Goal: Task Accomplishment & Management: Manage account settings

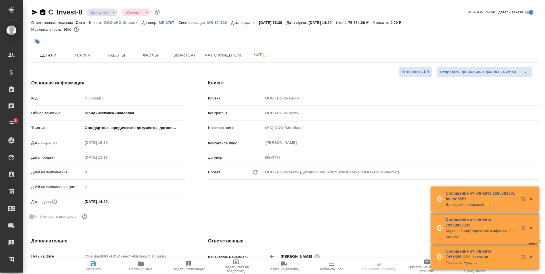
select select "RU"
click at [136, 266] on span "Папка на Drive" at bounding box center [140, 265] width 41 height 11
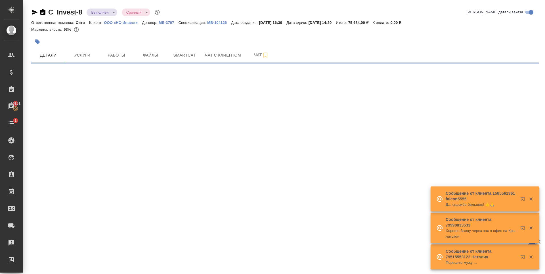
select select "RU"
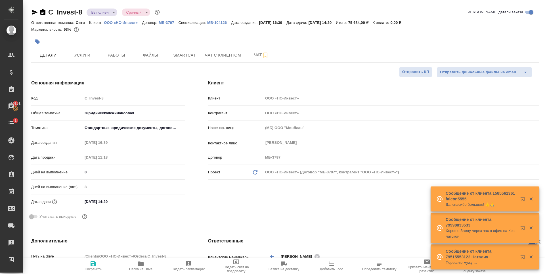
type textarea "x"
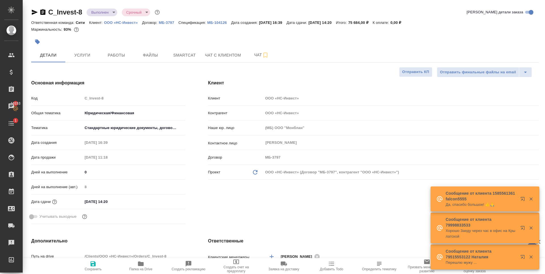
type textarea "x"
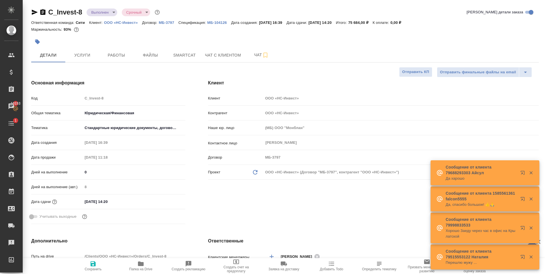
type textarea "x"
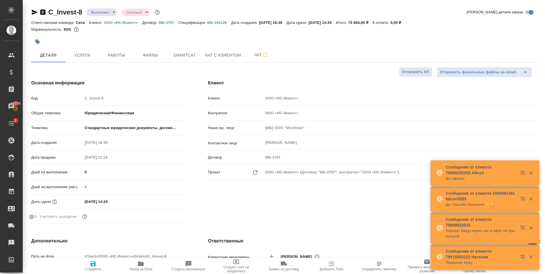
type textarea "x"
click at [140, 267] on icon "button" at bounding box center [140, 263] width 7 height 7
type textarea "x"
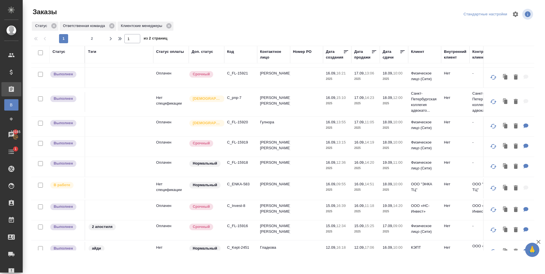
scroll to position [175, 0]
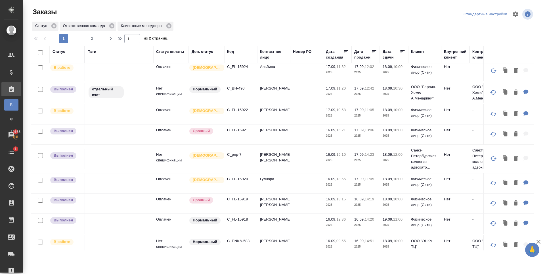
click at [238, 151] on td "C_pnp-7" at bounding box center [240, 159] width 33 height 20
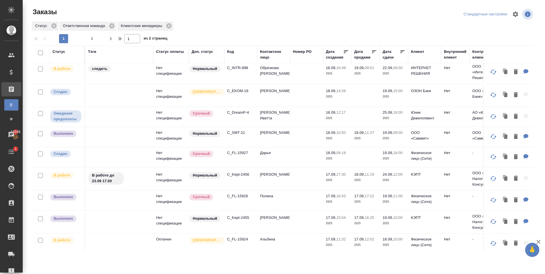
scroll to position [0, 0]
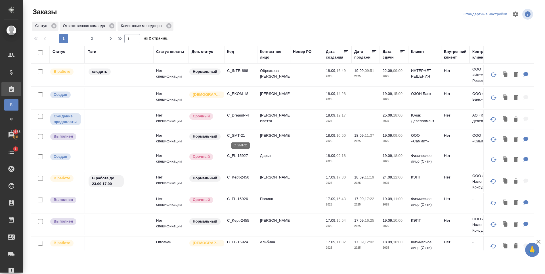
click at [234, 136] on p "C_SMT-21" at bounding box center [240, 136] width 27 height 6
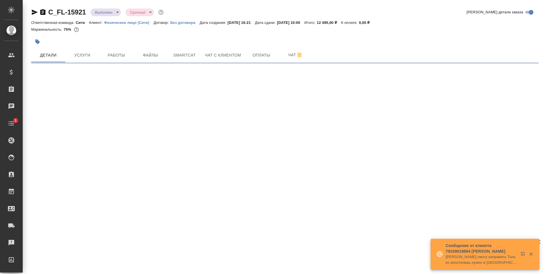
select select "RU"
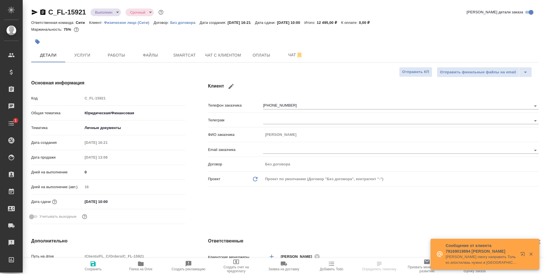
type textarea "x"
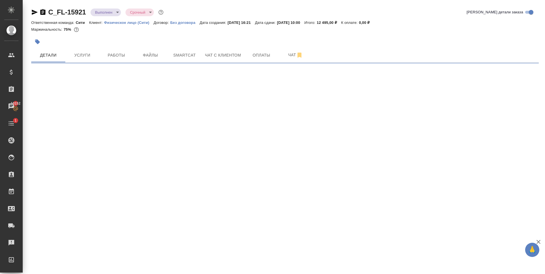
select select "RU"
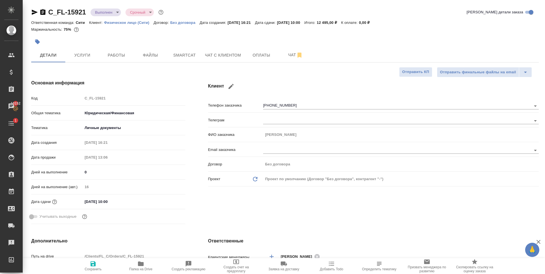
type textarea "x"
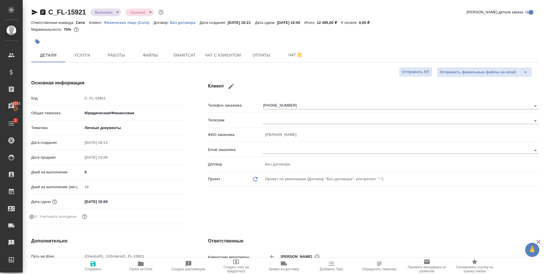
type textarea "x"
click at [100, 31] on div "Маржинальность: 75%" at bounding box center [284, 29] width 507 height 7
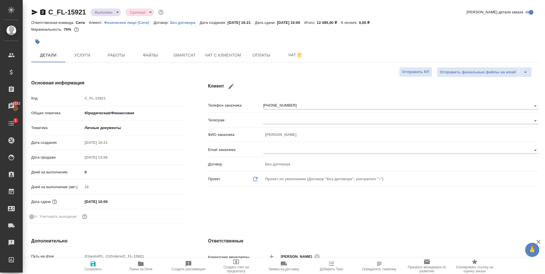
click at [33, 10] on icon "button" at bounding box center [34, 12] width 7 height 7
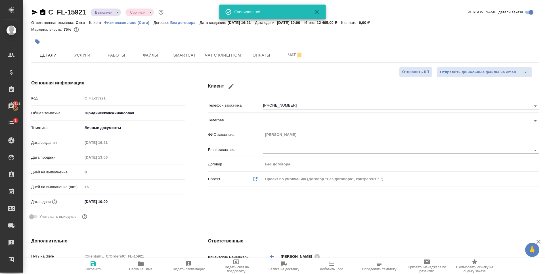
type textarea "x"
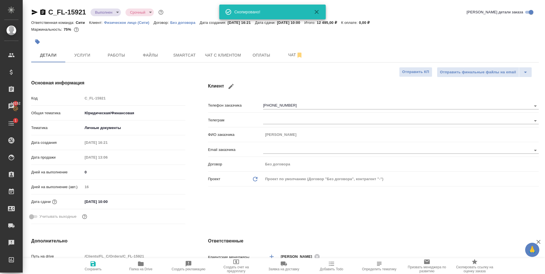
type textarea "x"
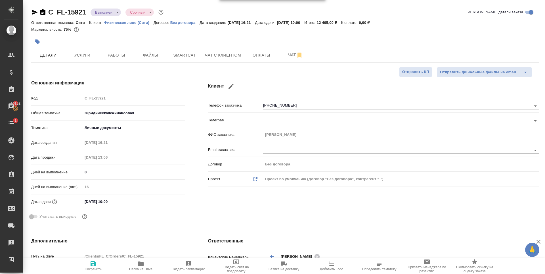
click at [33, 15] on icon "button" at bounding box center [34, 12] width 7 height 7
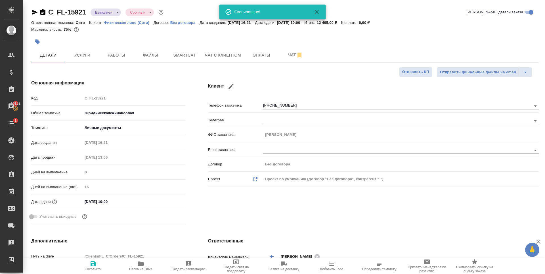
type textarea "x"
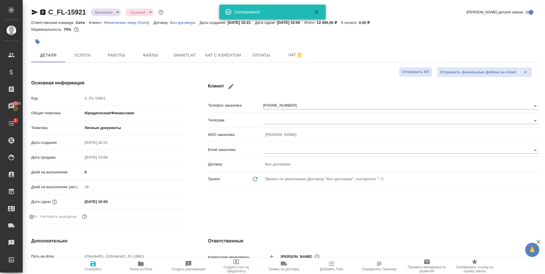
type textarea "x"
click at [86, 61] on button "Услуги" at bounding box center [82, 55] width 34 height 14
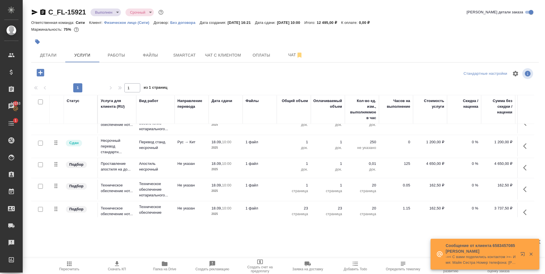
scroll to position [24, 0]
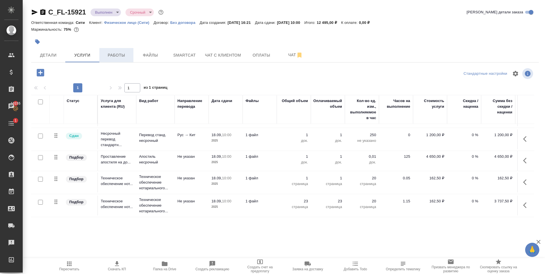
click at [125, 48] on button "Работы" at bounding box center [116, 55] width 34 height 14
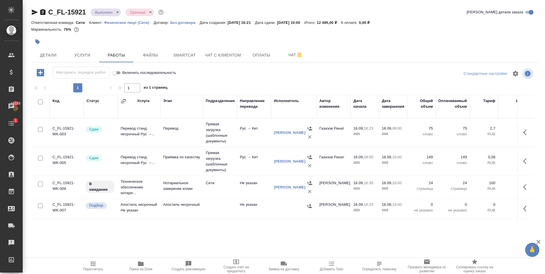
click at [89, 53] on span "Услуги" at bounding box center [82, 55] width 27 height 7
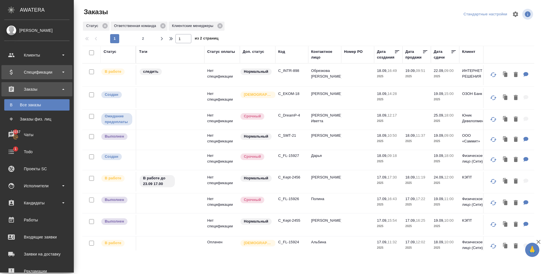
click at [18, 54] on div "Клиенты" at bounding box center [36, 55] width 65 height 9
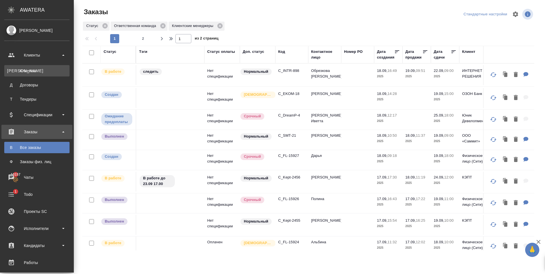
click at [39, 72] on div "Клиенты" at bounding box center [37, 71] width 60 height 6
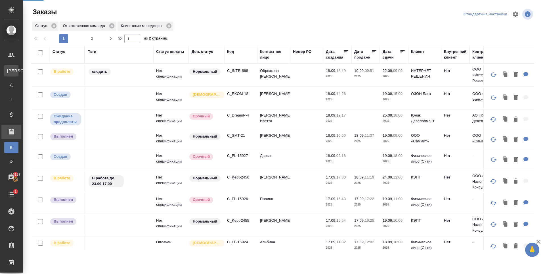
select select "RU"
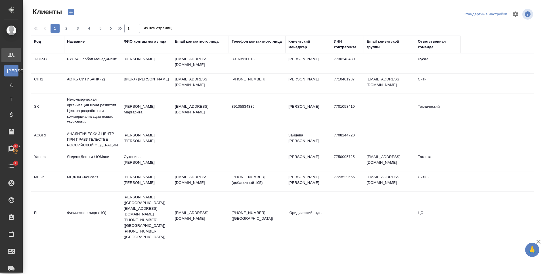
click at [201, 42] on div "Email контактного лица" at bounding box center [197, 42] width 44 height 6
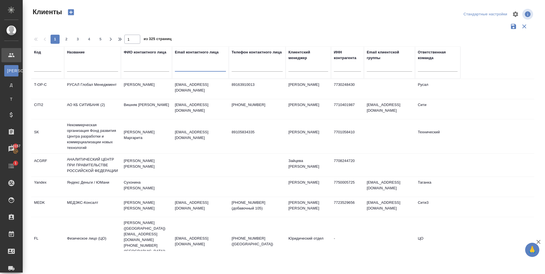
click at [191, 68] on input "text" at bounding box center [200, 67] width 51 height 7
paste input "KRusakov@kept.ru"
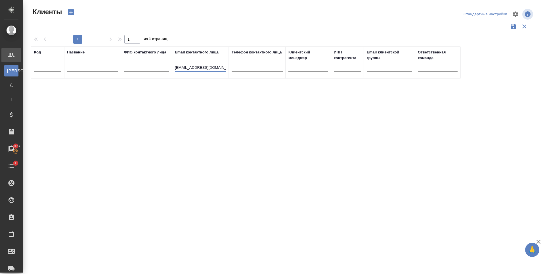
click at [192, 64] on div "KRusakov@kept.ru" at bounding box center [200, 69] width 51 height 14
click at [199, 68] on input "KRusakov@kept.ru" at bounding box center [200, 67] width 51 height 7
drag, startPoint x: 193, startPoint y: 68, endPoint x: 154, endPoint y: 98, distance: 49.4
click at [134, 93] on div "Код Название ФИО контактного лица Email контактного лица KRusakov@kept.ru Телеф…" at bounding box center [282, 148] width 503 height 204
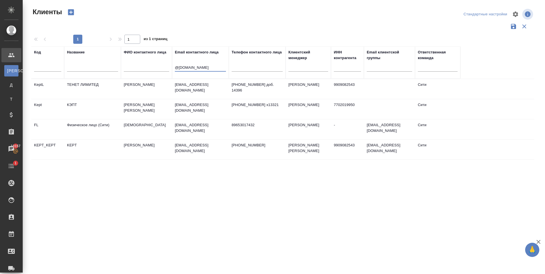
type input "@kept.ru"
click at [83, 110] on td "КЭПТ" at bounding box center [92, 109] width 57 height 20
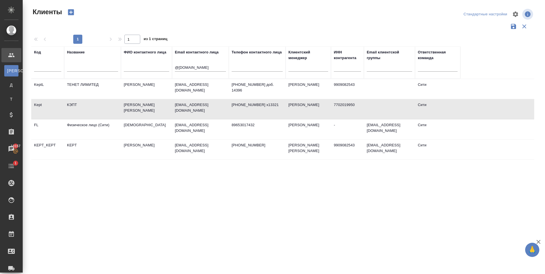
click at [83, 110] on td "КЭПТ" at bounding box center [92, 109] width 57 height 20
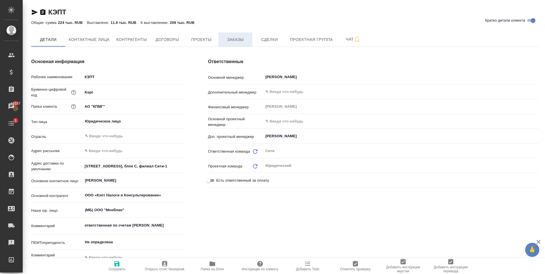
click at [232, 39] on span "Заказы" at bounding box center [235, 39] width 27 height 7
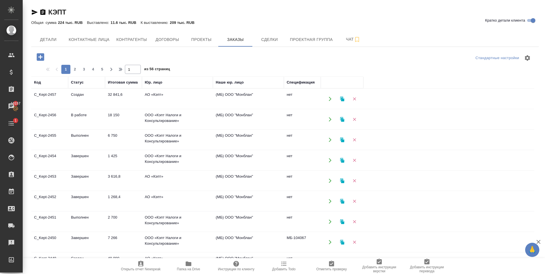
click at [42, 54] on icon "button" at bounding box center [40, 56] width 7 height 7
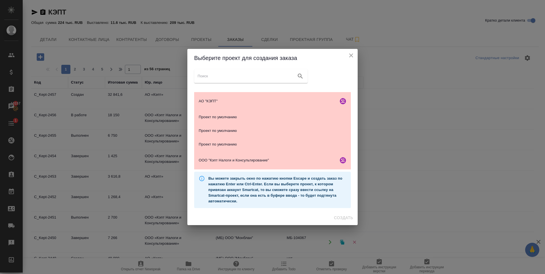
click at [355, 54] on button "close" at bounding box center [351, 55] width 9 height 9
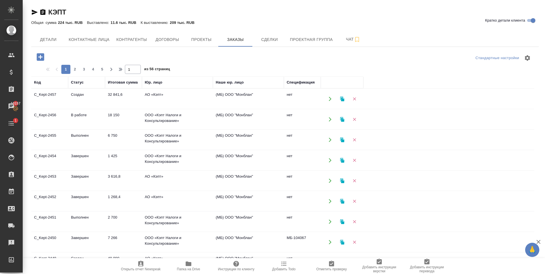
click at [152, 92] on td "АО «Кэпт»" at bounding box center [177, 99] width 71 height 20
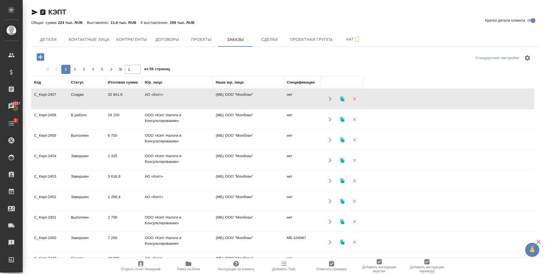
click at [152, 92] on td "АО «Кэпт»" at bounding box center [177, 99] width 71 height 20
click at [93, 55] on div at bounding box center [115, 57] width 169 height 12
click at [42, 55] on icon "button" at bounding box center [40, 56] width 7 height 7
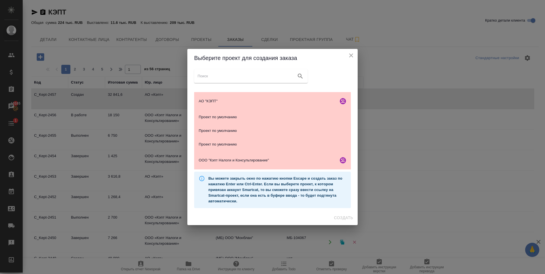
click at [350, 55] on icon "close" at bounding box center [351, 55] width 7 height 7
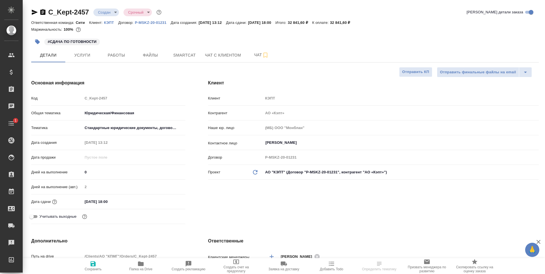
select select "RU"
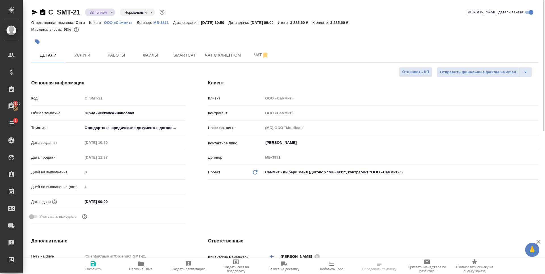
select select "RU"
type textarea "x"
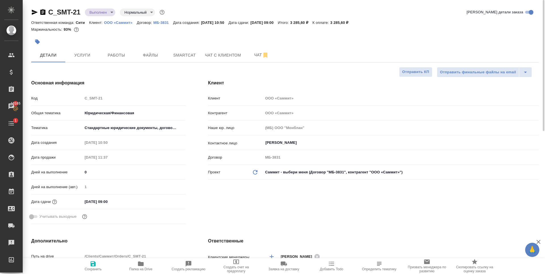
type textarea "x"
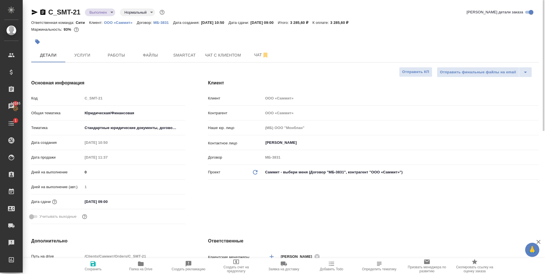
type textarea "x"
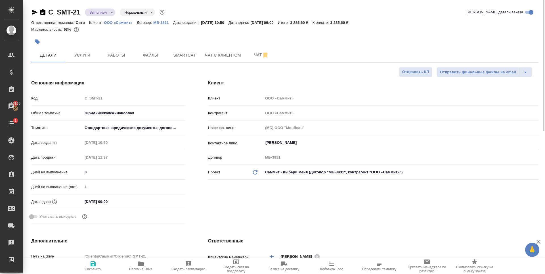
type textarea "x"
click at [98, 37] on div at bounding box center [200, 41] width 338 height 12
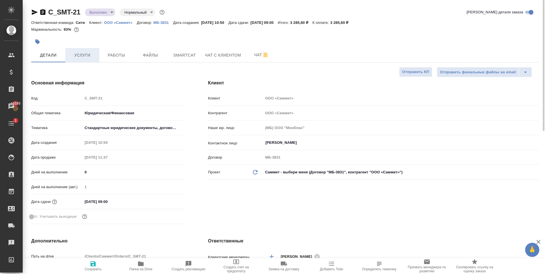
click at [84, 59] on button "Услуги" at bounding box center [82, 55] width 34 height 14
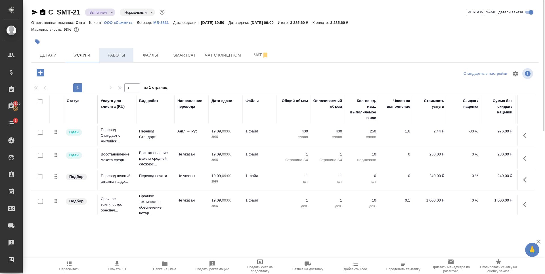
click at [110, 51] on button "Работы" at bounding box center [116, 55] width 34 height 14
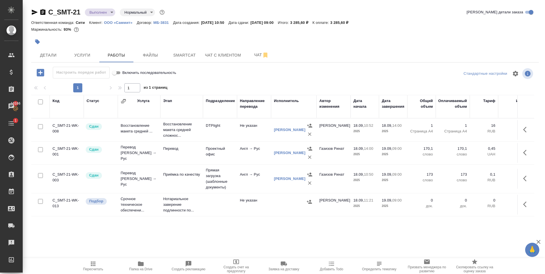
click at [132, 37] on div at bounding box center [200, 41] width 338 height 12
click at [35, 10] on icon "button" at bounding box center [34, 12] width 7 height 7
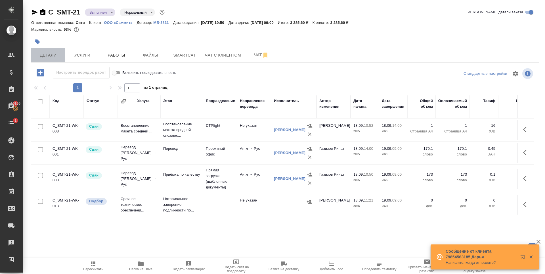
click at [54, 55] on span "Детали" at bounding box center [48, 55] width 27 height 7
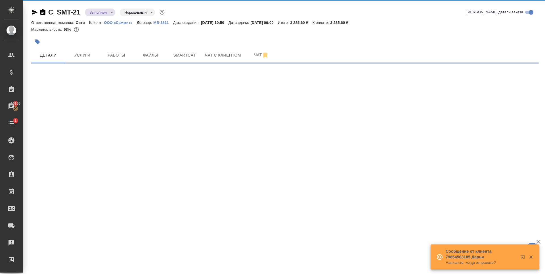
select select "RU"
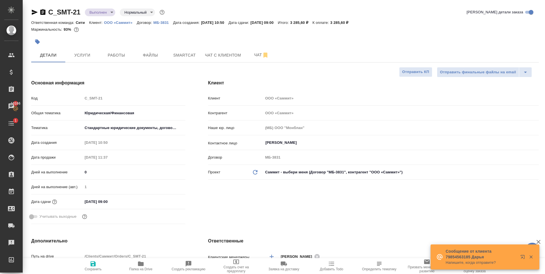
type textarea "x"
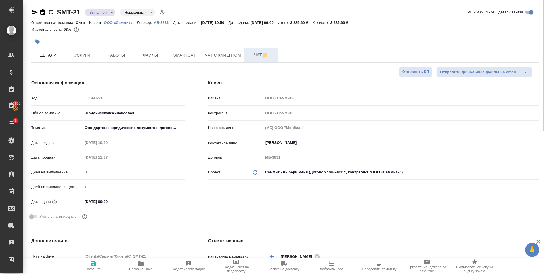
click at [256, 51] on button "Чат" at bounding box center [261, 55] width 34 height 14
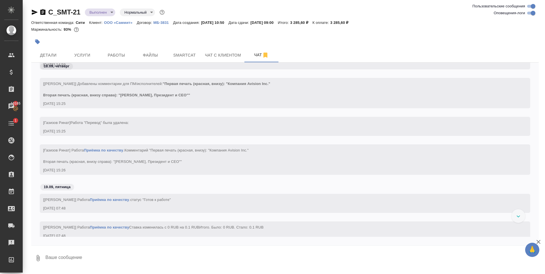
scroll to position [1310, 0]
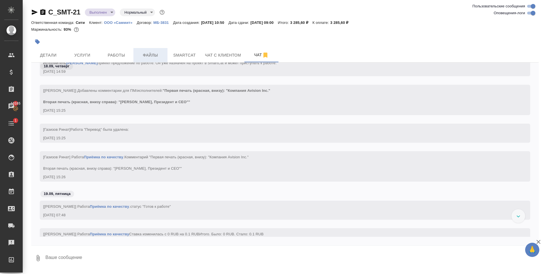
click at [149, 54] on span "Файлы" at bounding box center [150, 55] width 27 height 7
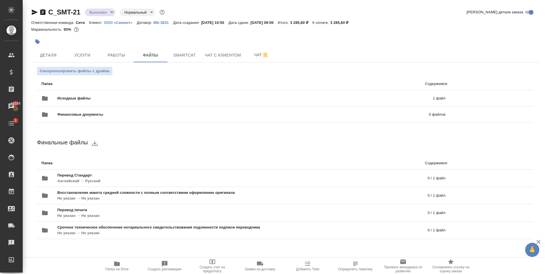
click at [123, 262] on span "Папка на Drive" at bounding box center [117, 265] width 41 height 11
click at [114, 55] on span "Работы" at bounding box center [116, 55] width 27 height 7
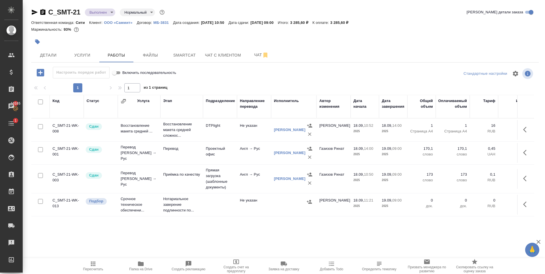
click at [33, 11] on icon "button" at bounding box center [35, 12] width 6 height 5
click at [109, 40] on div at bounding box center [200, 41] width 338 height 12
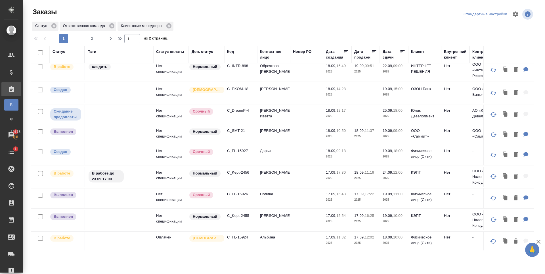
scroll to position [118, 0]
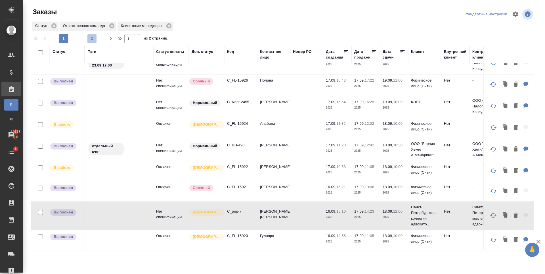
click at [91, 39] on span "2" at bounding box center [91, 39] width 9 height 6
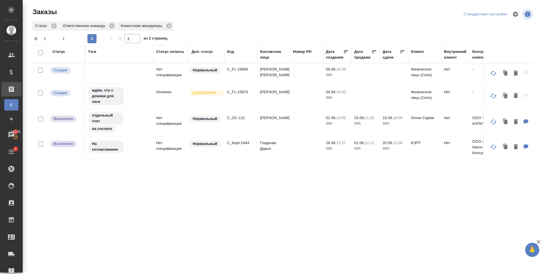
scroll to position [0, 0]
click at [232, 92] on p "C_FL-15873" at bounding box center [240, 92] width 27 height 6
click at [136, 97] on div "ждём, что с доками для леги" at bounding box center [119, 96] width 62 height 19
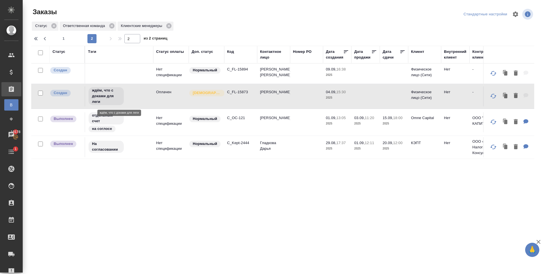
click at [136, 97] on div "ждём, что с доками для леги" at bounding box center [119, 96] width 62 height 19
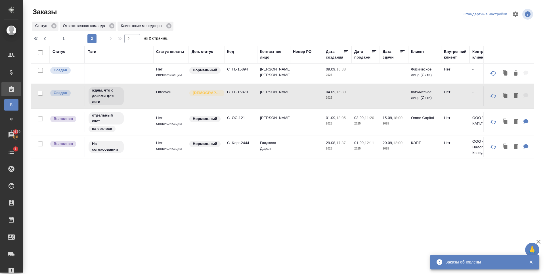
click at [158, 98] on td "Оплачен" at bounding box center [170, 96] width 35 height 20
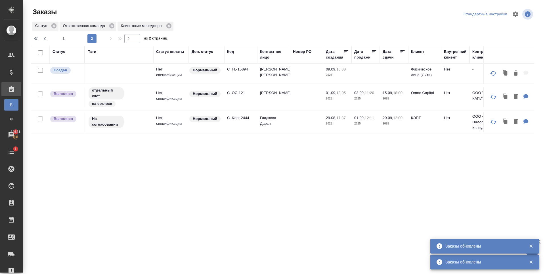
click at [124, 176] on div "Статус Тэги Статус оплаты Доп. статус Код Контактное лицо Номер PO Дата создани…" at bounding box center [282, 148] width 503 height 204
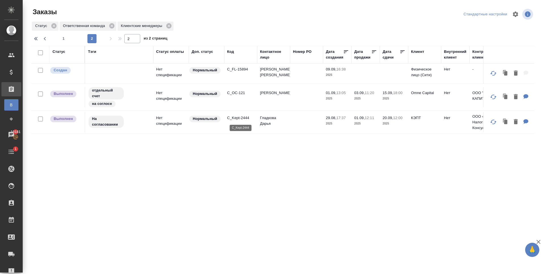
click at [241, 117] on p "C_Kept-2444" at bounding box center [240, 118] width 27 height 6
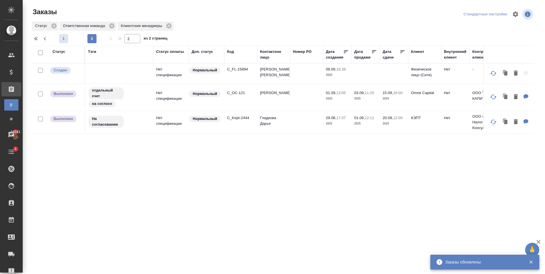
click at [64, 41] on span "1" at bounding box center [63, 39] width 9 height 6
type input "1"
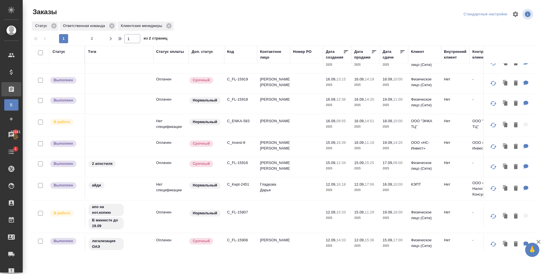
scroll to position [374, 0]
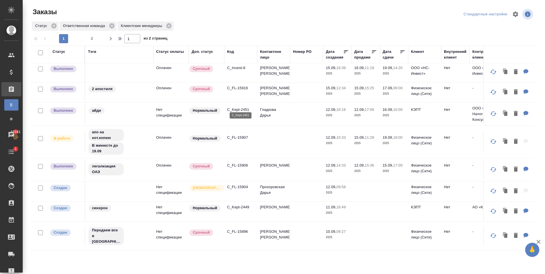
click at [240, 107] on p "C_Kept-2451" at bounding box center [240, 110] width 27 height 6
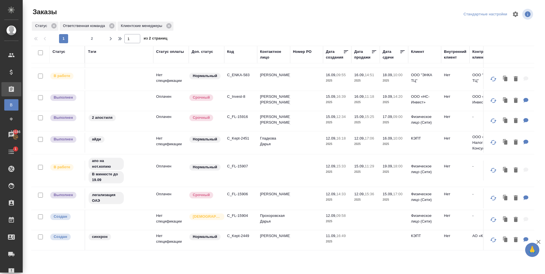
scroll to position [0, 0]
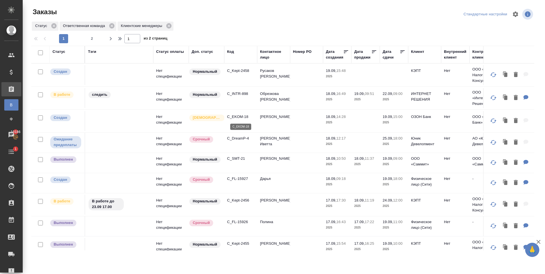
click at [232, 116] on p "C_EKOM-18" at bounding box center [240, 117] width 27 height 6
click at [231, 93] on p "C_INTR-898" at bounding box center [240, 94] width 27 height 6
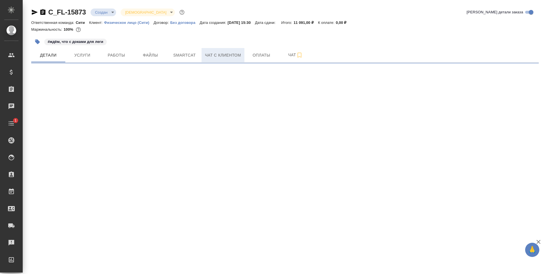
click at [233, 51] on button "Чат с клиентом" at bounding box center [223, 55] width 43 height 14
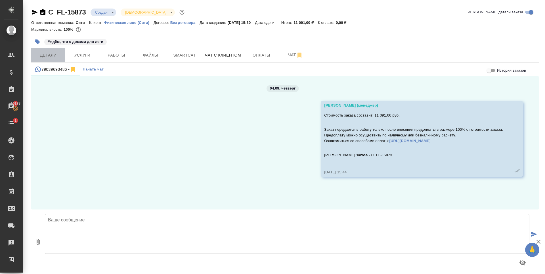
click at [49, 58] on span "Детали" at bounding box center [48, 55] width 27 height 7
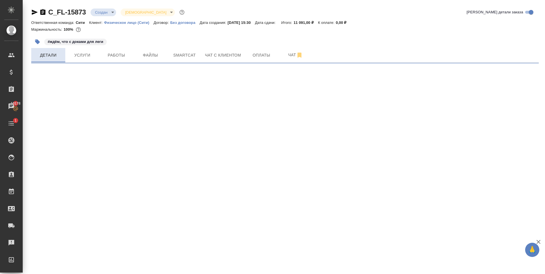
select select "RU"
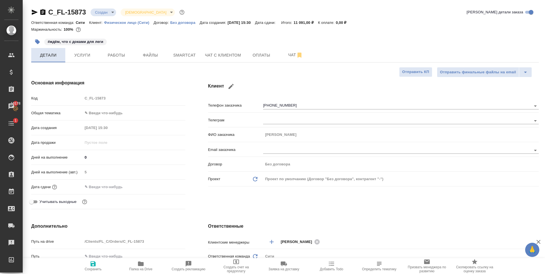
type textarea "x"
click at [87, 58] on span "Услуги" at bounding box center [82, 55] width 27 height 7
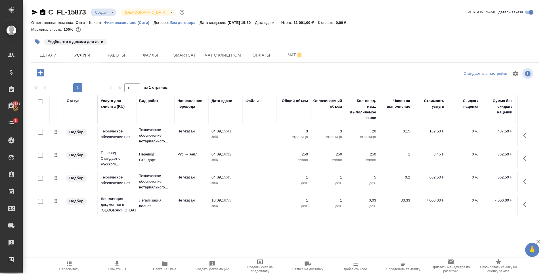
scroll to position [24, 0]
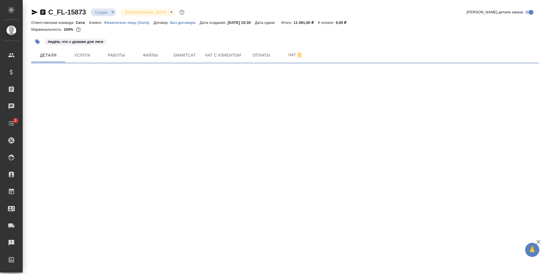
select select "RU"
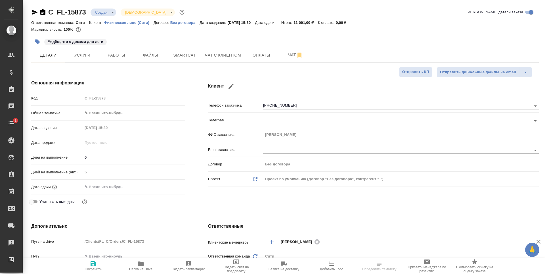
type textarea "x"
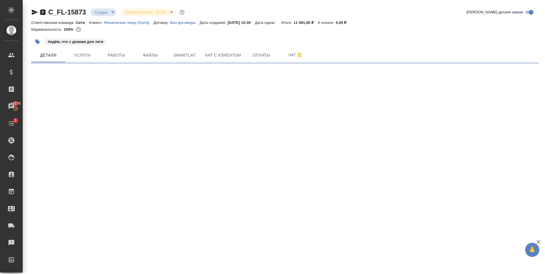
select select "RU"
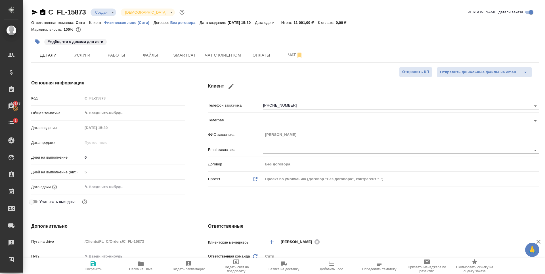
type textarea "x"
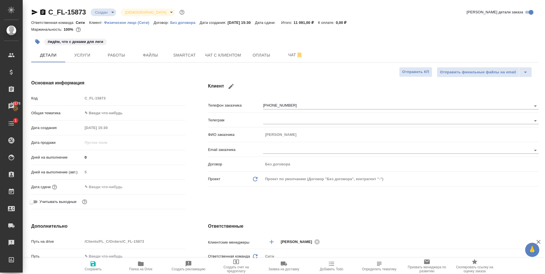
type textarea "x"
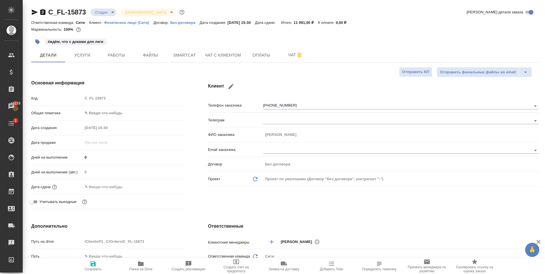
type textarea "x"
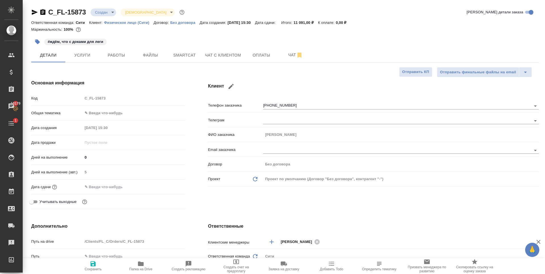
type textarea "x"
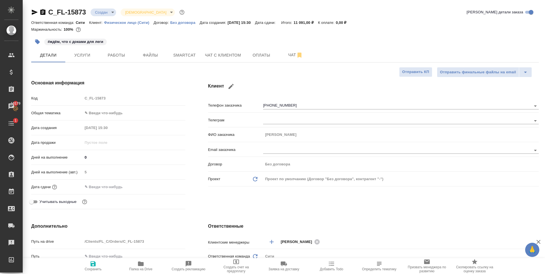
type textarea "x"
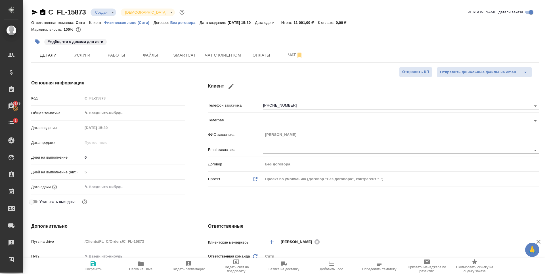
type textarea "x"
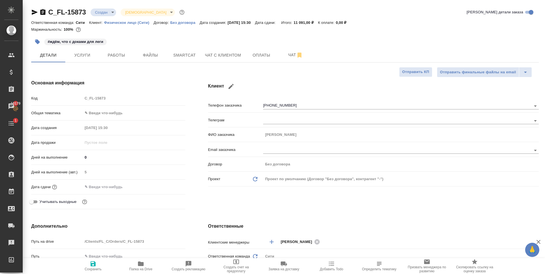
type textarea "x"
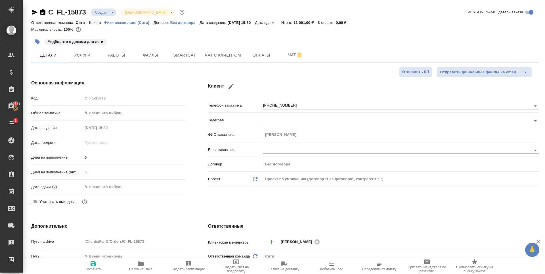
type textarea "x"
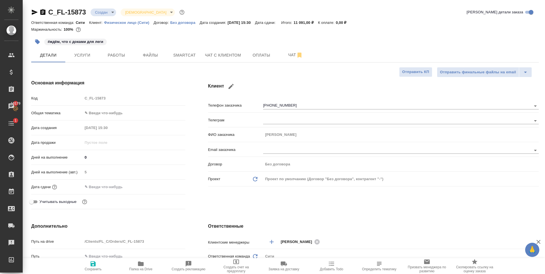
type textarea "x"
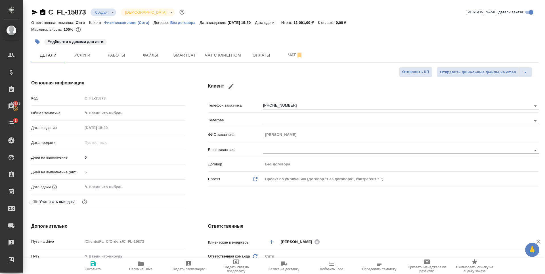
type textarea "x"
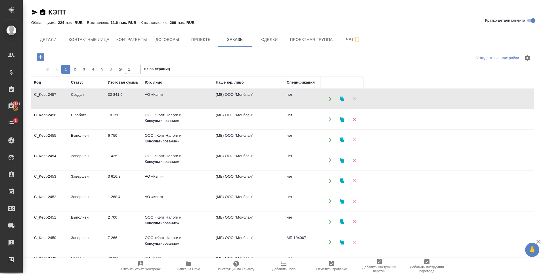
click at [107, 120] on td "18 150" at bounding box center [123, 119] width 37 height 20
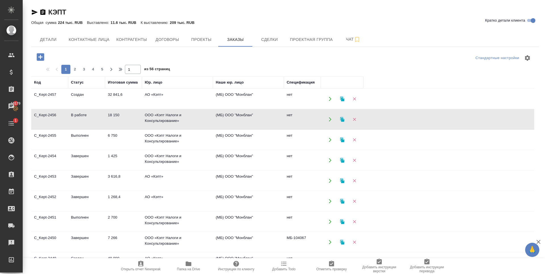
click at [107, 120] on td "18 150" at bounding box center [123, 119] width 37 height 20
click at [124, 139] on td "6 750" at bounding box center [123, 140] width 37 height 20
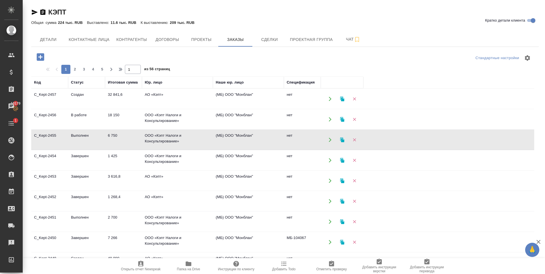
click at [100, 159] on td "Завершен" at bounding box center [86, 160] width 37 height 20
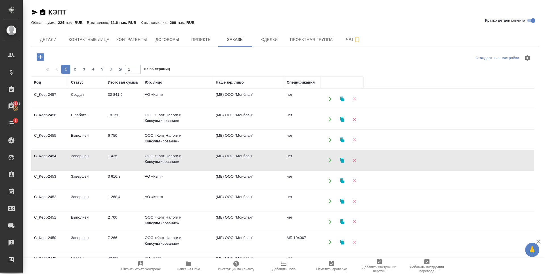
click at [100, 159] on td "Завершен" at bounding box center [86, 160] width 37 height 20
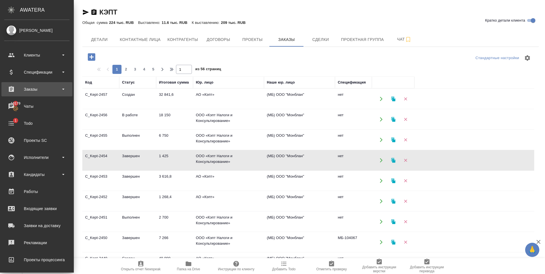
click at [28, 93] on div "Заказы" at bounding box center [36, 89] width 65 height 9
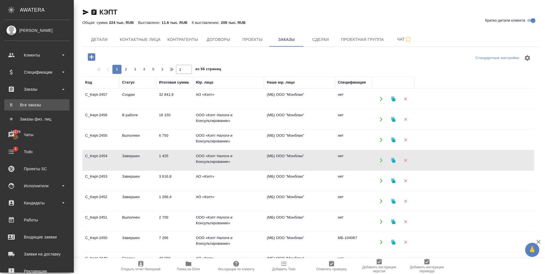
click at [36, 104] on div "Все заказы" at bounding box center [37, 105] width 60 height 6
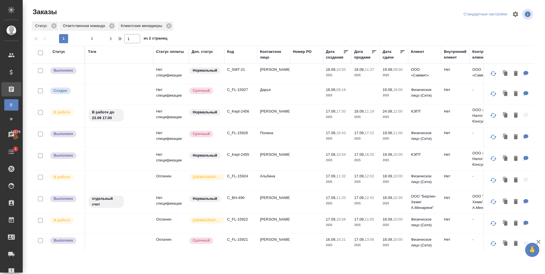
scroll to position [57, 0]
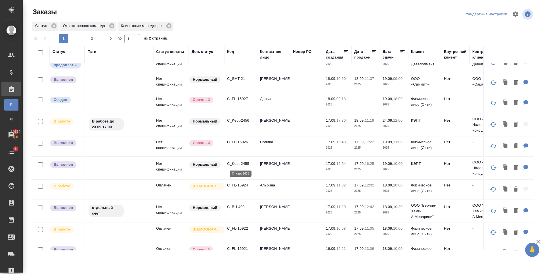
click at [242, 163] on p "C_Kept-2455" at bounding box center [240, 164] width 27 height 6
click at [231, 163] on p "C_Kept-2455" at bounding box center [240, 164] width 27 height 6
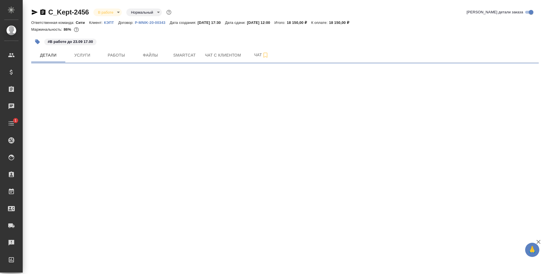
select select "RU"
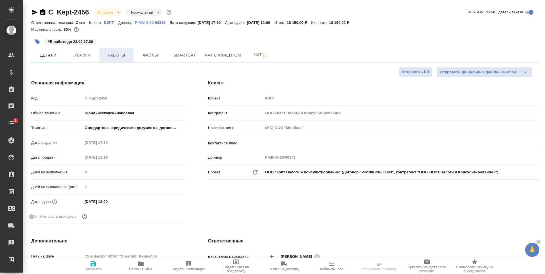
type textarea "x"
click at [95, 51] on button "Услуги" at bounding box center [82, 55] width 34 height 14
select select "RU"
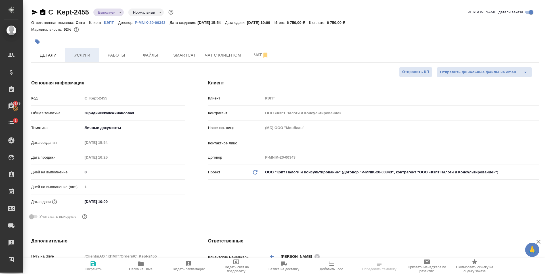
click at [85, 53] on span "Услуги" at bounding box center [82, 55] width 27 height 7
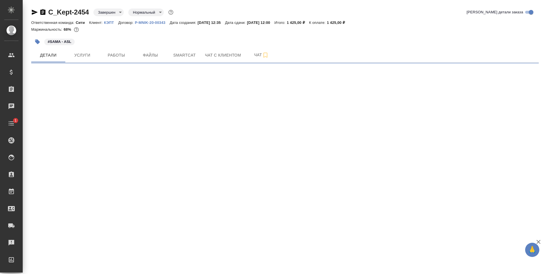
select select "RU"
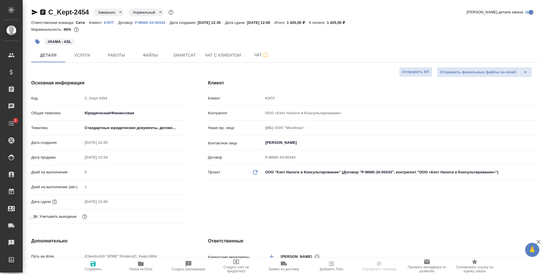
type textarea "x"
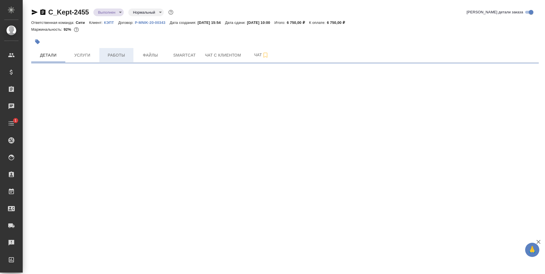
select select "RU"
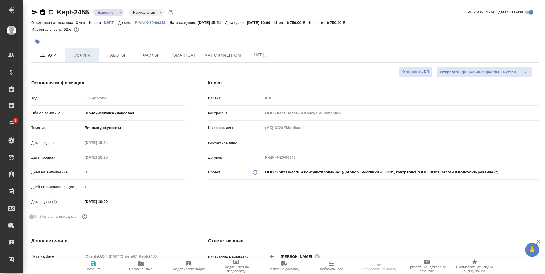
type textarea "x"
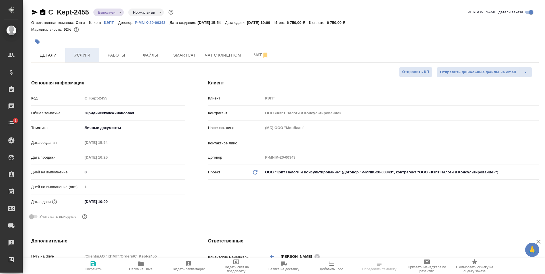
type textarea "x"
click at [66, 49] on button "Услуги" at bounding box center [82, 55] width 34 height 14
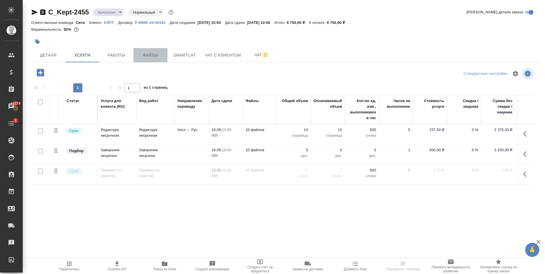
click at [152, 59] on button "Файлы" at bounding box center [150, 55] width 34 height 14
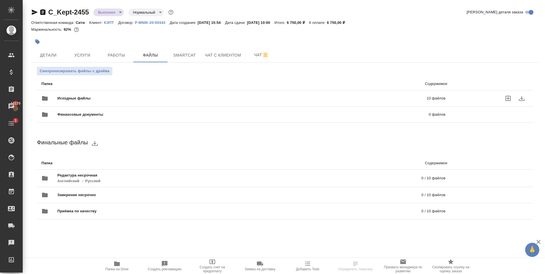
click at [117, 92] on div "Исходные файлы 10 файлов" at bounding box center [243, 98] width 404 height 14
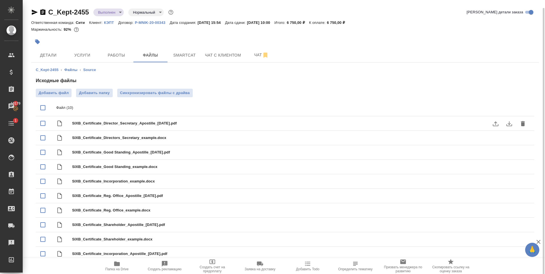
scroll to position [4, 0]
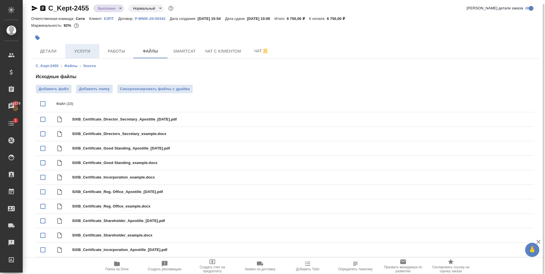
click at [77, 48] on span "Услуги" at bounding box center [82, 51] width 27 height 7
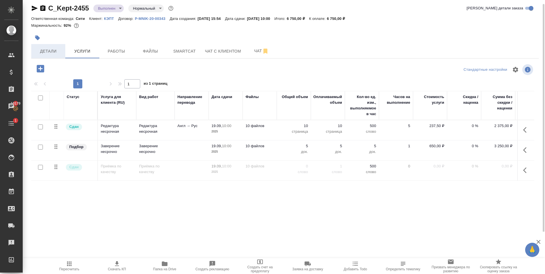
click at [56, 48] on span "Детали" at bounding box center [48, 51] width 27 height 7
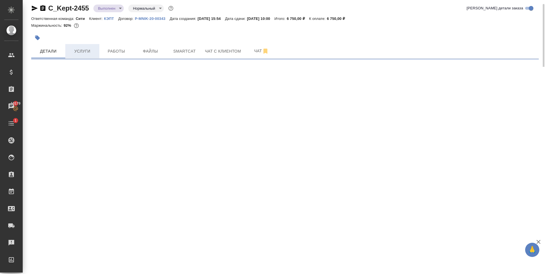
select select "RU"
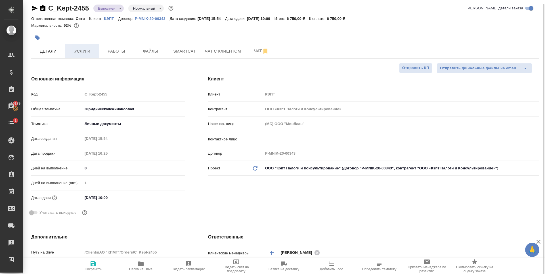
type textarea "x"
click at [83, 55] on button "Услуги" at bounding box center [82, 51] width 34 height 14
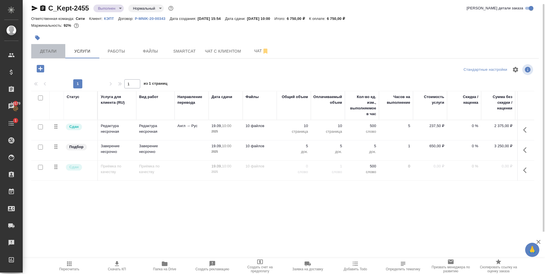
click at [61, 49] on span "Детали" at bounding box center [48, 51] width 27 height 7
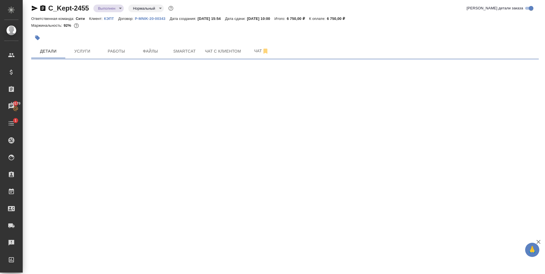
select select "RU"
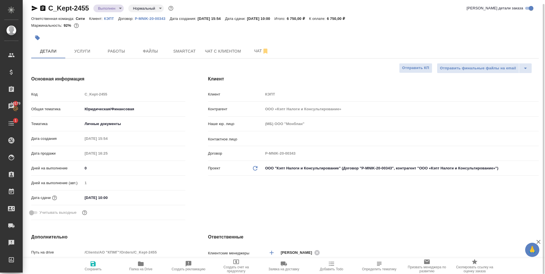
type textarea "x"
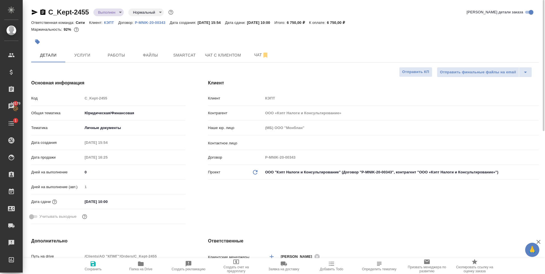
type textarea "x"
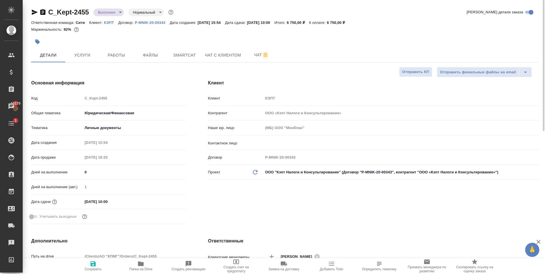
type textarea "x"
click at [79, 52] on span "Услуги" at bounding box center [82, 55] width 27 height 7
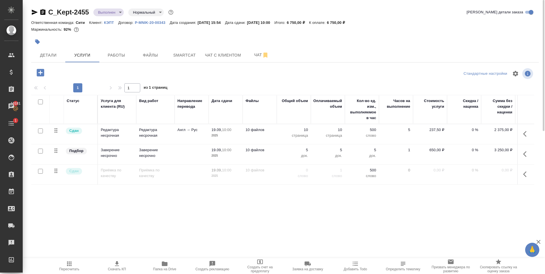
click at [107, 21] on p "КЭПТ" at bounding box center [111, 22] width 14 height 4
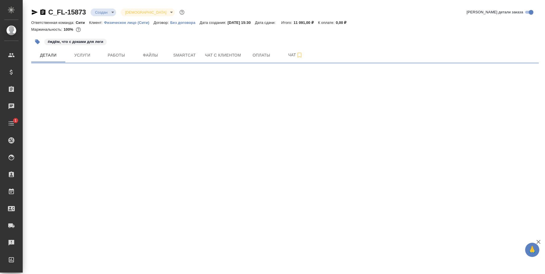
click at [100, 16] on body "🙏 .cls-1 fill:#fff; AWATERA [PERSON_NAME] Спецификации Заказы Чаты 1 Todo Проек…" at bounding box center [272, 137] width 545 height 274
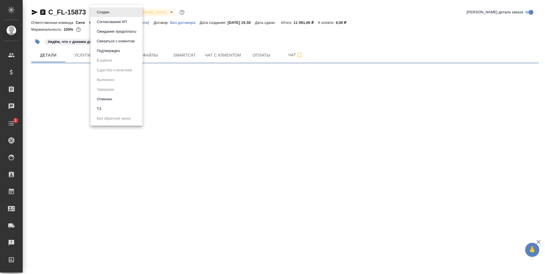
click at [107, 99] on button "Отменен" at bounding box center [104, 99] width 19 height 6
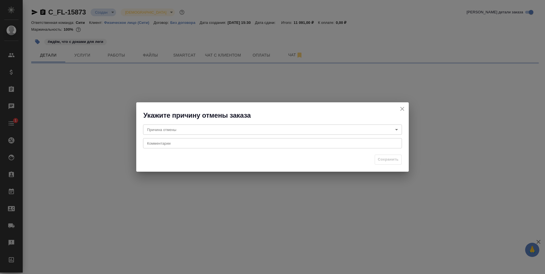
click at [187, 129] on body "🙏 .cls-1 fill:#fff; AWATERA [PERSON_NAME] Спецификации Заказы Чаты 1 Todo Проек…" at bounding box center [272, 137] width 545 height 274
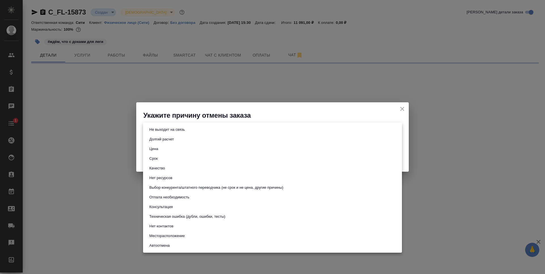
select select "RU"
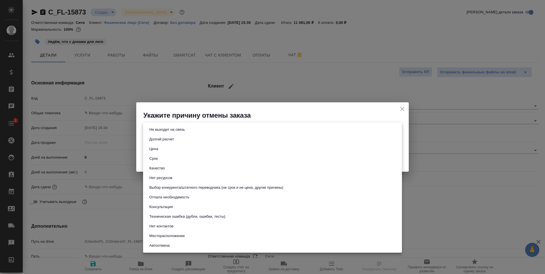
type textarea "x"
click at [180, 198] on button "Отпала необходимость" at bounding box center [169, 197] width 43 height 6
type input "noNeed"
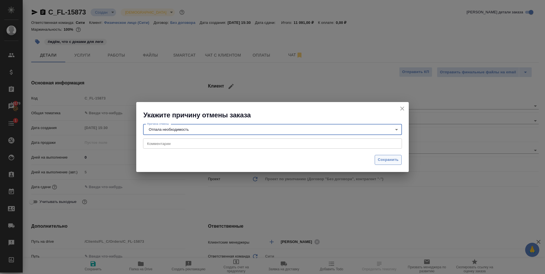
click at [395, 158] on span "Сохранить" at bounding box center [388, 159] width 21 height 7
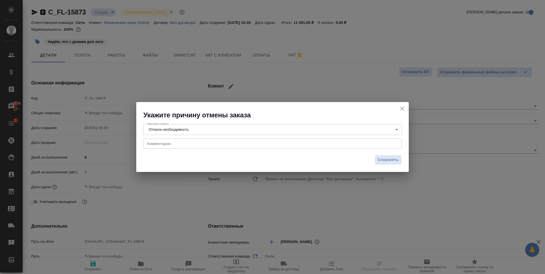
type textarea "x"
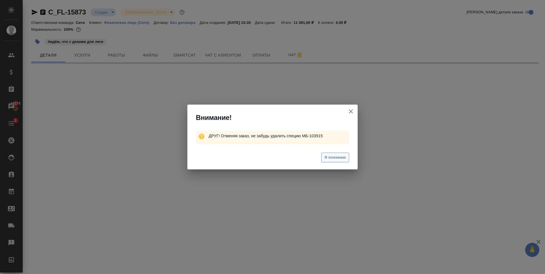
select select "RU"
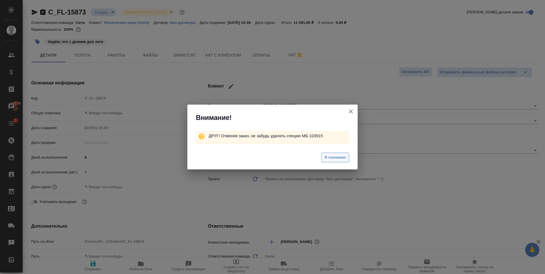
type textarea "x"
click at [340, 158] on span "Я понимаю" at bounding box center [335, 157] width 22 height 7
type textarea "x"
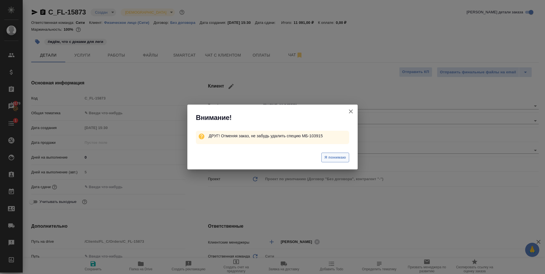
type textarea "x"
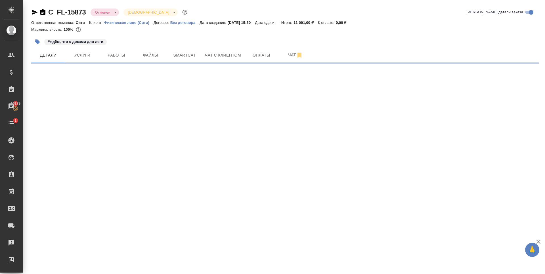
select select "RU"
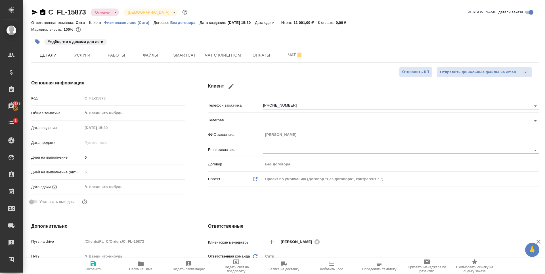
type textarea "x"
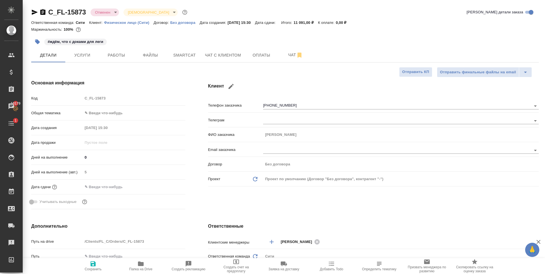
type textarea "x"
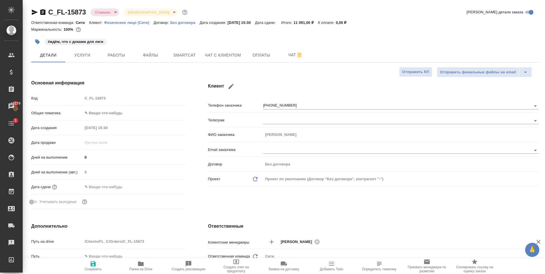
type textarea "x"
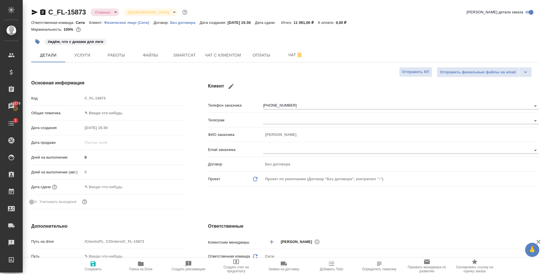
type textarea "x"
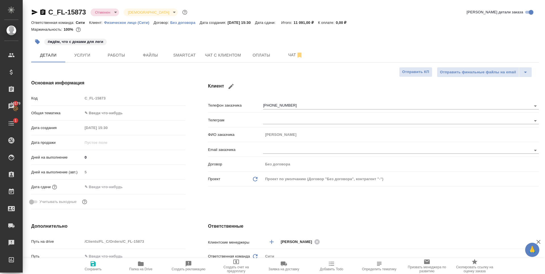
type textarea "x"
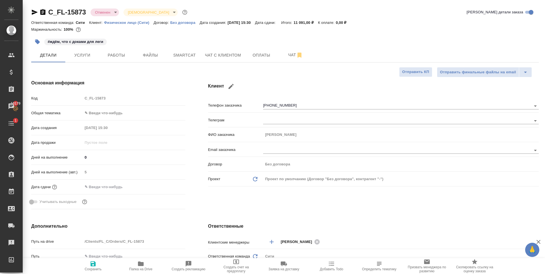
type textarea "x"
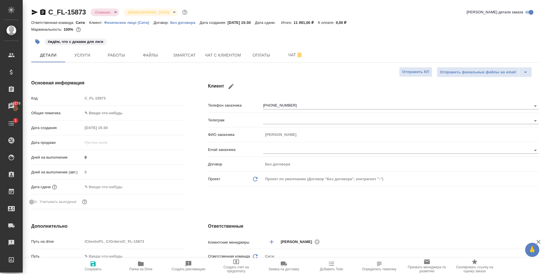
type textarea "x"
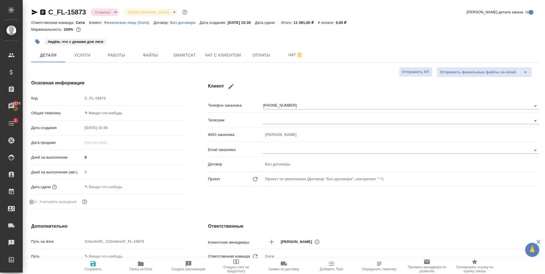
type textarea "x"
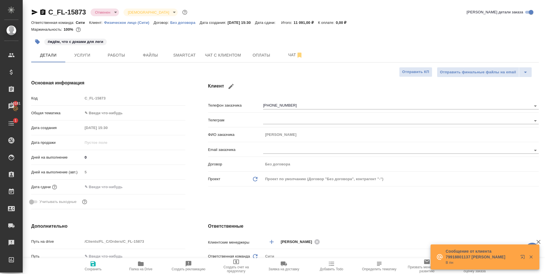
type textarea "x"
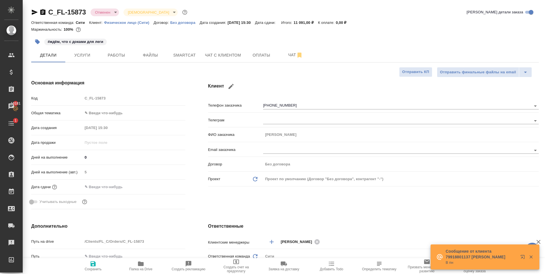
type textarea "x"
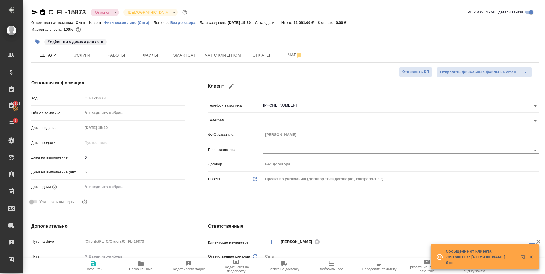
type textarea "x"
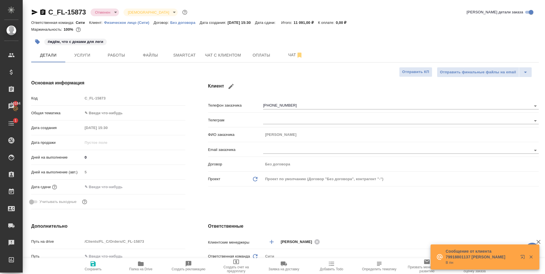
type textarea "x"
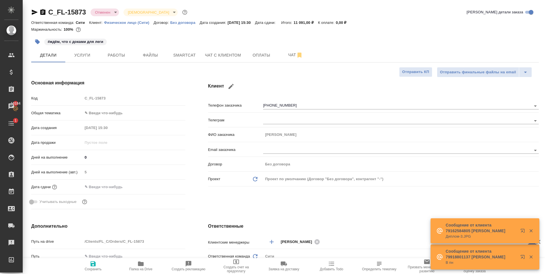
type textarea "x"
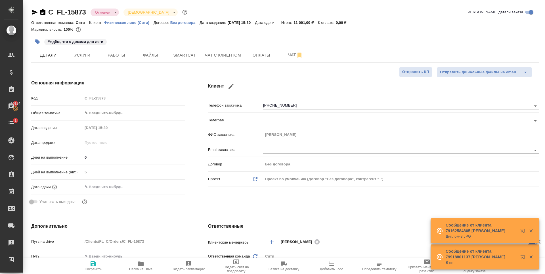
type textarea "x"
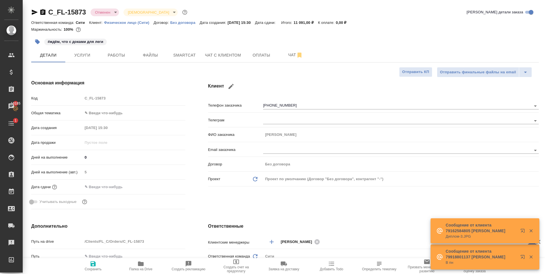
type textarea "x"
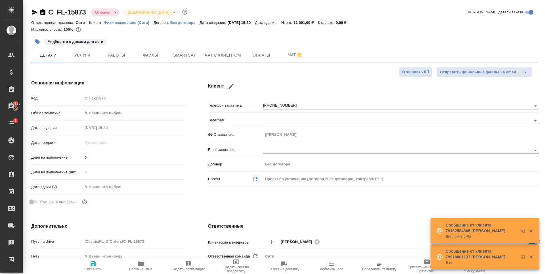
type textarea "x"
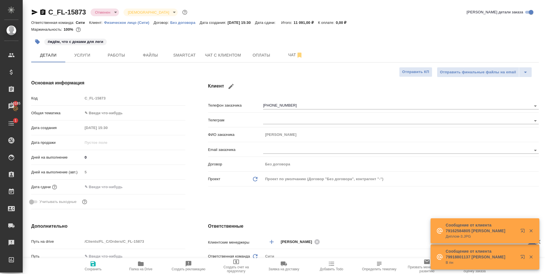
type textarea "x"
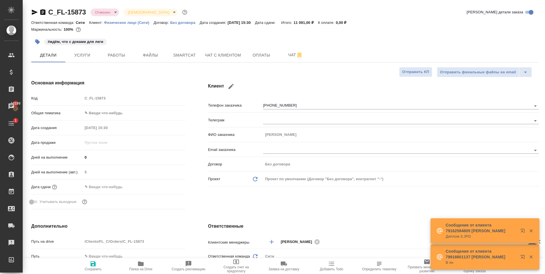
type textarea "x"
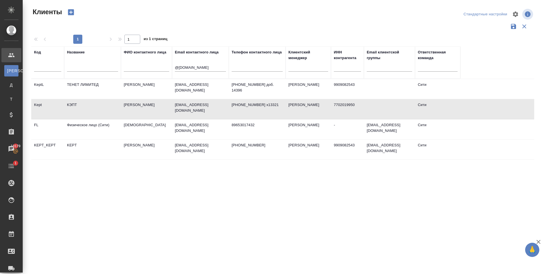
select select "RU"
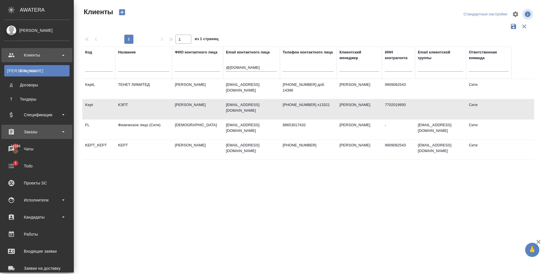
click at [41, 133] on div "Заказы" at bounding box center [36, 131] width 65 height 9
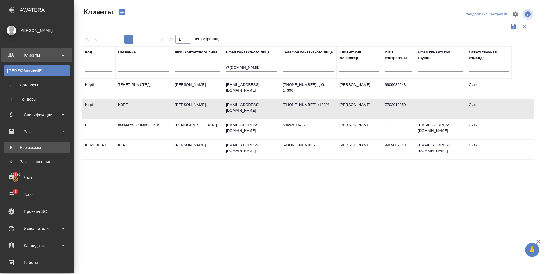
click at [43, 147] on div "Все заказы" at bounding box center [37, 147] width 60 height 6
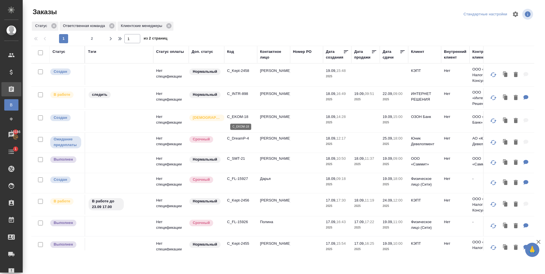
click at [237, 118] on p "C_EKOM-18" at bounding box center [240, 117] width 27 height 6
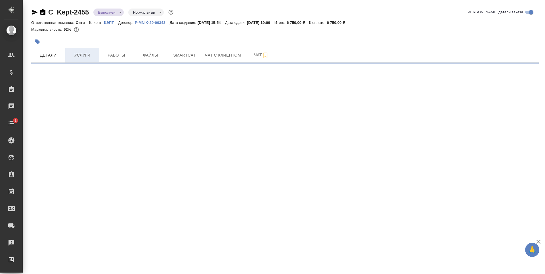
select select "RU"
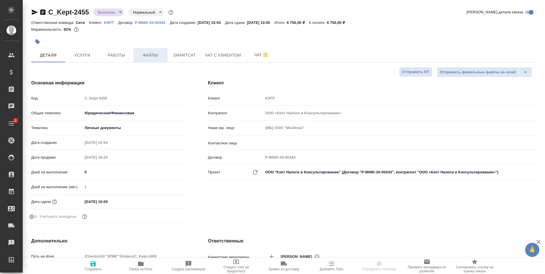
type textarea "x"
click at [149, 55] on span "Файлы" at bounding box center [150, 55] width 27 height 7
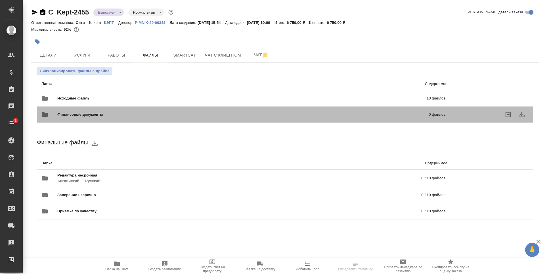
click at [187, 102] on div "Финансовые документы 0 файлов" at bounding box center [243, 114] width 415 height 25
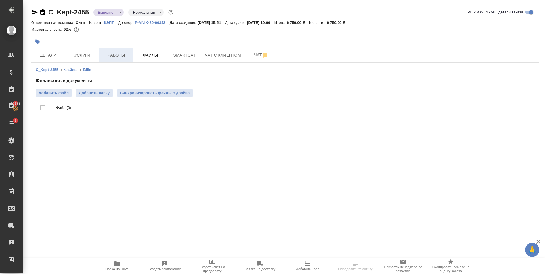
click at [118, 56] on span "Работы" at bounding box center [116, 55] width 27 height 7
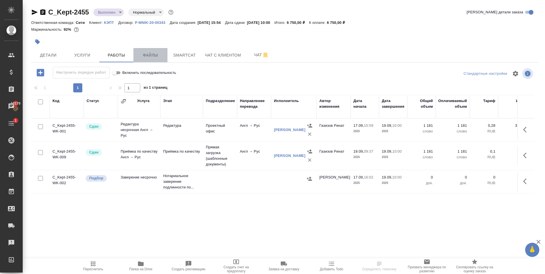
click at [148, 56] on span "Файлы" at bounding box center [150, 55] width 27 height 7
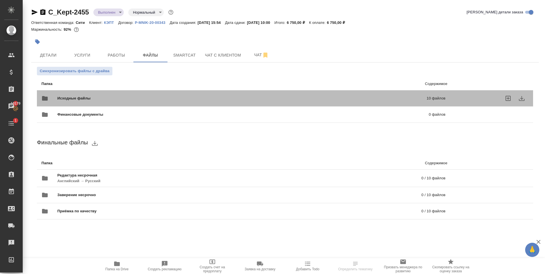
click at [135, 93] on div "Исходные файлы 10 файлов" at bounding box center [243, 98] width 404 height 14
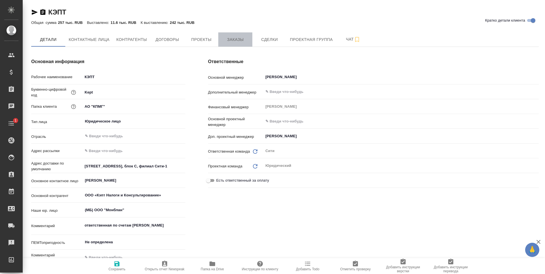
click at [228, 40] on span "Заказы" at bounding box center [235, 39] width 27 height 7
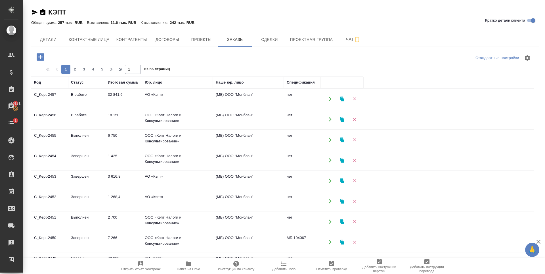
click at [112, 197] on td "1 268,4" at bounding box center [123, 201] width 37 height 20
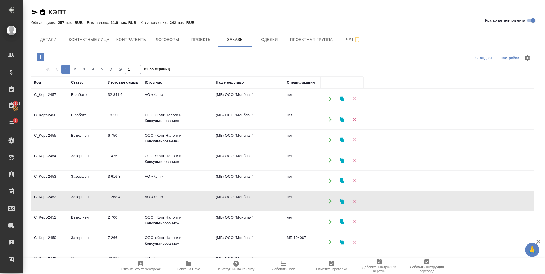
click at [112, 197] on td "1 268,4" at bounding box center [123, 201] width 37 height 20
click at [144, 1] on div "КЭПТ Кратко детали клиента Общая сумма 257 тыс. RUB Выставлено: 11.6 тыс. RUB К…" at bounding box center [285, 157] width 514 height 315
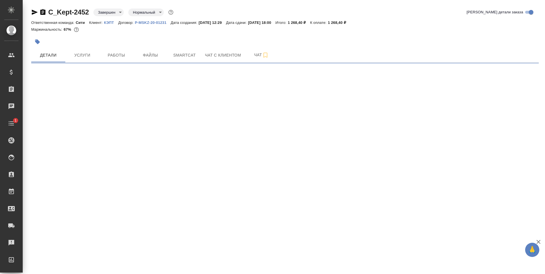
select select "RU"
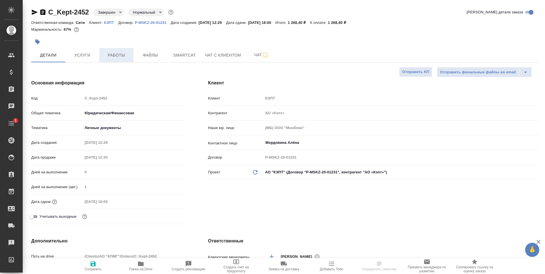
type textarea "x"
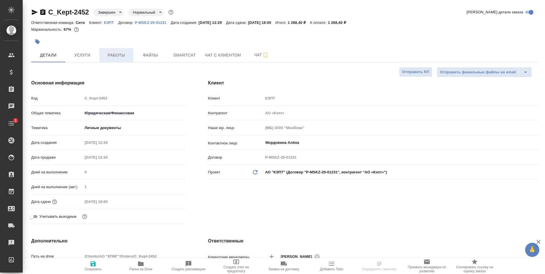
type textarea "x"
click at [90, 55] on span "Услуги" at bounding box center [82, 55] width 27 height 7
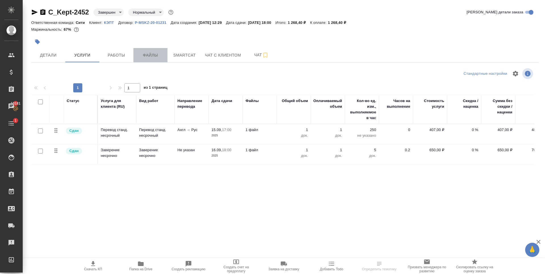
click at [144, 49] on button "Файлы" at bounding box center [150, 55] width 34 height 14
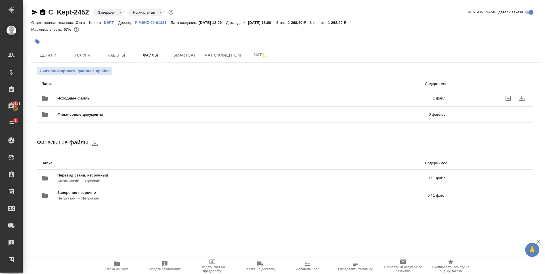
click at [124, 94] on div "Исходные файлы 1 файл" at bounding box center [243, 98] width 404 height 14
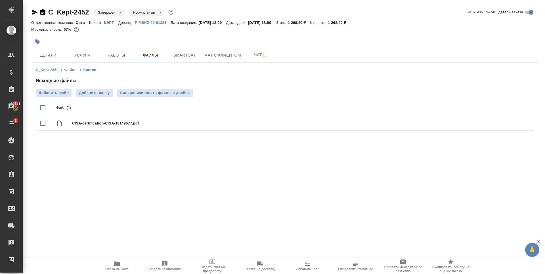
click at [98, 155] on div ".cls-1 fill:#fff; AWATERA [PERSON_NAME] Спецификации Заказы 10181 Чаты 1 Todo П…" at bounding box center [272, 137] width 545 height 274
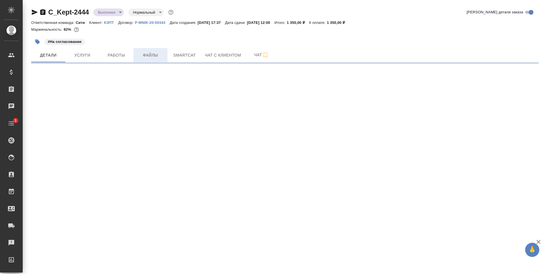
select select "RU"
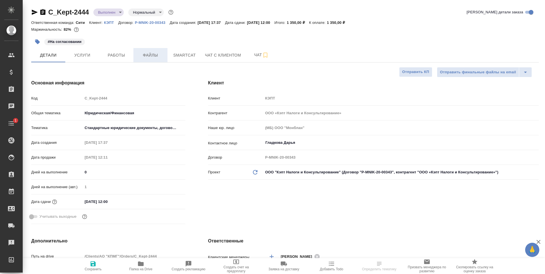
click at [150, 58] on span "Файлы" at bounding box center [150, 55] width 27 height 7
type textarea "x"
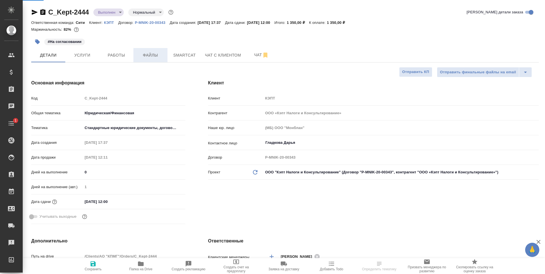
type textarea "x"
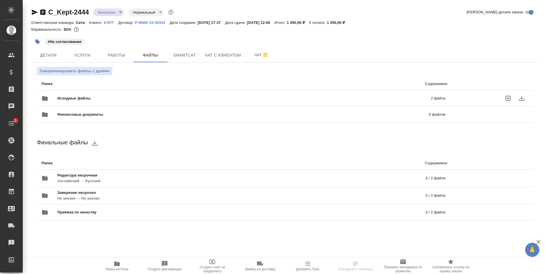
click at [269, 101] on div "Исходные файлы 2 файла" at bounding box center [243, 98] width 404 height 14
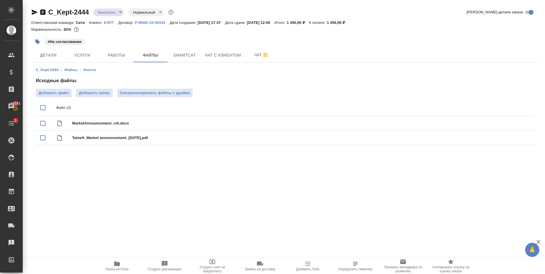
click at [110, 24] on p "КЭПТ" at bounding box center [111, 22] width 14 height 4
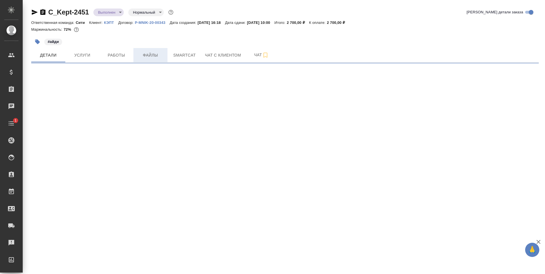
select select "RU"
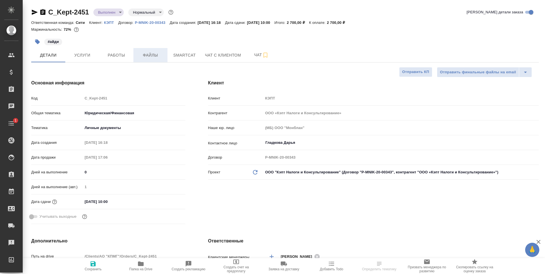
type textarea "x"
click at [148, 60] on button "Файлы" at bounding box center [150, 55] width 34 height 14
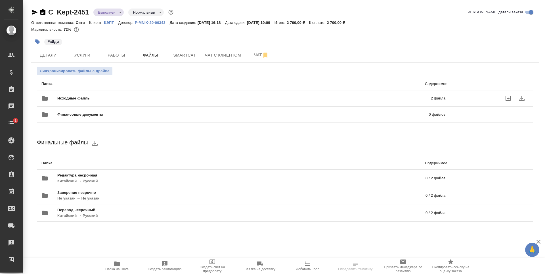
click at [128, 97] on span "Исходные файлы" at bounding box center [158, 98] width 203 height 6
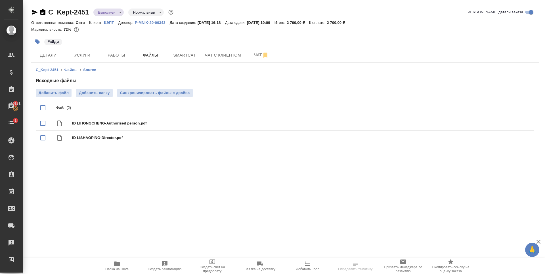
click at [99, 153] on div "C_Kept-2451 Выполнен completed Нормальный normal Кратко детали заказа Ответстве…" at bounding box center [285, 81] width 514 height 162
click at [78, 57] on span "Услуги" at bounding box center [82, 55] width 27 height 7
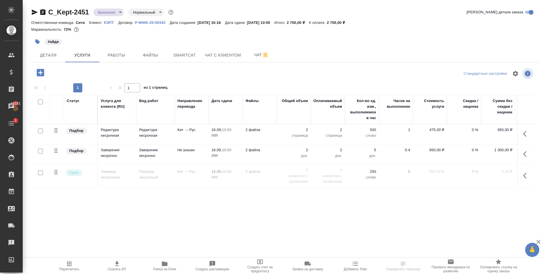
click at [204, 194] on div "Статус Услуга для клиента (RU) Вид работ Направление перевода Дата сдачи Файлы …" at bounding box center [282, 156] width 503 height 122
click at [125, 57] on span "Работы" at bounding box center [116, 55] width 27 height 7
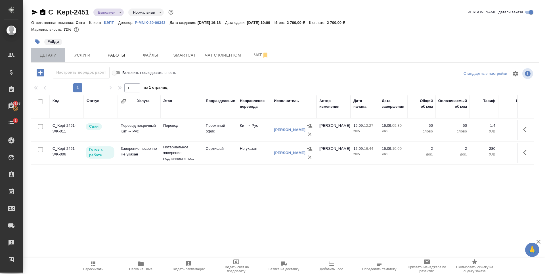
click at [47, 61] on button "Детали" at bounding box center [48, 55] width 34 height 14
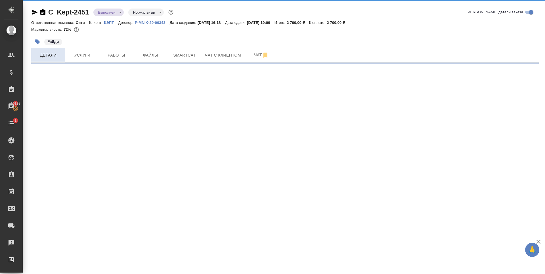
select select "RU"
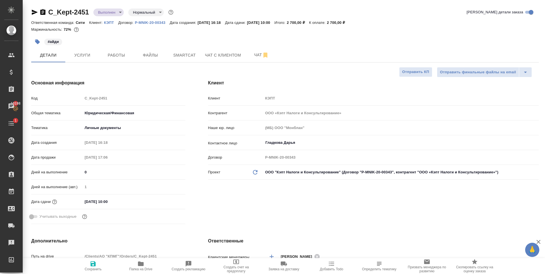
type textarea "x"
type input "Тарабановская Анастасия"
type input "Переверзева Анна a.pereverzeva"
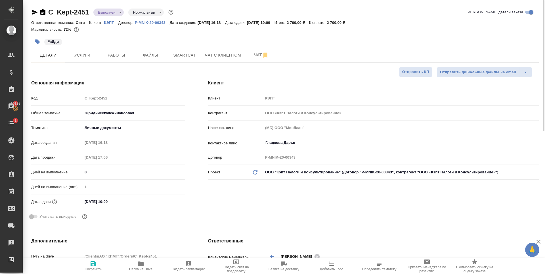
type textarea "x"
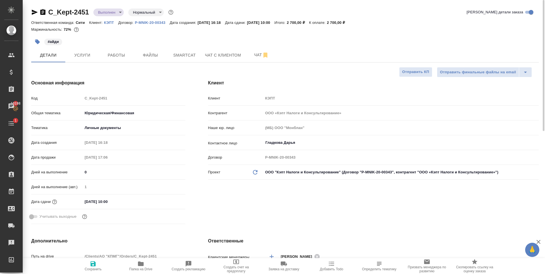
type textarea "x"
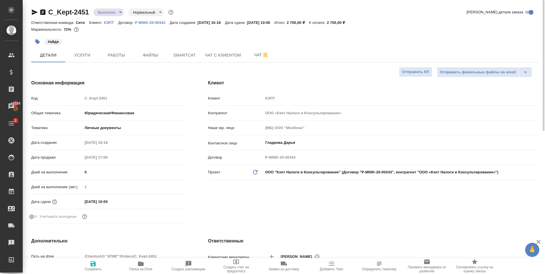
type textarea "x"
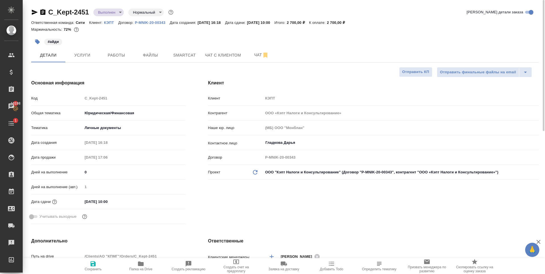
type textarea "x"
click at [106, 56] on span "Работы" at bounding box center [116, 55] width 27 height 7
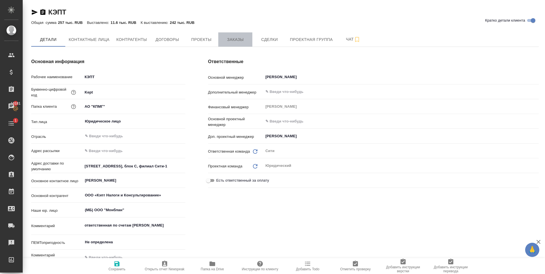
click at [229, 39] on span "Заказы" at bounding box center [235, 39] width 27 height 7
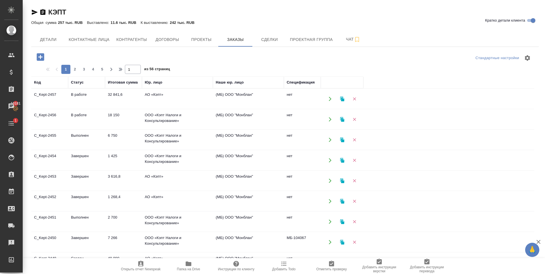
click at [43, 56] on icon "button" at bounding box center [40, 56] width 7 height 7
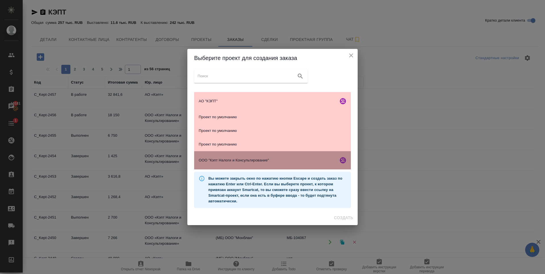
click at [225, 163] on div "ООО "Кэпт Налоги и Консультирование"" at bounding box center [272, 160] width 157 height 18
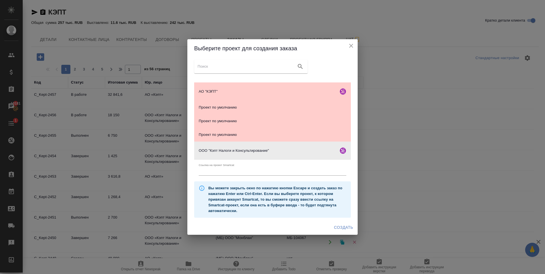
click at [343, 229] on span "Создать" at bounding box center [343, 227] width 19 height 7
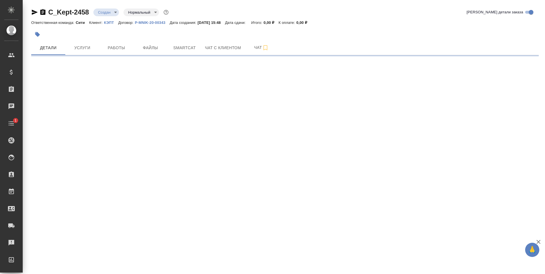
select select "RU"
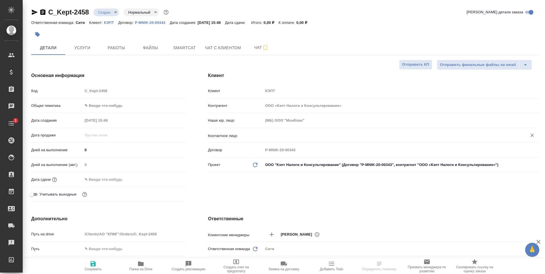
type textarea "x"
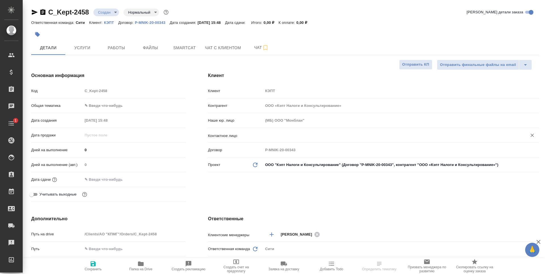
type textarea "x"
click at [283, 141] on div "​" at bounding box center [401, 135] width 276 height 11
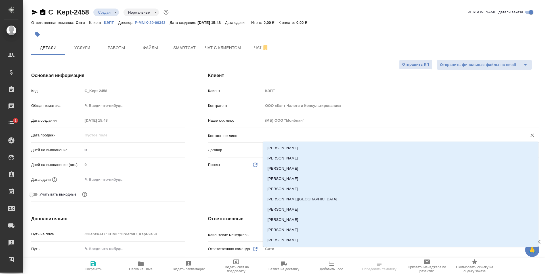
click at [283, 135] on input "text" at bounding box center [391, 135] width 253 height 7
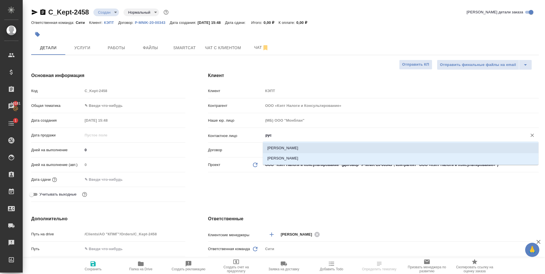
click at [318, 151] on li "[PERSON_NAME]" at bounding box center [401, 148] width 276 height 10
type input "[PERSON_NAME]"
type textarea "x"
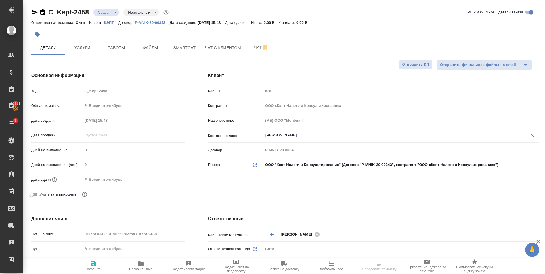
type input "Русаков Кирилл"
click at [97, 263] on span "Сохранить" at bounding box center [93, 265] width 41 height 11
type textarea "x"
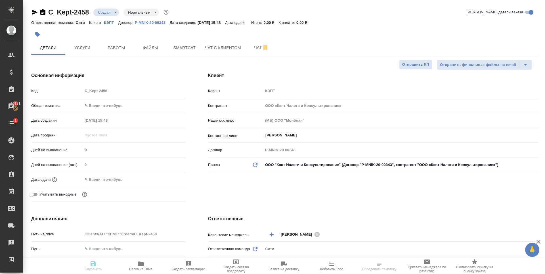
type textarea "x"
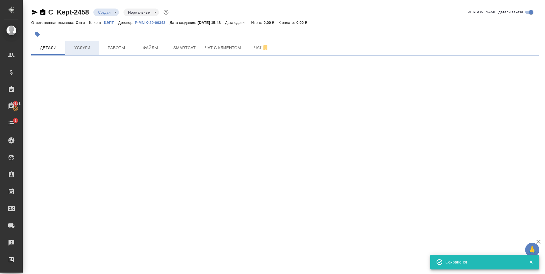
select select "RU"
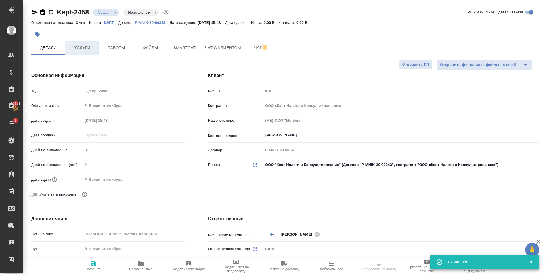
type textarea "x"
click at [72, 42] on button "Услуги" at bounding box center [82, 48] width 34 height 14
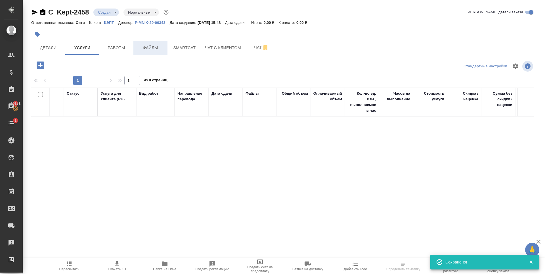
click at [147, 49] on span "Файлы" at bounding box center [150, 47] width 27 height 7
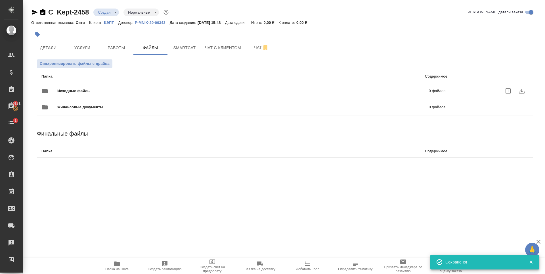
click at [510, 92] on icon "uploadFiles" at bounding box center [507, 90] width 5 height 5
click at [0, 0] on input "uploadFiles" at bounding box center [0, 0] width 0 height 0
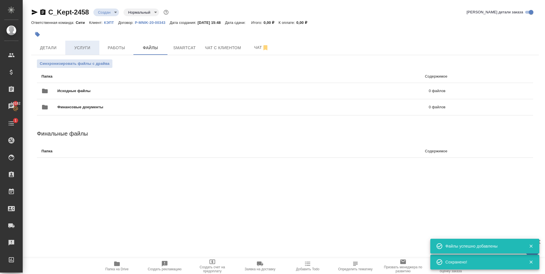
click at [86, 49] on span "Услуги" at bounding box center [82, 47] width 27 height 7
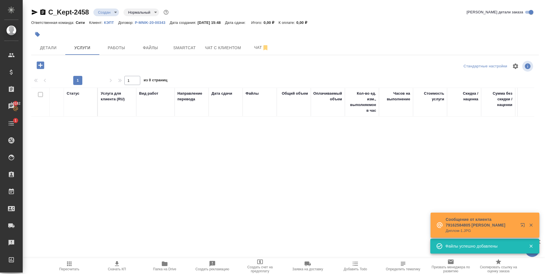
click at [41, 66] on icon "button" at bounding box center [40, 64] width 7 height 7
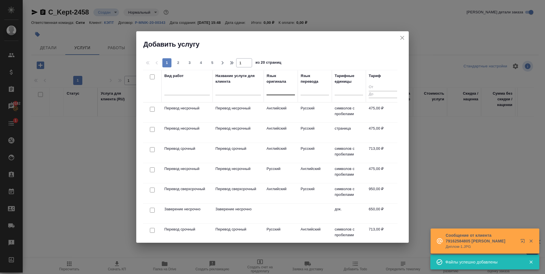
click at [280, 91] on div at bounding box center [281, 89] width 28 height 8
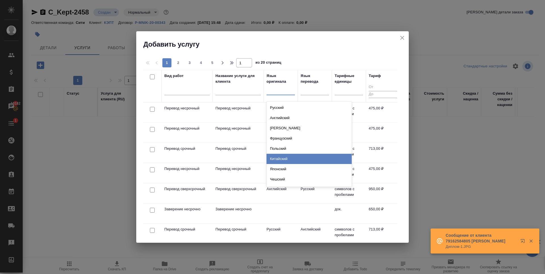
click at [293, 156] on div "Китайский" at bounding box center [309, 159] width 85 height 10
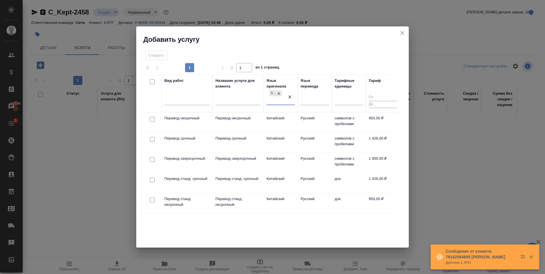
click at [316, 99] on div at bounding box center [315, 99] width 28 height 8
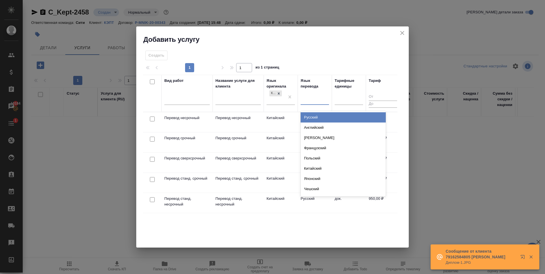
click at [315, 118] on div "Русский" at bounding box center [343, 117] width 85 height 10
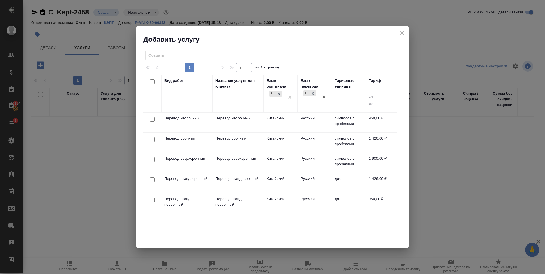
click at [190, 228] on div "Вид работ Название услуги для клиента Язык оригинала Китайский Язык перевода op…" at bounding box center [270, 160] width 254 height 170
click at [196, 93] on div "Вид работ" at bounding box center [186, 93] width 45 height 31
click at [192, 101] on div at bounding box center [186, 99] width 45 height 8
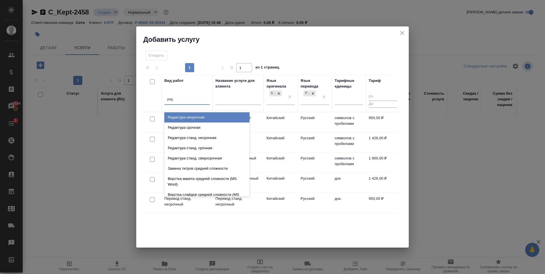
type input "реда"
click at [201, 118] on div "Редактура несрочная" at bounding box center [206, 117] width 85 height 10
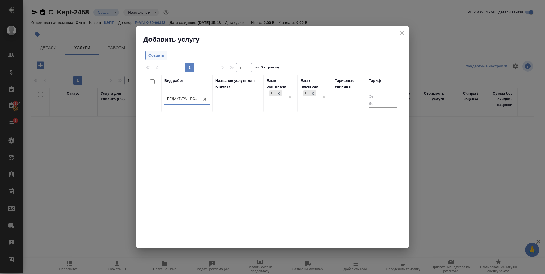
click at [153, 57] on span "Создать" at bounding box center [156, 55] width 16 height 7
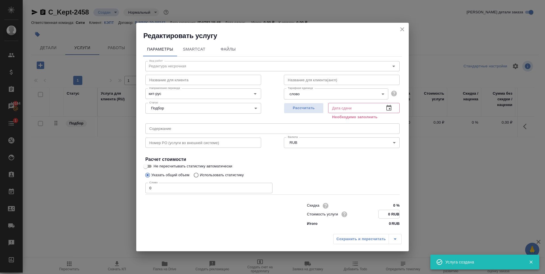
drag, startPoint x: 387, startPoint y: 213, endPoint x: 384, endPoint y: 213, distance: 3.7
click at [384, 213] on input "0 RUB" at bounding box center [389, 214] width 21 height 8
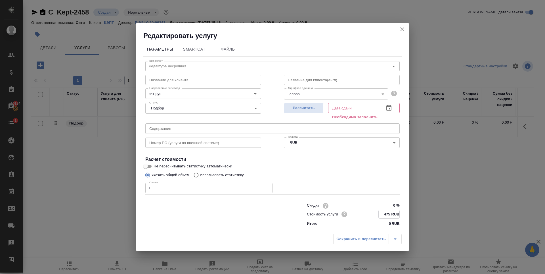
type input "475 RUB"
type input "1"
click at [266, 187] on input "1" at bounding box center [208, 188] width 127 height 10
click at [289, 180] on div "Указать общий объем Использовать статистику" at bounding box center [272, 175] width 254 height 11
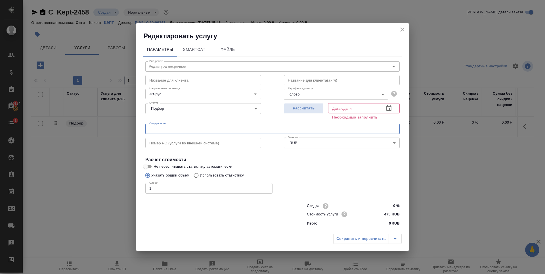
click at [190, 129] on input "text" at bounding box center [272, 128] width 254 height 10
click at [188, 125] on input "text" at bounding box center [272, 128] width 254 height 10
click at [187, 130] on input "text" at bounding box center [272, 128] width 254 height 10
paste input "SRF - PRC ID"
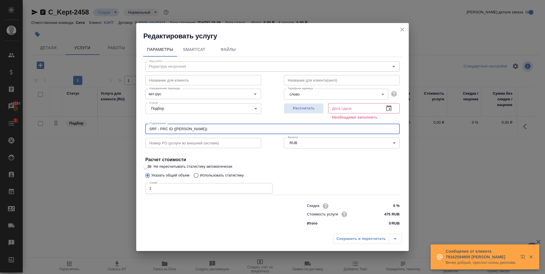
type input "SRF - PRC ID (Русаков Кирилл)"
click at [330, 94] on body "🙏 .cls-1 fill:#fff; AWATERA Zaytseva Svetlana Клиенты Спецификации Заказы 10185…" at bounding box center [272, 137] width 545 height 274
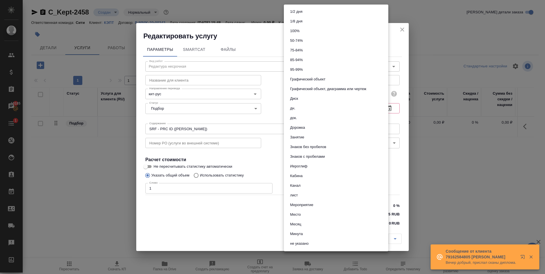
scroll to position [193, 0]
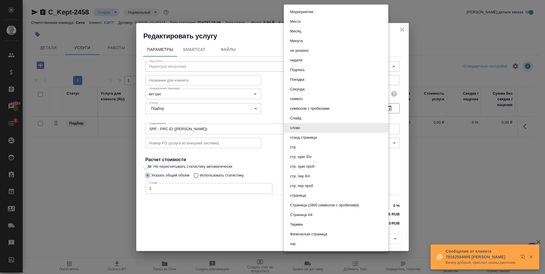
click at [308, 196] on li "страница" at bounding box center [336, 195] width 104 height 10
type input "5a8b1489cc6b4906c91bfdb2"
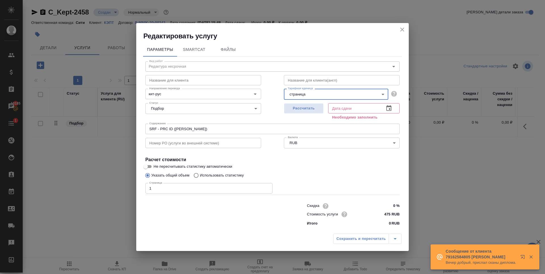
click at [199, 218] on div at bounding box center [214, 213] width 161 height 23
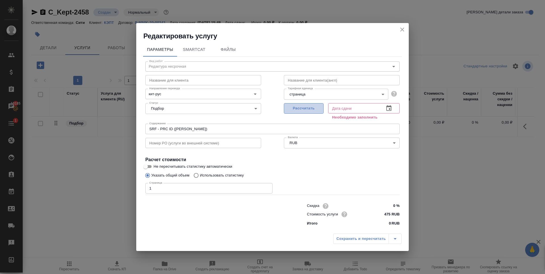
click at [316, 108] on span "Рассчитать" at bounding box center [303, 108] width 33 height 7
type input "19.09.2025 16:20"
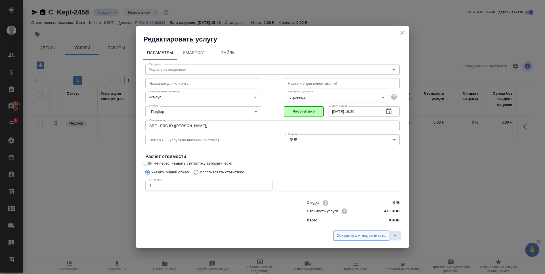
click at [351, 237] on span "Сохранить и пересчитать" at bounding box center [360, 235] width 49 height 7
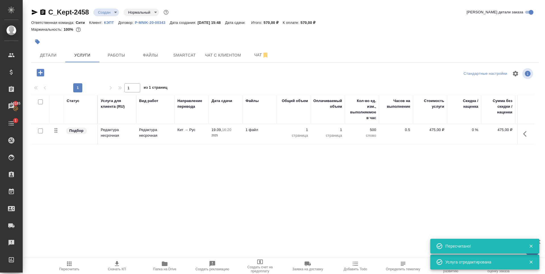
click at [133, 161] on div "Статус Услуга для клиента (RU) Вид работ Направление перевода Дата сдачи Файлы …" at bounding box center [282, 156] width 503 height 122
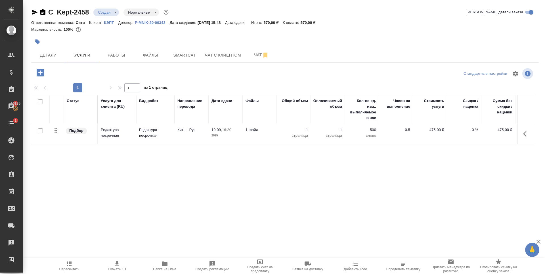
click at [156, 193] on div "Статус Услуга для клиента (RU) Вид работ Направление перевода Дата сдачи Файлы …" at bounding box center [282, 156] width 503 height 122
click at [43, 70] on icon "button" at bounding box center [40, 72] width 7 height 7
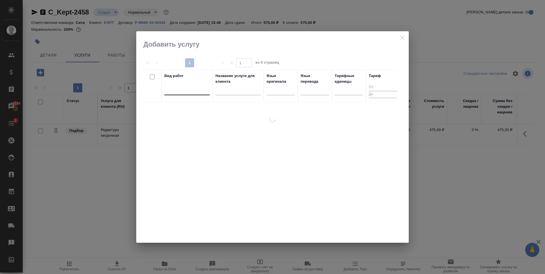
click at [179, 93] on div at bounding box center [186, 89] width 45 height 8
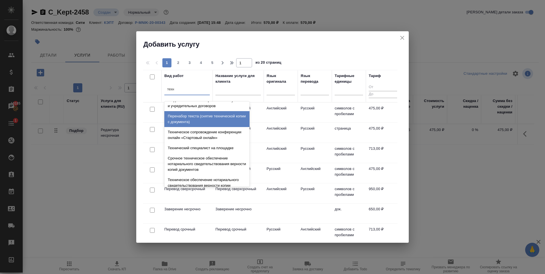
scroll to position [57, 0]
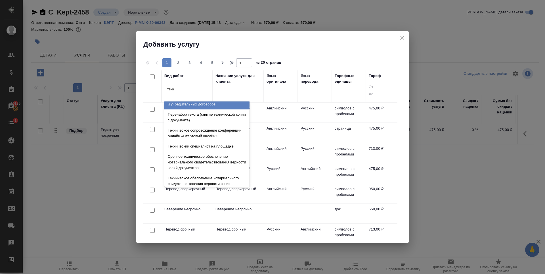
type input "техн"
click at [227, 43] on h2 "Добавить услугу" at bounding box center [275, 44] width 265 height 9
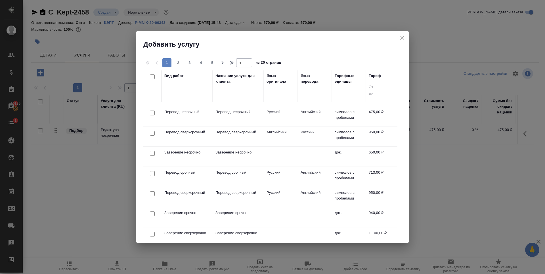
click at [152, 154] on input "checkbox" at bounding box center [152, 153] width 5 height 5
checkbox input "true"
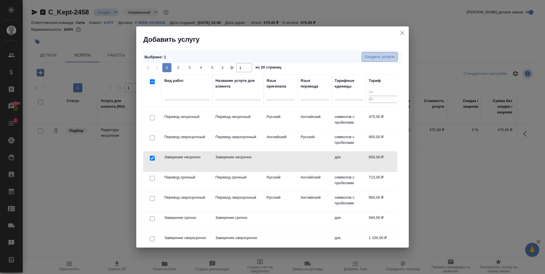
click at [374, 54] on span "Создать услуги" at bounding box center [380, 57] width 30 height 7
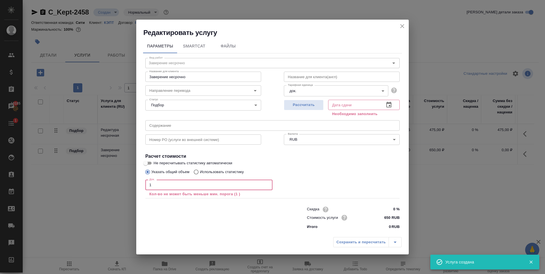
type input "1"
click at [266, 183] on input "1" at bounding box center [208, 184] width 127 height 10
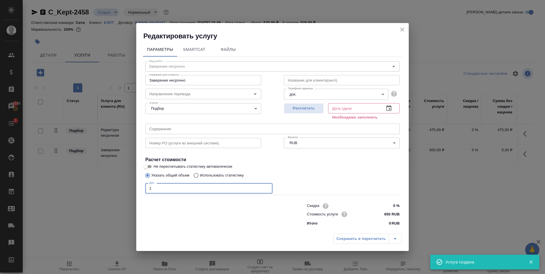
click at [310, 173] on div "Указать общий объем Использовать статистику" at bounding box center [272, 175] width 254 height 11
click at [321, 106] on button "Рассчитать" at bounding box center [304, 108] width 40 height 11
type input "19.09.2025 16:03"
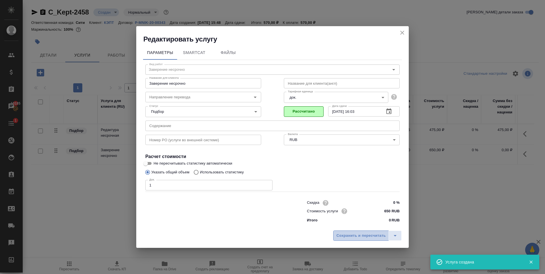
click at [347, 238] on span "Сохранить и пересчитать" at bounding box center [360, 235] width 49 height 7
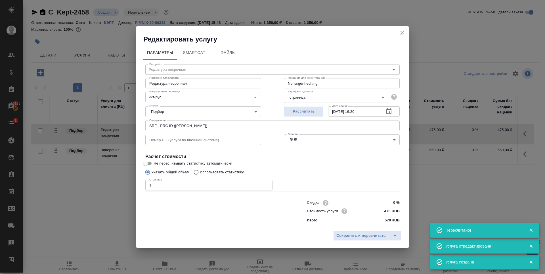
drag, startPoint x: 169, startPoint y: 125, endPoint x: 155, endPoint y: 133, distance: 17.0
click at [155, 133] on div "Номер PO (услуги во внешней системе) Номер PO (услуги во внешней системе)" at bounding box center [203, 139] width 139 height 36
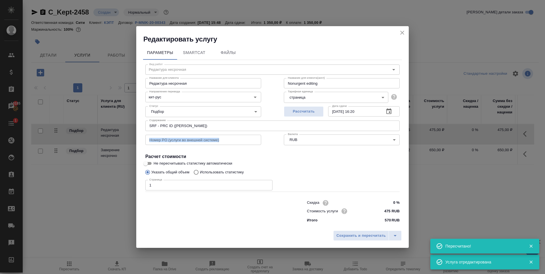
click at [168, 124] on input "SRF - PRC ID (Русаков Кирилл)" at bounding box center [272, 125] width 254 height 10
click at [402, 32] on icon "close" at bounding box center [402, 32] width 7 height 7
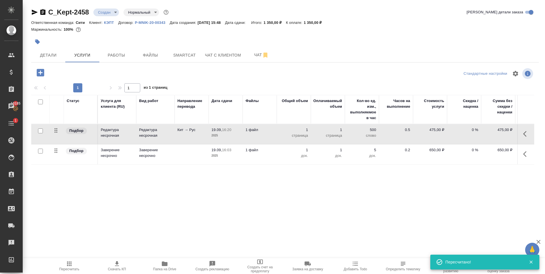
click at [168, 156] on p "Заверение несрочно" at bounding box center [155, 152] width 33 height 11
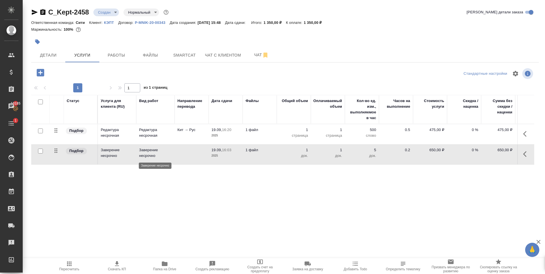
click at [168, 156] on p "Заверение несрочно" at bounding box center [155, 152] width 33 height 11
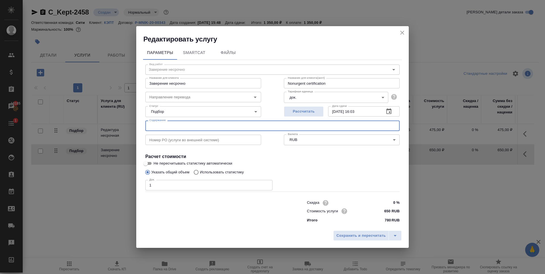
click at [205, 124] on input "text" at bounding box center [272, 125] width 254 height 10
paste input "SRF - PRC ID (Русаков Кирилл)"
type input "SRF - PRC ID (Русаков Кирилл)"
click at [365, 234] on span "Сохранить и пересчитать" at bounding box center [360, 235] width 49 height 7
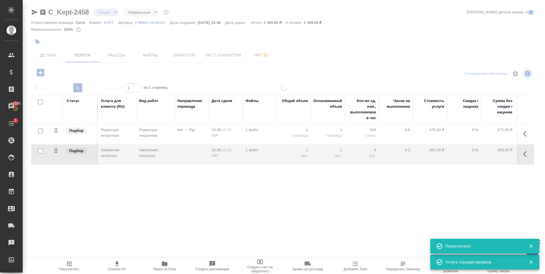
click at [265, 190] on div "Статус Услуга для клиента (RU) Вид работ Направление перевода Дата сдачи Файлы …" at bounding box center [282, 156] width 503 height 122
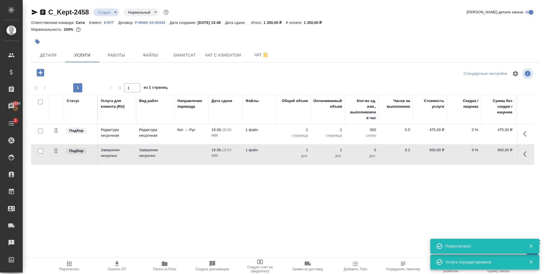
click at [313, 33] on div "Маржинальность: 100%" at bounding box center [284, 29] width 507 height 7
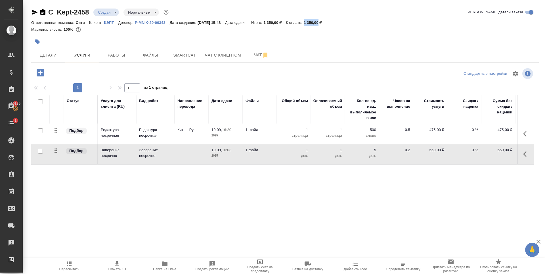
drag, startPoint x: 311, startPoint y: 24, endPoint x: 325, endPoint y: 22, distance: 14.0
click at [325, 22] on p "1 350,00 ₽" at bounding box center [315, 22] width 22 height 4
copy p "1 350,00"
click at [261, 33] on div at bounding box center [284, 33] width 507 height 1
click at [140, 53] on span "Файлы" at bounding box center [150, 55] width 27 height 7
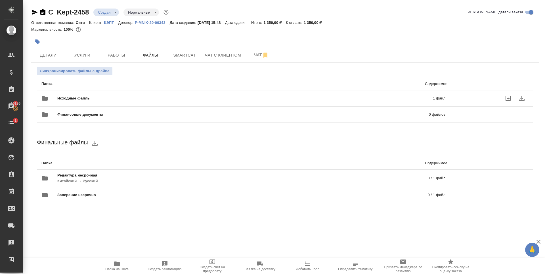
click at [156, 98] on span "Исходные файлы" at bounding box center [159, 98] width 204 height 6
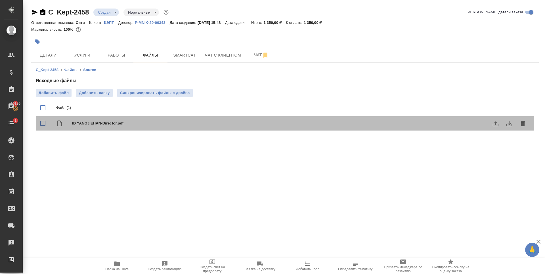
click at [135, 119] on div "ID YANGJIEHAN-Director.pdf" at bounding box center [296, 123] width 448 height 8
checkbox input "true"
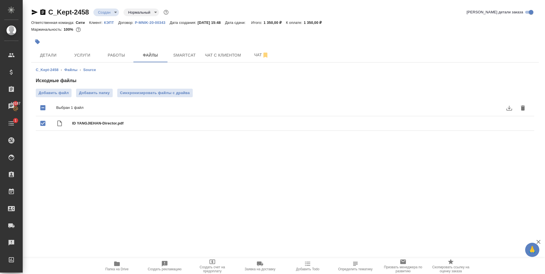
click at [162, 181] on div ".cls-1 fill:#fff; AWATERA Zaytseva Svetlana Клиенты Спецификации Заказы 10187 Ч…" at bounding box center [272, 137] width 545 height 274
click at [57, 49] on button "Детали" at bounding box center [48, 55] width 34 height 14
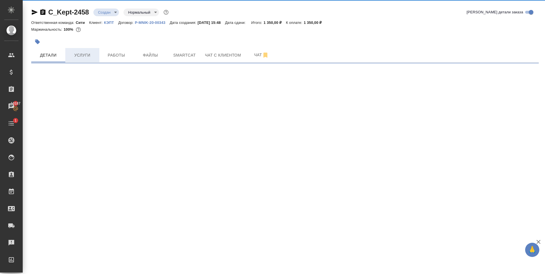
select select "RU"
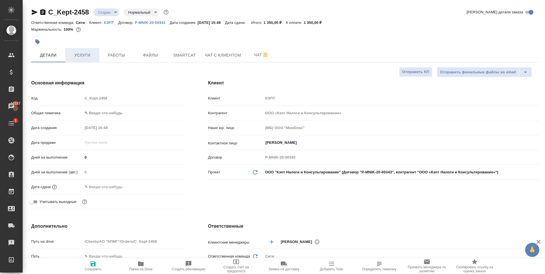
type textarea "x"
click at [117, 112] on body "🙏 .cls-1 fill:#fff; AWATERA Zaytseva Svetlana Клиенты Спецификации Заказы 10187…" at bounding box center [272, 137] width 545 height 274
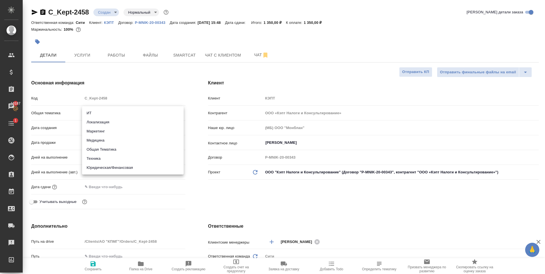
click at [120, 168] on li "Юридическая/Финансовая" at bounding box center [133, 167] width 102 height 9
type input "yr-fn"
type textarea "x"
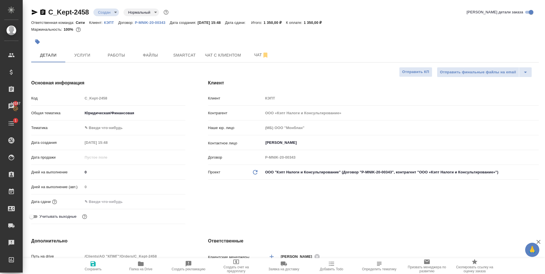
click at [101, 126] on body "🙏 .cls-1 fill:#fff; AWATERA Zaytseva Svetlana Клиенты Спецификации Заказы 10187…" at bounding box center [272, 137] width 545 height 274
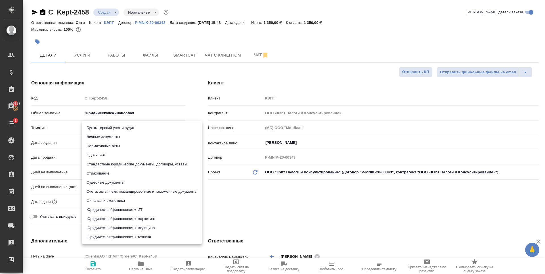
click at [108, 138] on li "Личные документы" at bounding box center [142, 136] width 120 height 9
type textarea "x"
type input "5a8b8b956a9677013d343cfe"
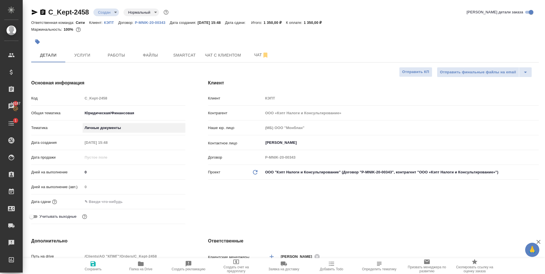
scroll to position [85, 0]
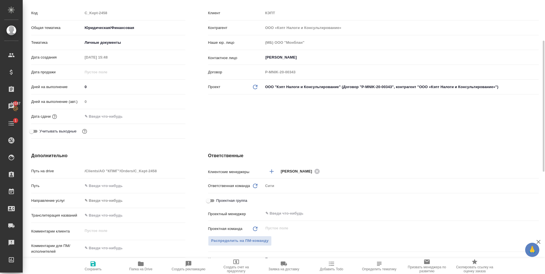
click at [105, 116] on input "text" at bounding box center [108, 116] width 50 height 8
click at [168, 112] on icon "button" at bounding box center [168, 115] width 7 height 7
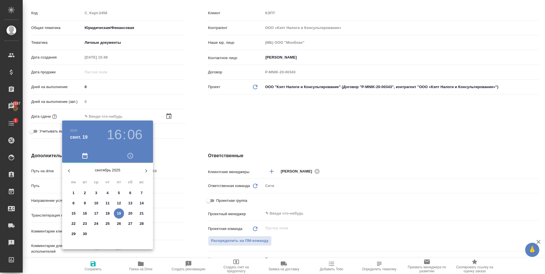
click at [82, 222] on span "23" at bounding box center [85, 224] width 10 height 6
type input "23.09.2025 16:06"
type textarea "x"
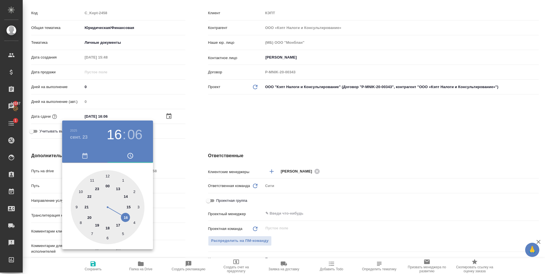
click at [76, 207] on div at bounding box center [108, 207] width 74 height 74
type input "23.09.2025 09:06"
type textarea "x"
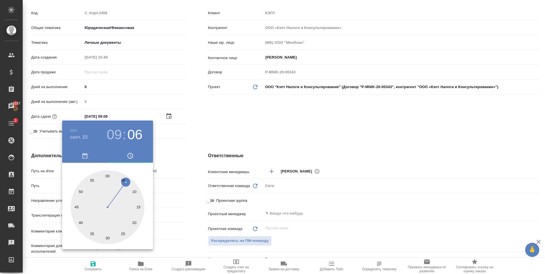
click at [107, 176] on div at bounding box center [108, 207] width 74 height 74
type input "23.09.2025 09:00"
type textarea "x"
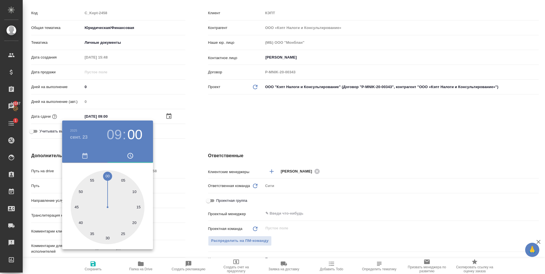
click at [123, 132] on h3 ":" at bounding box center [124, 135] width 4 height 16
click at [116, 135] on h3 "09" at bounding box center [114, 135] width 15 height 16
click at [79, 193] on div at bounding box center [108, 207] width 74 height 74
type input "23.09.2025 10:00"
type textarea "x"
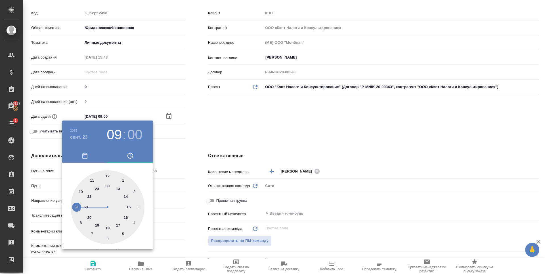
type textarea "x"
click at [278, 123] on div at bounding box center [272, 137] width 545 height 274
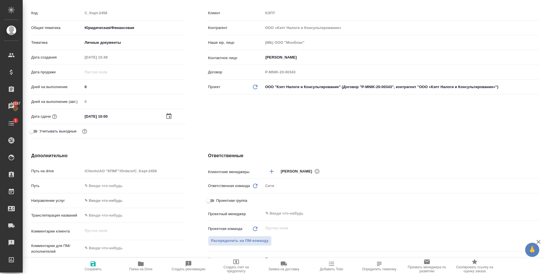
click at [96, 264] on icon "button" at bounding box center [93, 263] width 7 height 7
type textarea "x"
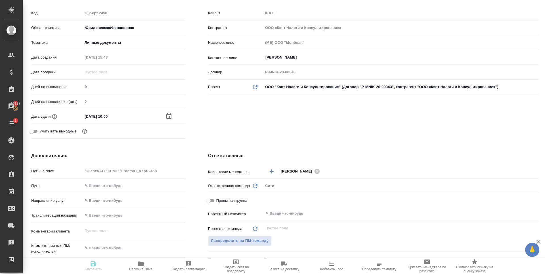
type textarea "x"
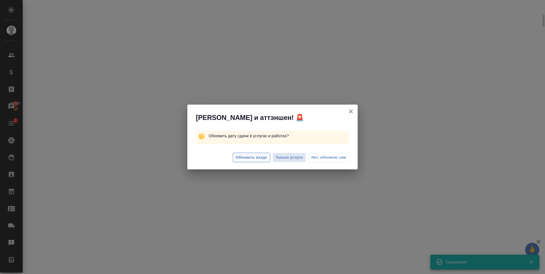
select select "RU"
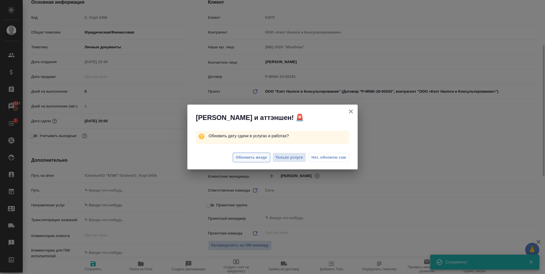
type textarea "x"
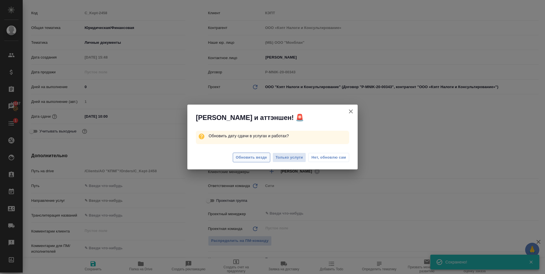
click at [248, 158] on span "Обновить везде" at bounding box center [251, 157] width 31 height 7
type textarea "x"
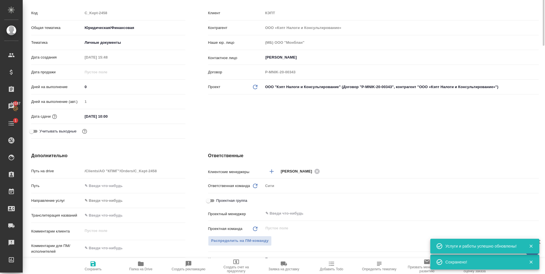
scroll to position [0, 0]
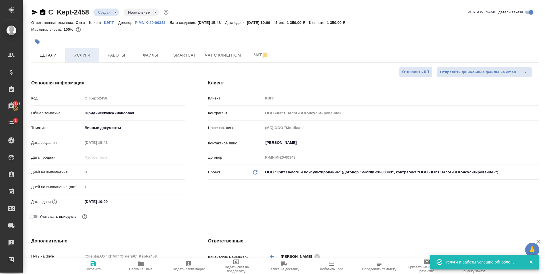
click at [81, 57] on span "Услуги" at bounding box center [82, 55] width 27 height 7
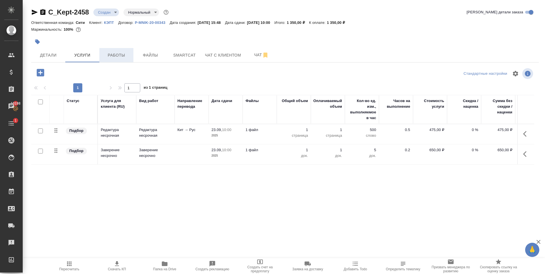
click at [122, 55] on span "Работы" at bounding box center [116, 55] width 27 height 7
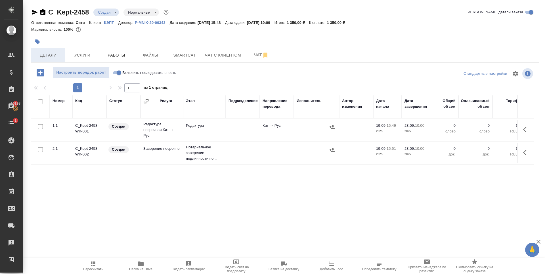
click at [53, 57] on span "Детали" at bounding box center [48, 55] width 27 height 7
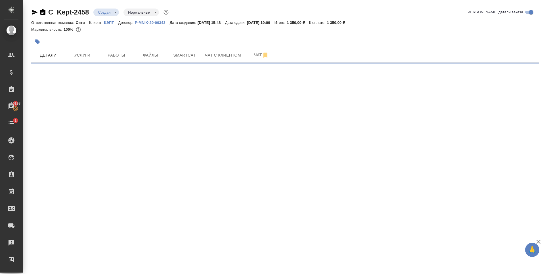
select select "RU"
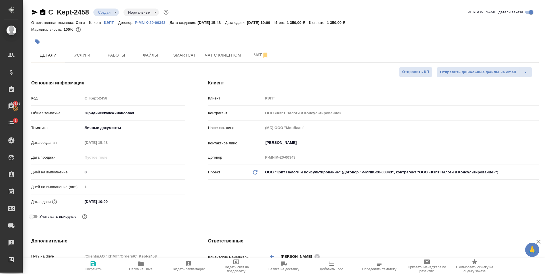
type textarea "x"
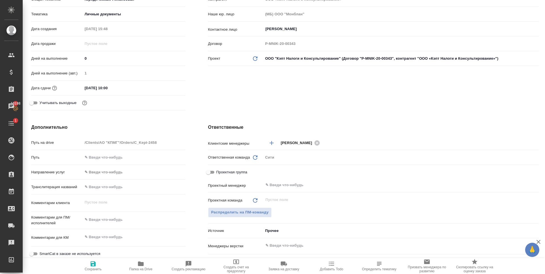
type textarea "x"
click at [117, 222] on textarea at bounding box center [134, 220] width 103 height 10
type textarea "р"
type textarea "x"
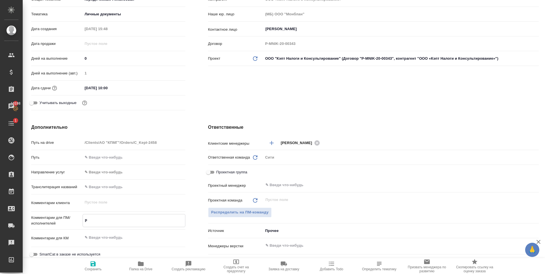
type textarea "x"
type textarea "ре"
type textarea "x"
type textarea "ред"
type textarea "x"
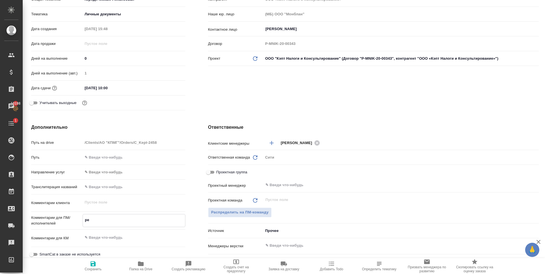
type textarea "x"
type textarea "редак"
type textarea "x"
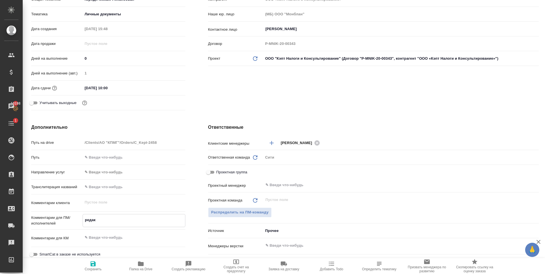
type textarea "редакт"
type textarea "x"
type textarea "редакту"
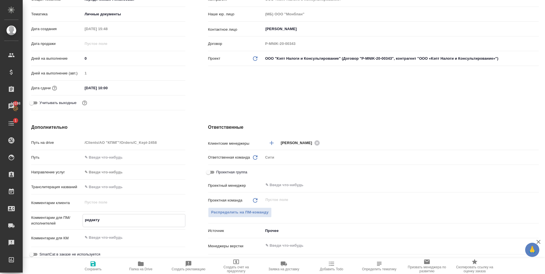
type textarea "x"
type textarea "редактур"
type textarea "x"
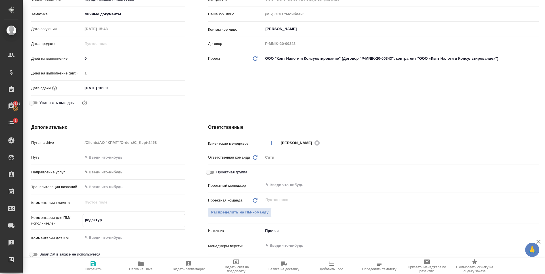
type textarea "x"
type textarea "редактура"
type textarea "x"
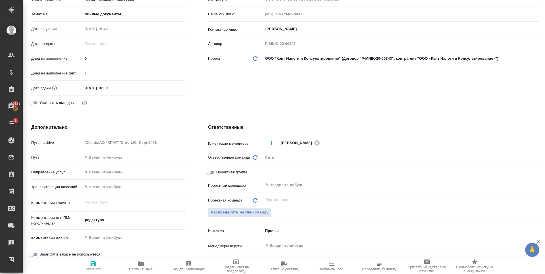
type textarea "x"
type textarea "редактура"
type textarea "x"
click at [92, 265] on icon "button" at bounding box center [93, 263] width 5 height 5
type textarea "x"
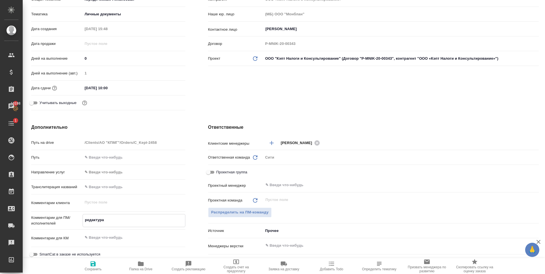
type textarea "x"
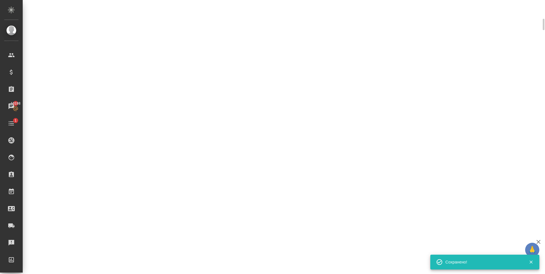
select select "RU"
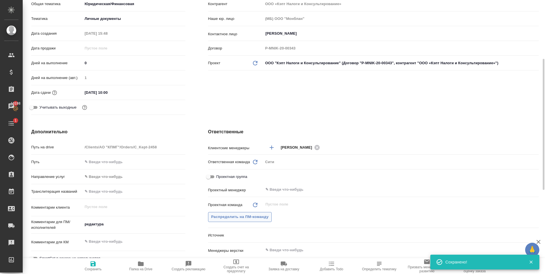
type textarea "x"
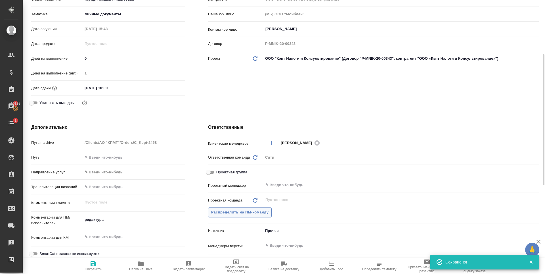
click at [238, 212] on span "Распределить на ПМ-команду" at bounding box center [240, 212] width 58 height 7
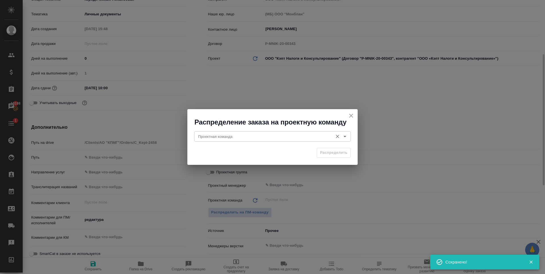
click at [251, 139] on input "Проектная команда" at bounding box center [263, 136] width 134 height 7
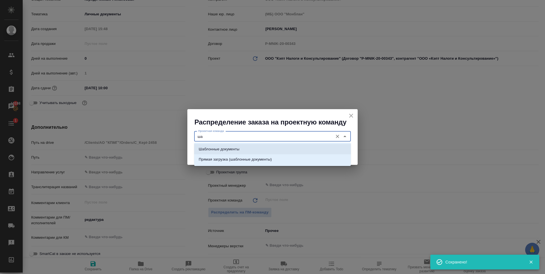
click at [248, 147] on li "Шаблонные документы" at bounding box center [272, 149] width 157 height 10
type input "Шаблонные документы"
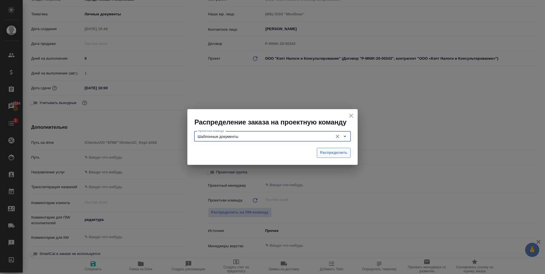
click at [321, 154] on span "Распределить" at bounding box center [334, 152] width 28 height 7
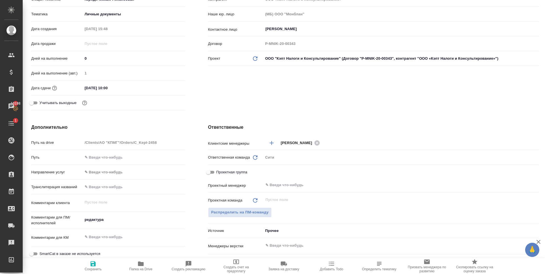
type textarea "x"
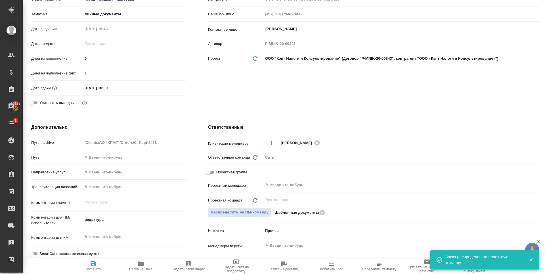
click at [93, 263] on icon "button" at bounding box center [93, 263] width 5 height 5
type textarea "x"
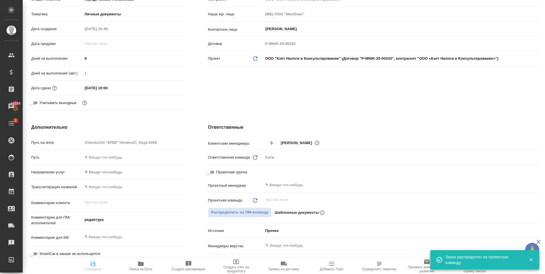
type textarea "x"
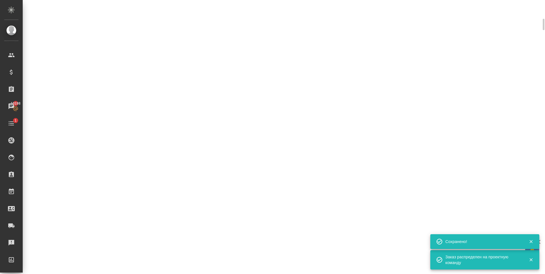
select select "RU"
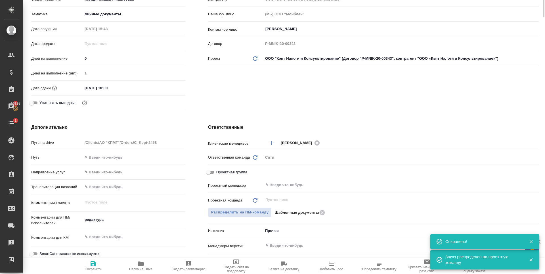
type textarea "x"
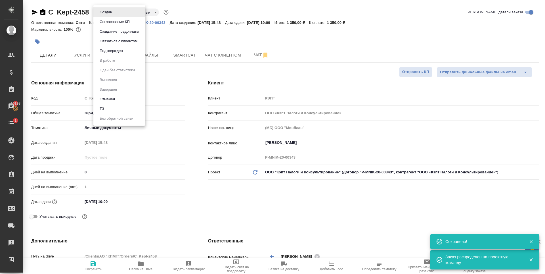
click at [106, 11] on body "🙏 .cls-1 fill:#fff; AWATERA Zaytseva Svetlana Клиенты Спецификации Заказы 10198…" at bounding box center [272, 137] width 545 height 274
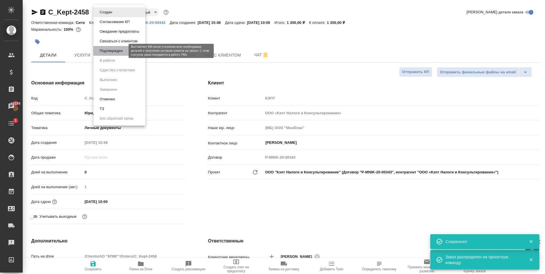
click at [116, 52] on button "Подтвержден" at bounding box center [111, 51] width 27 height 6
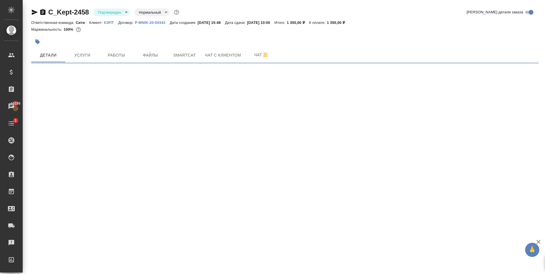
select select "RU"
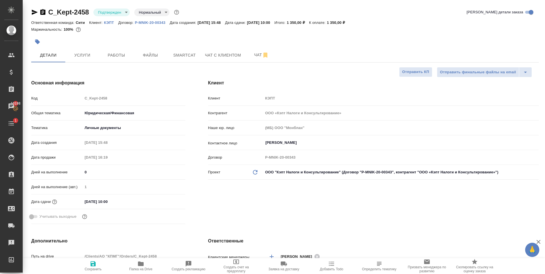
type textarea "x"
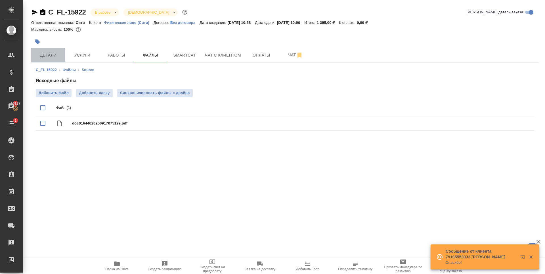
click at [58, 56] on span "Детали" at bounding box center [48, 55] width 27 height 7
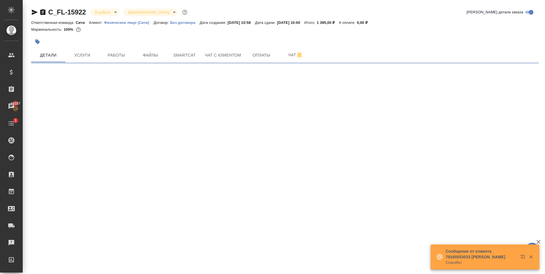
select select "RU"
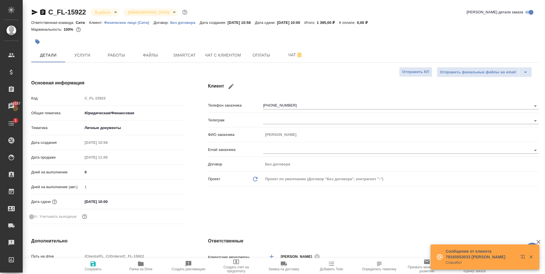
type textarea "x"
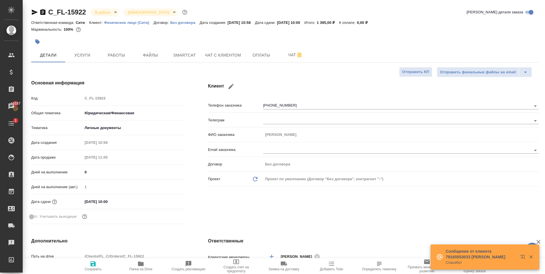
type textarea "x"
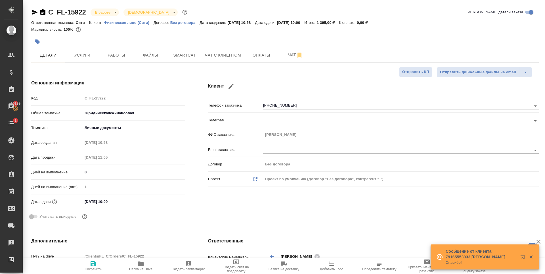
type textarea "x"
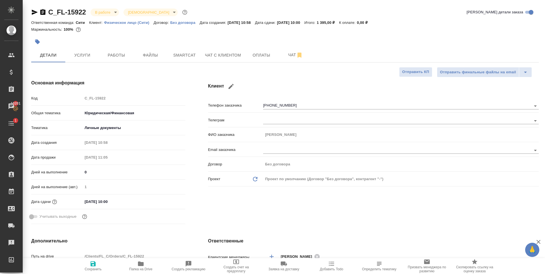
type textarea "x"
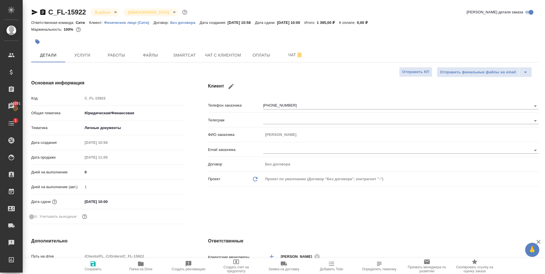
type textarea "x"
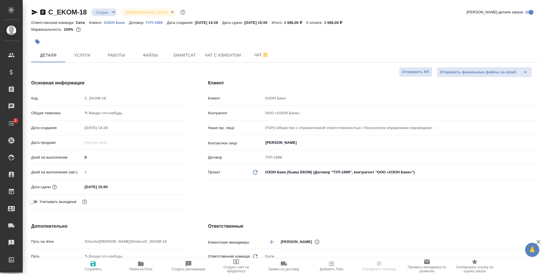
select select "RU"
type textarea "x"
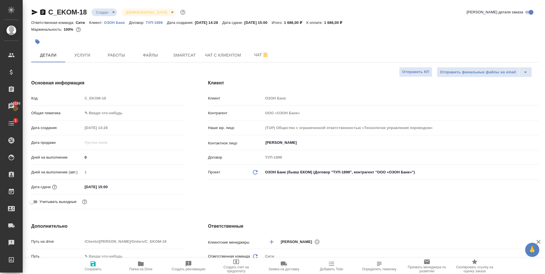
type textarea "x"
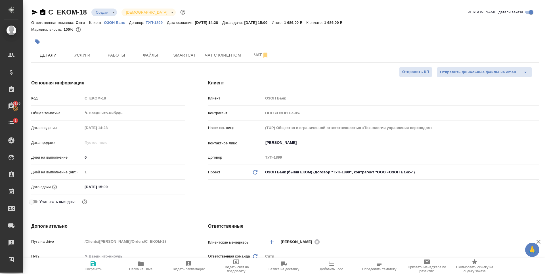
type textarea "x"
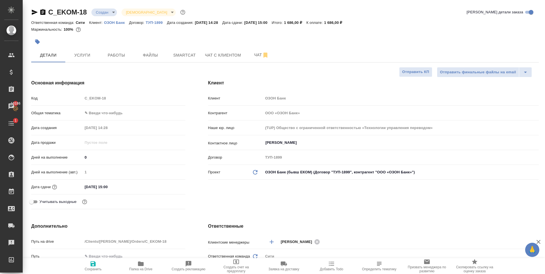
type textarea "x"
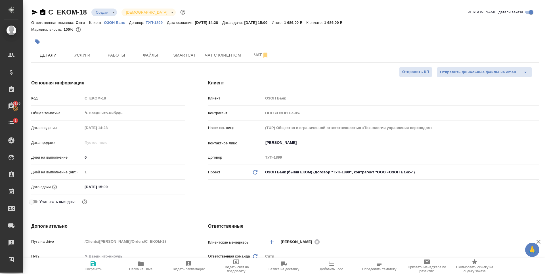
type textarea "x"
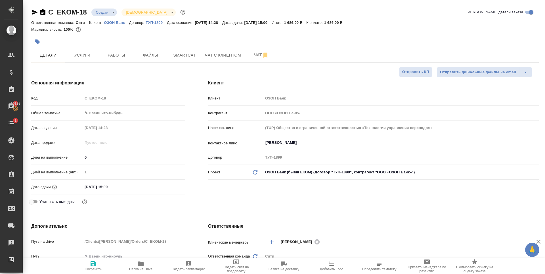
type textarea "x"
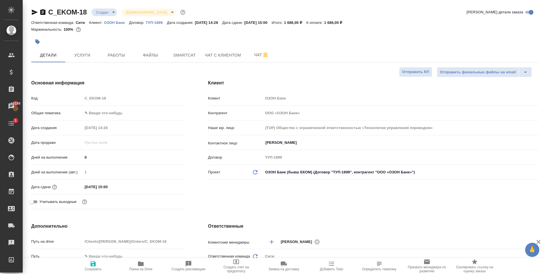
type textarea "x"
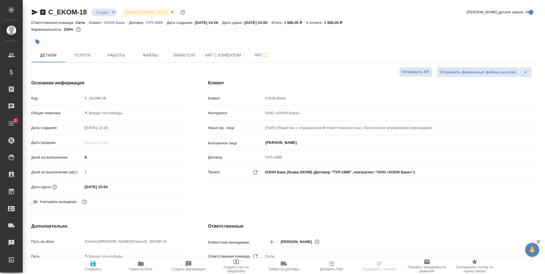
select select "RU"
type textarea "x"
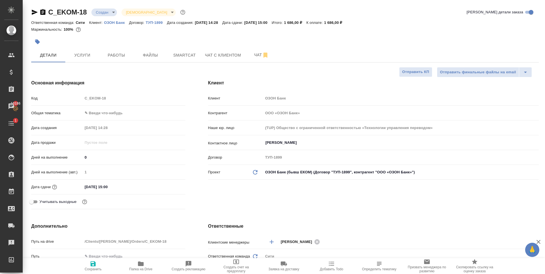
type textarea "x"
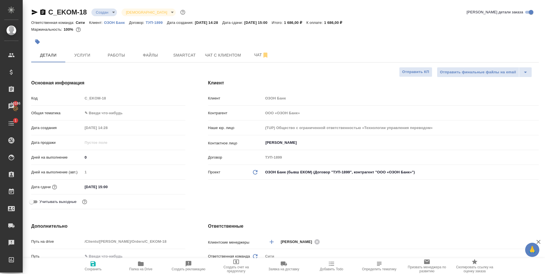
type textarea "x"
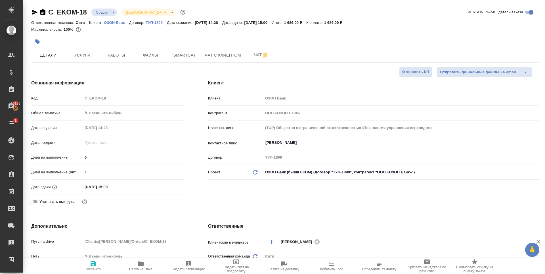
type textarea "x"
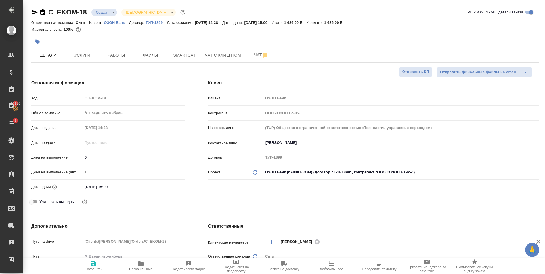
type textarea "x"
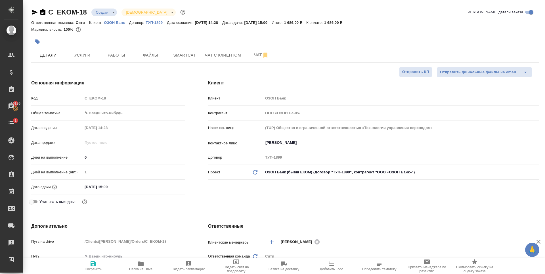
type textarea "x"
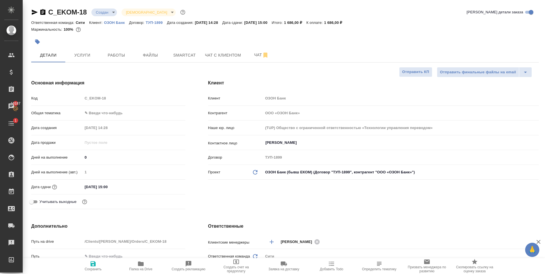
type textarea "x"
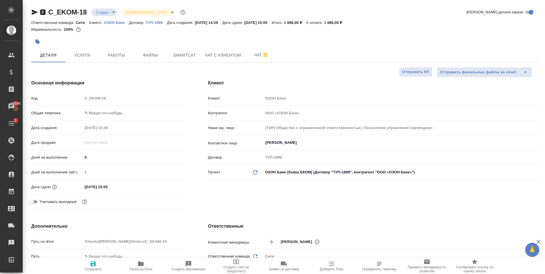
type textarea "x"
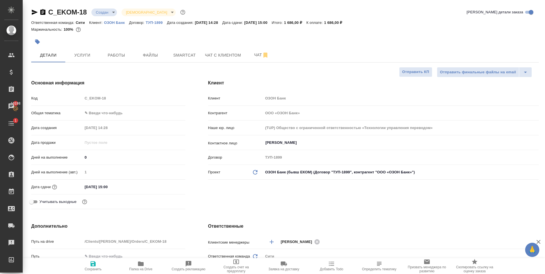
type textarea "x"
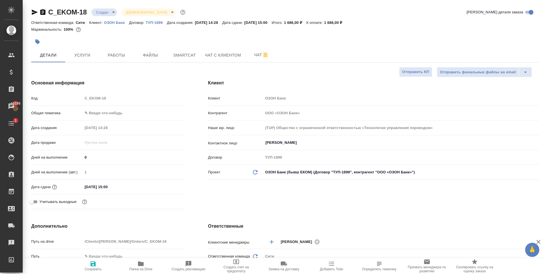
type textarea "x"
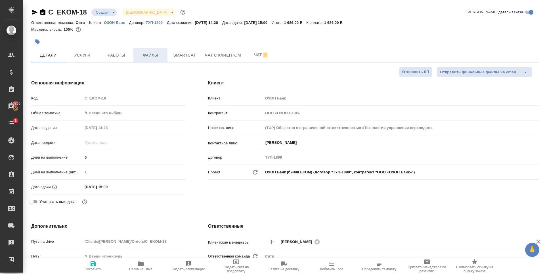
click at [155, 50] on button "Файлы" at bounding box center [150, 55] width 34 height 14
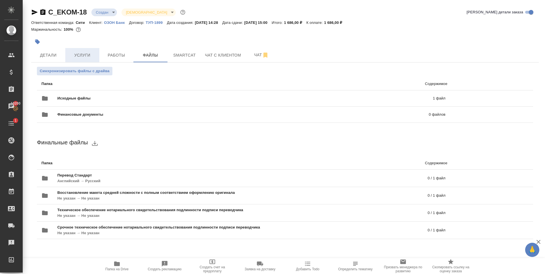
click at [95, 50] on button "Услуги" at bounding box center [82, 55] width 34 height 14
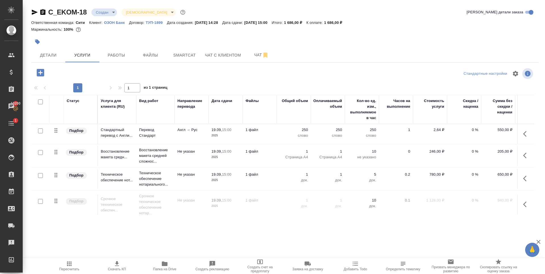
click at [178, 244] on div ".cls-1 fill:#fff; AWATERA Zaytseva Svetlana Клиенты Спецификации Заказы 10200 Ч…" at bounding box center [272, 137] width 545 height 274
click at [146, 44] on div at bounding box center [200, 41] width 338 height 12
click at [146, 56] on span "Файлы" at bounding box center [150, 55] width 27 height 7
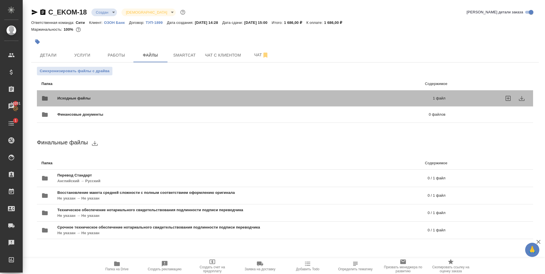
click at [232, 96] on span "Исходные файлы" at bounding box center [159, 98] width 204 height 6
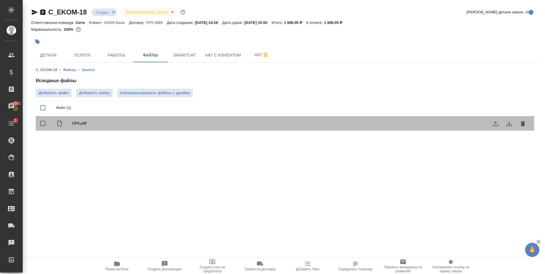
click at [108, 121] on span "CFA.pdf" at bounding box center [296, 123] width 448 height 6
checkbox input "true"
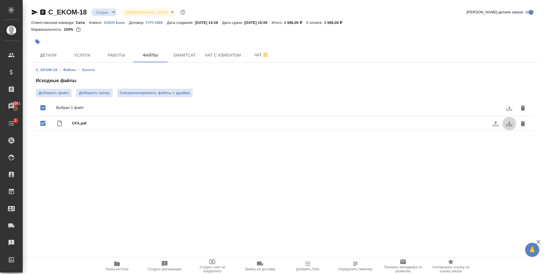
click at [509, 123] on icon "download" at bounding box center [509, 123] width 6 height 5
click at [92, 55] on span "Услуги" at bounding box center [82, 55] width 27 height 7
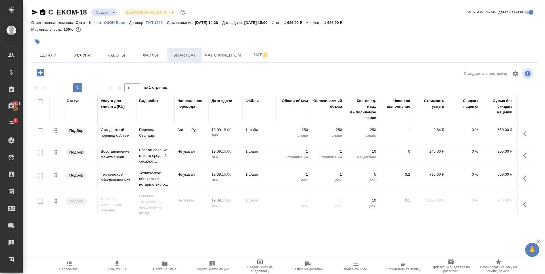
click at [185, 60] on button "Smartcat" at bounding box center [184, 55] width 34 height 14
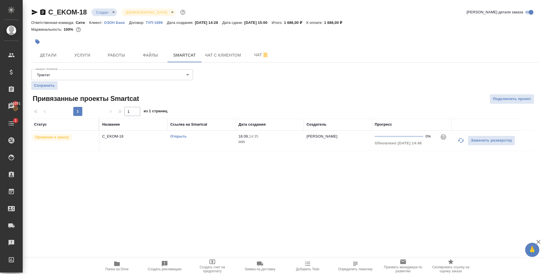
click at [150, 189] on div ".cls-1 fill:#fff; AWATERA Zaytseva Svetlana Клиенты Спецификации Заказы 10201 Ч…" at bounding box center [272, 137] width 545 height 274
click at [88, 63] on div "C_EKOM-18 Создан new Святая троица holyTrinity Кратко детали заказа Ответственн…" at bounding box center [285, 82] width 514 height 165
click at [88, 58] on span "Услуги" at bounding box center [82, 55] width 27 height 7
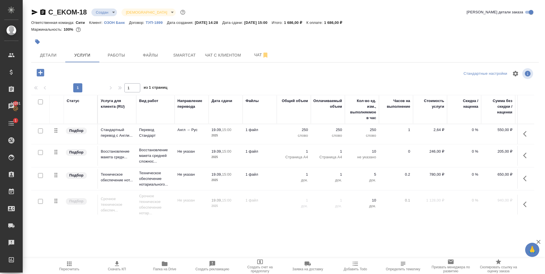
click at [471, 130] on p "0 %" at bounding box center [464, 130] width 28 height 6
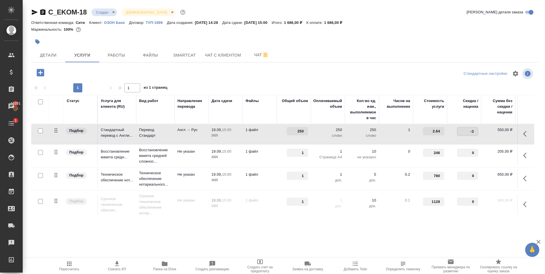
type input "-30"
click at [307, 74] on div at bounding box center [284, 74] width 169 height 14
click at [40, 177] on input "checkbox" at bounding box center [40, 175] width 5 height 5
checkbox input "true"
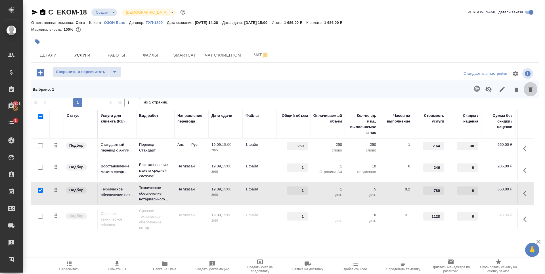
click at [533, 87] on icon "button" at bounding box center [530, 89] width 7 height 7
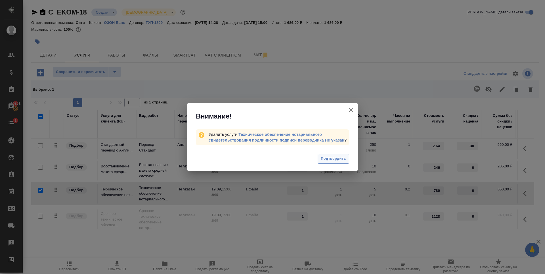
click at [341, 159] on span "Подтвердить" at bounding box center [333, 158] width 25 height 7
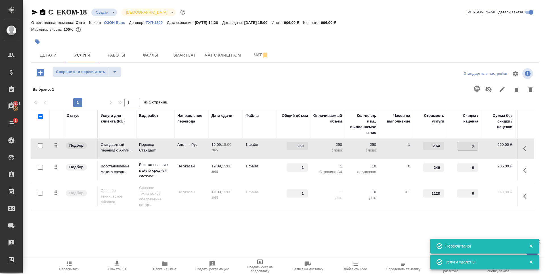
click at [465, 145] on input "0" at bounding box center [467, 146] width 21 height 8
click at [466, 145] on input "0" at bounding box center [467, 146] width 21 height 8
type input "-30"
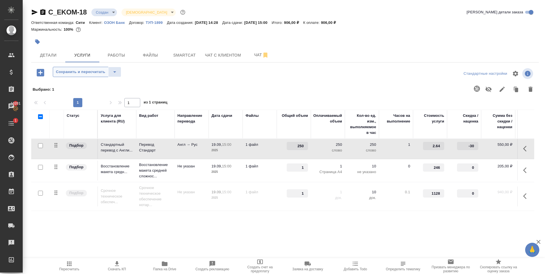
click at [93, 69] on span "Сохранить и пересчитать" at bounding box center [80, 72] width 49 height 7
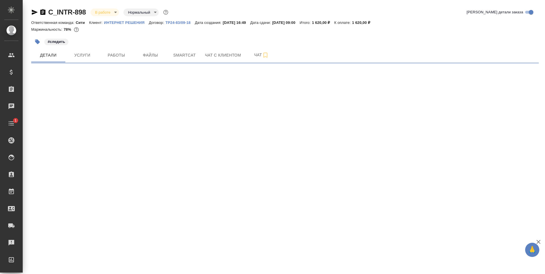
select select "RU"
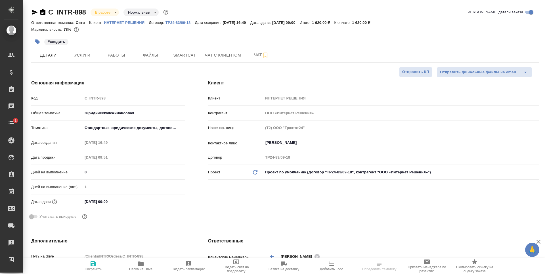
type textarea "x"
select select "RU"
type textarea "x"
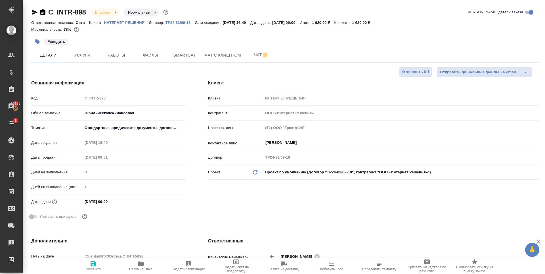
type textarea "x"
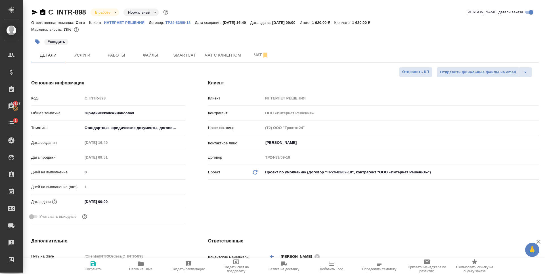
click at [110, 43] on div "#следить" at bounding box center [200, 41] width 338 height 12
type textarea "x"
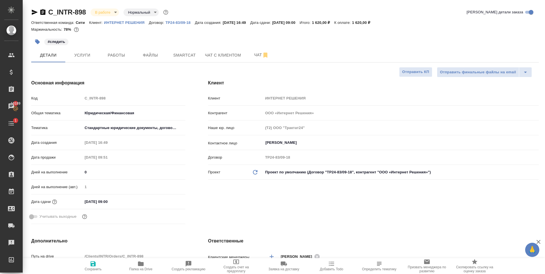
type textarea "x"
click at [103, 42] on div "#следить" at bounding box center [200, 41] width 338 height 12
type textarea "x"
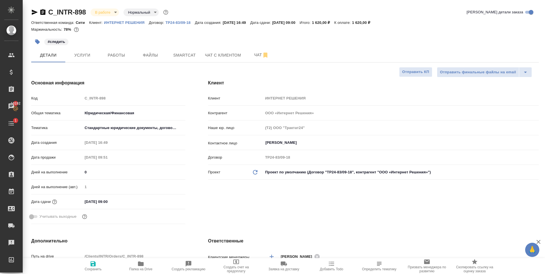
type textarea "x"
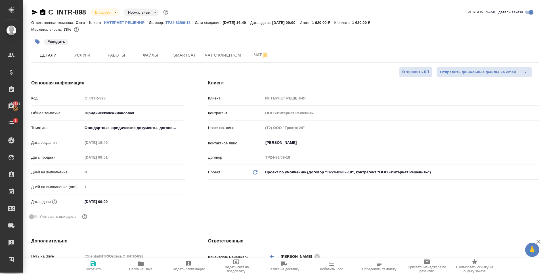
type textarea "x"
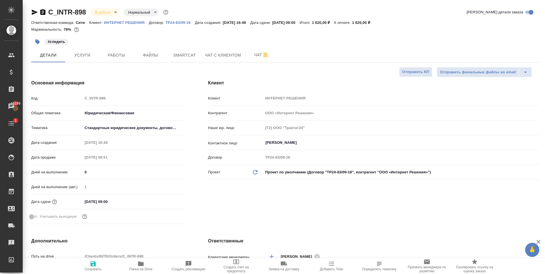
type textarea "x"
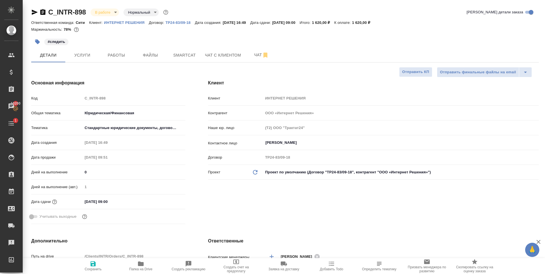
type textarea "x"
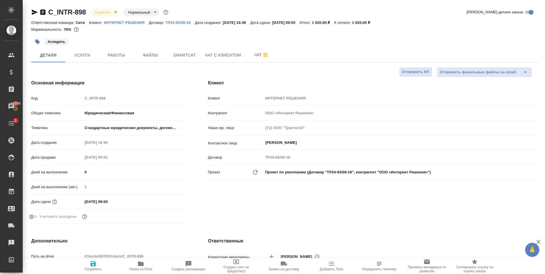
type textarea "x"
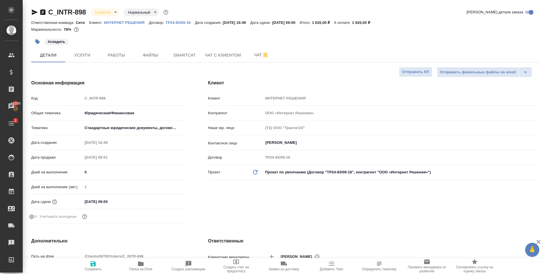
type textarea "x"
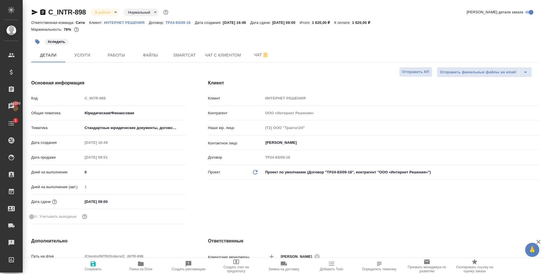
type textarea "x"
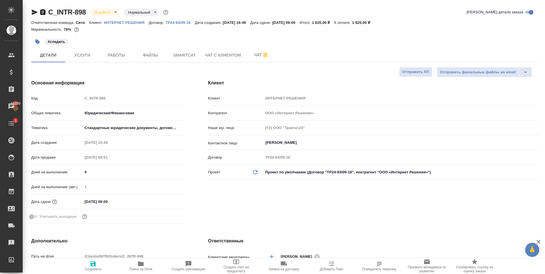
type textarea "x"
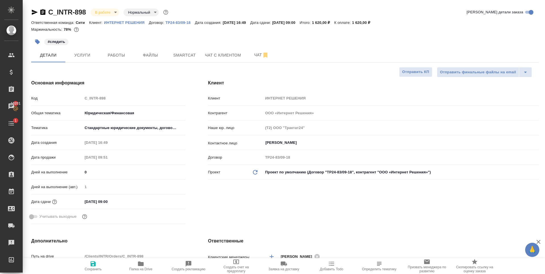
type textarea "x"
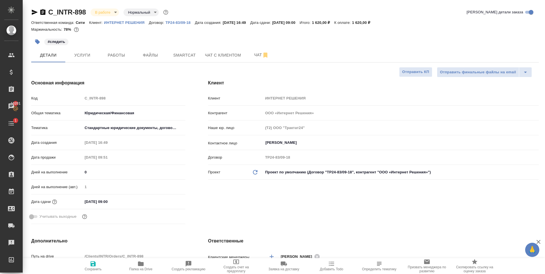
type textarea "x"
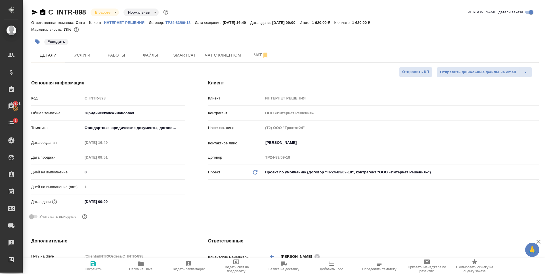
type textarea "x"
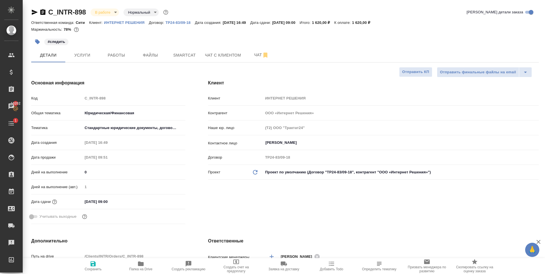
type textarea "x"
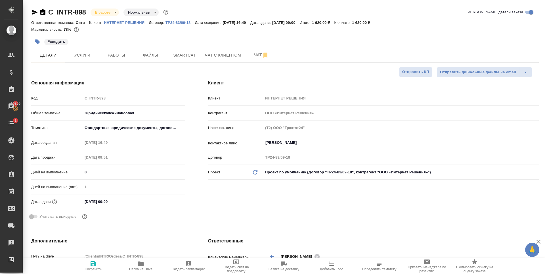
type textarea "x"
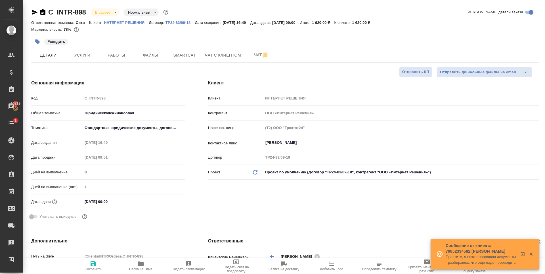
type textarea "x"
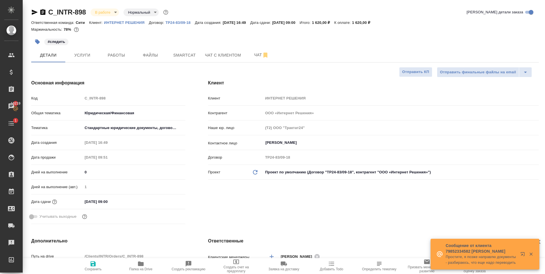
type textarea "x"
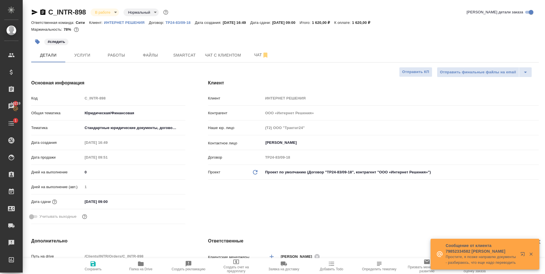
type textarea "x"
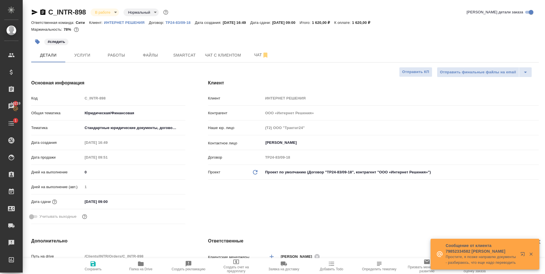
type textarea "x"
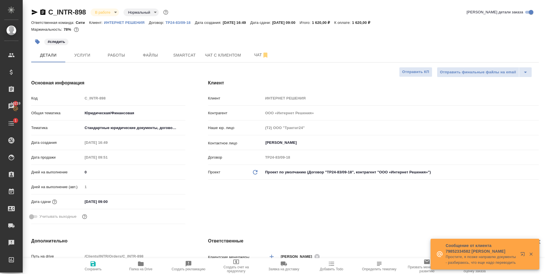
type textarea "x"
click at [121, 31] on div "Маржинальность: 78%" at bounding box center [284, 29] width 507 height 7
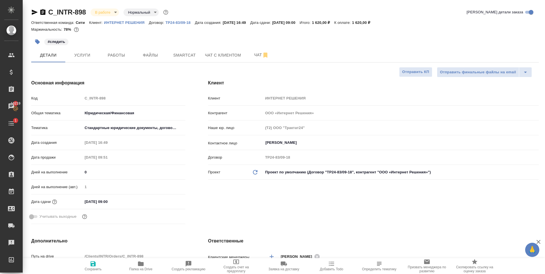
type textarea "x"
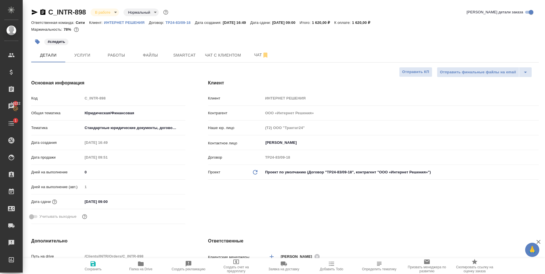
type textarea "x"
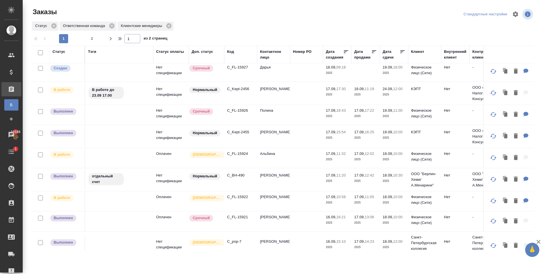
scroll to position [114, 0]
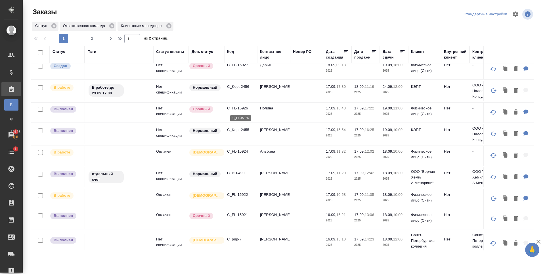
click at [245, 108] on p "C_FL-15926" at bounding box center [240, 108] width 27 height 6
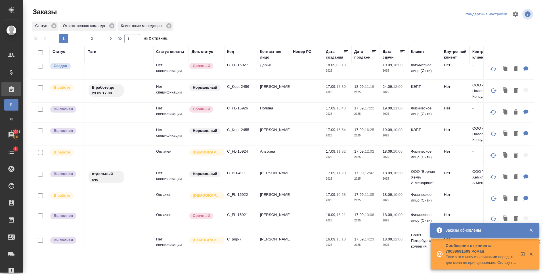
click at [41, 54] on input "checkbox" at bounding box center [40, 52] width 5 height 5
checkbox input "true"
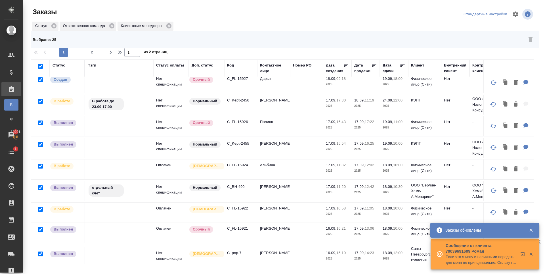
checkbox input "true"
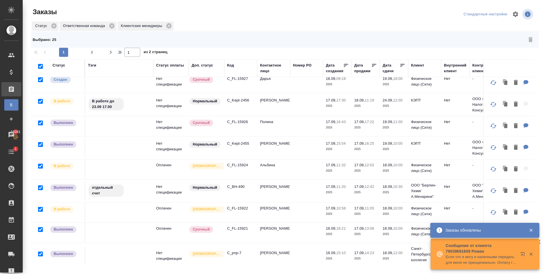
checkbox input "true"
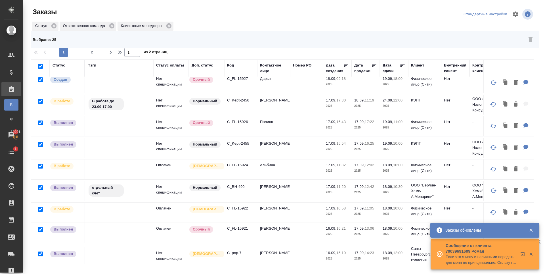
checkbox input "true"
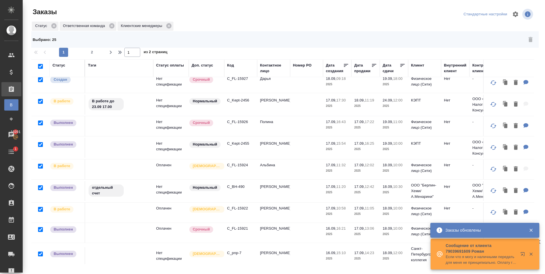
checkbox input "true"
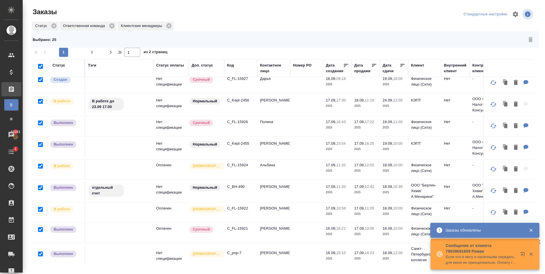
checkbox input "true"
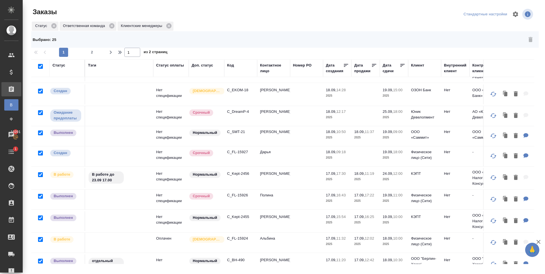
scroll to position [0, 0]
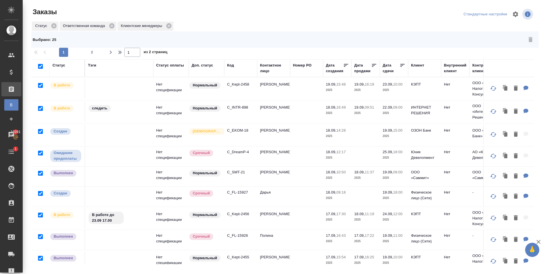
click at [41, 66] on input "checkbox" at bounding box center [40, 66] width 5 height 5
checkbox input "false"
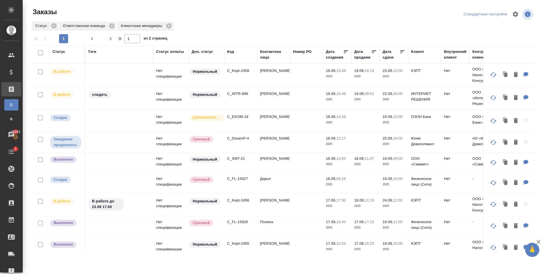
checkbox input "false"
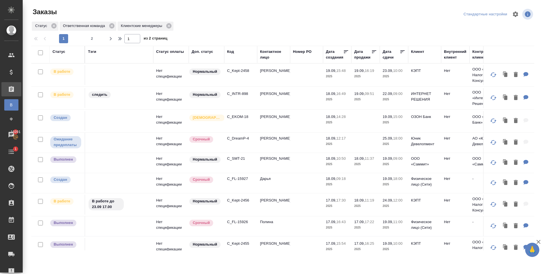
checkbox input "false"
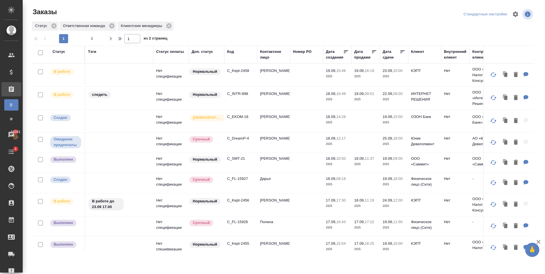
checkbox input "false"
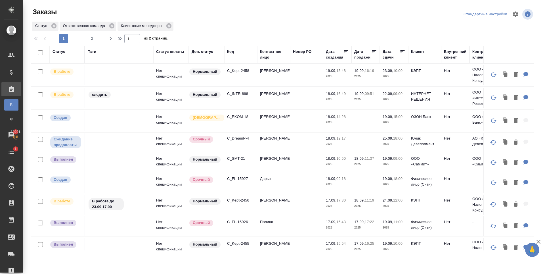
checkbox input "false"
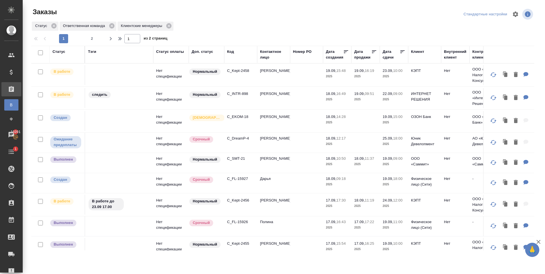
checkbox input "false"
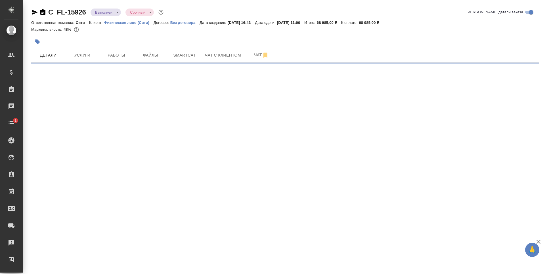
select select "RU"
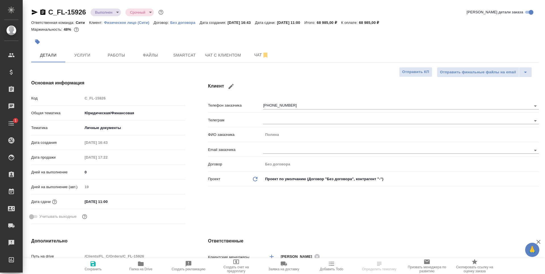
type textarea "x"
click at [75, 52] on span "Услуги" at bounding box center [82, 55] width 27 height 7
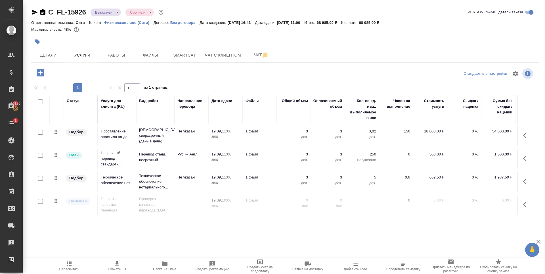
scroll to position [3, 0]
click at [51, 54] on span "Детали" at bounding box center [48, 55] width 27 height 7
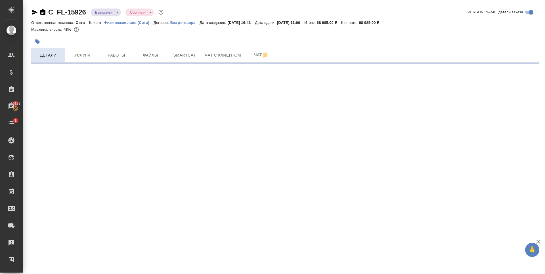
select select "RU"
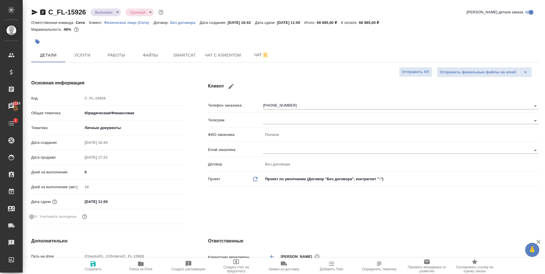
type textarea "x"
click at [144, 271] on button "Папка на Drive" at bounding box center [141, 266] width 48 height 16
type textarea "x"
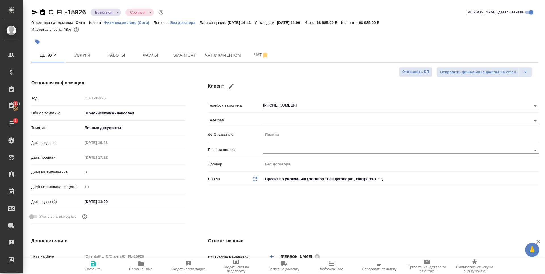
type textarea "x"
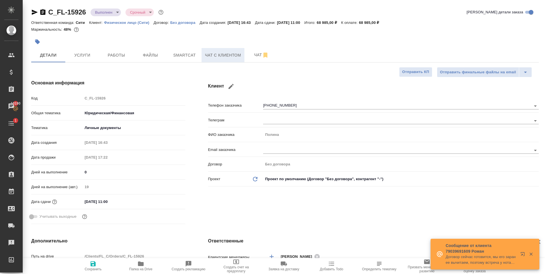
click at [218, 58] on span "Чат с клиентом" at bounding box center [223, 55] width 36 height 7
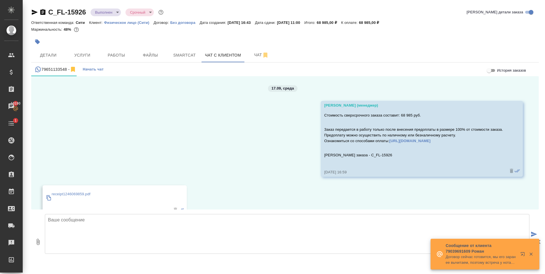
scroll to position [15, 0]
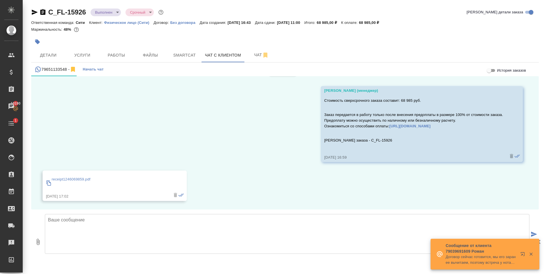
click at [119, 221] on textarea at bounding box center [287, 234] width 484 height 40
type textarea "Полина, добрый день! Направляю перевод на согласование."
click at [36, 246] on button "0" at bounding box center [38, 241] width 14 height 64
type input "C:\fakepath\паспорт Хан.docx"
click at [158, 228] on textarea "Полина, добрый день! Направляю перевод на согласование." at bounding box center [287, 234] width 484 height 40
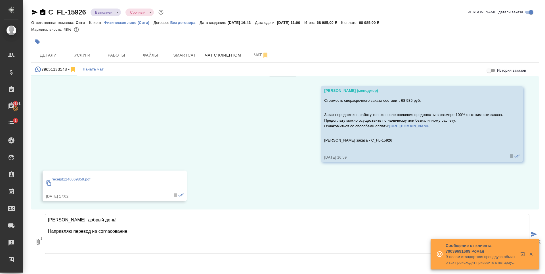
type textarea "Полина, добрый день! Направляю перевод на согласование."
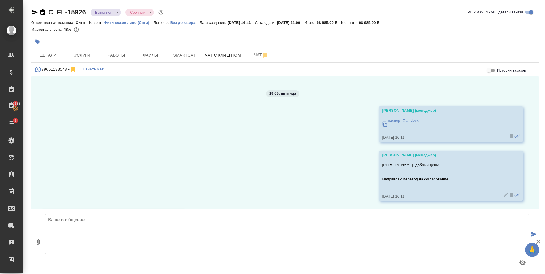
scroll to position [182, 0]
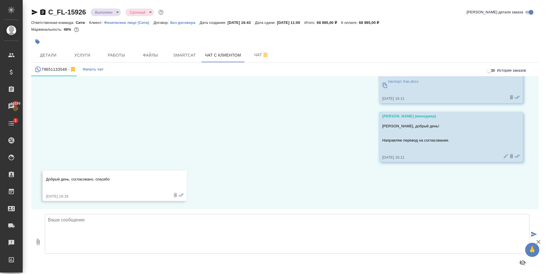
click at [106, 230] on textarea at bounding box center [287, 234] width 484 height 40
click at [147, 227] on textarea at bounding box center [287, 234] width 484 height 40
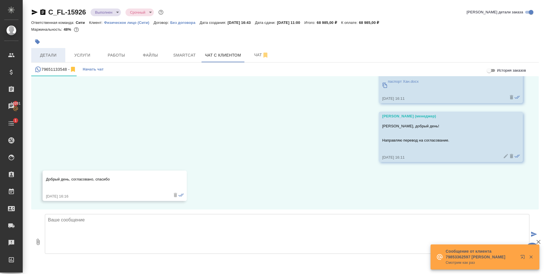
click at [51, 56] on span "Детали" at bounding box center [48, 55] width 27 height 7
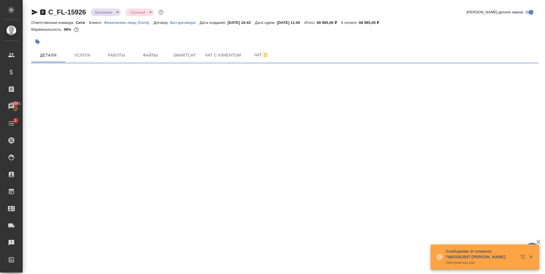
select select "RU"
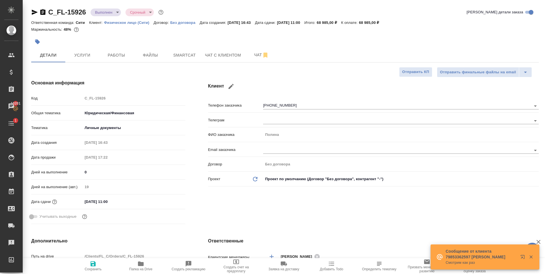
type textarea "x"
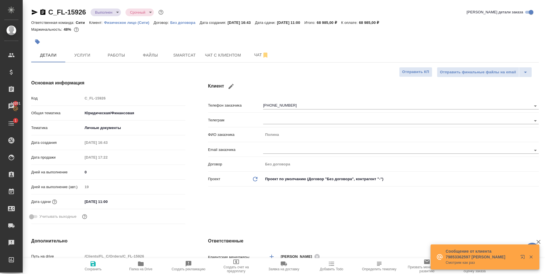
type textarea "x"
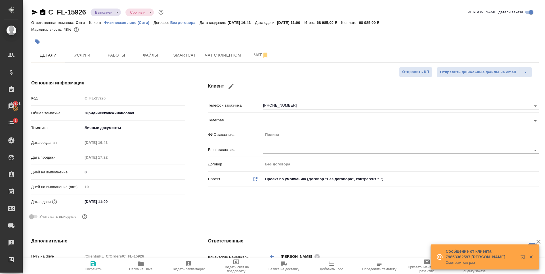
type textarea "x"
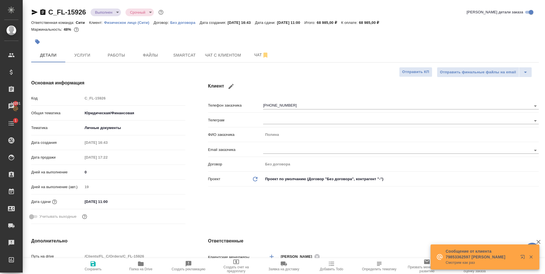
type textarea "x"
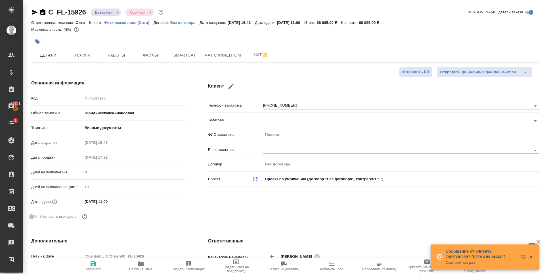
type textarea "x"
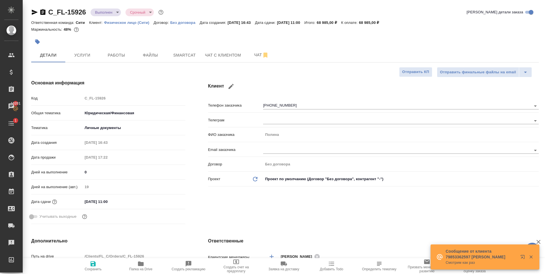
type textarea "x"
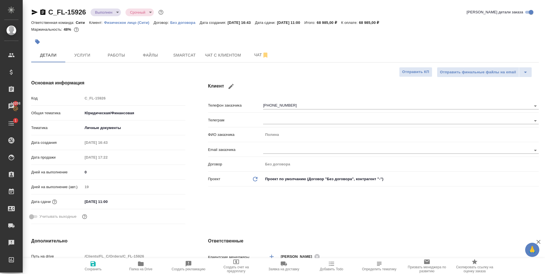
type textarea "x"
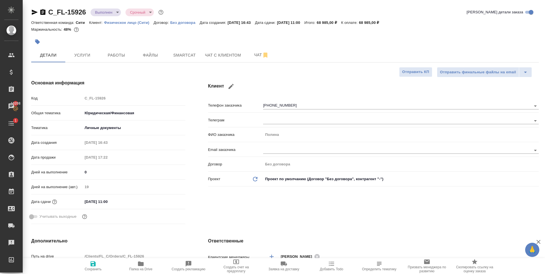
type textarea "x"
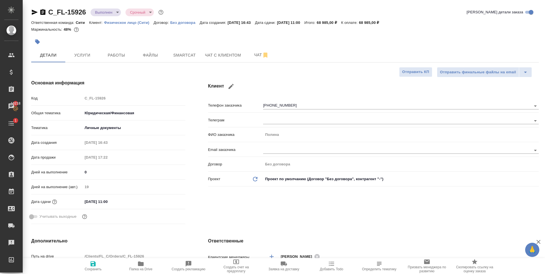
type textarea "x"
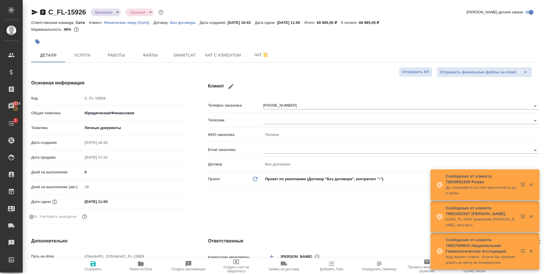
type textarea "x"
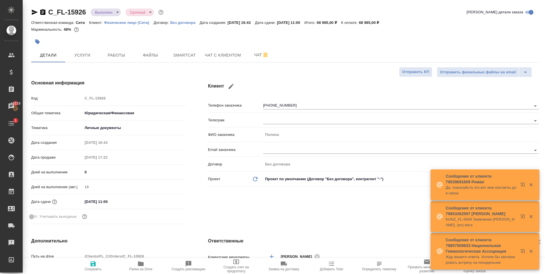
type textarea "x"
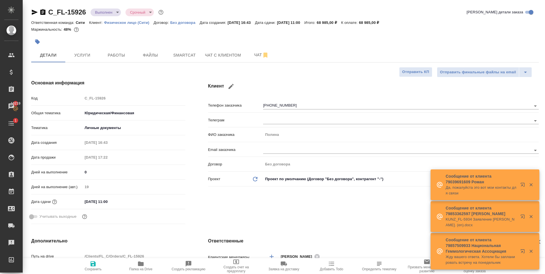
type textarea "x"
click at [227, 57] on span "Чат с клиентом" at bounding box center [223, 55] width 36 height 7
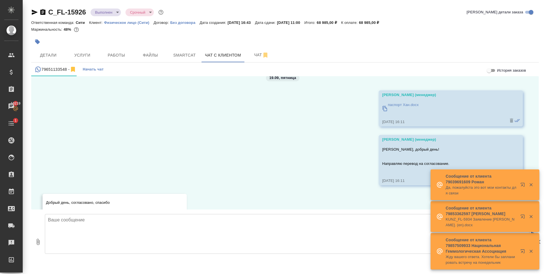
scroll to position [182, 0]
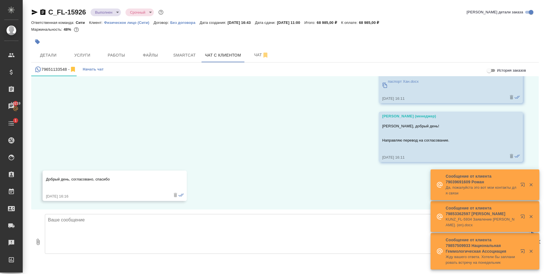
click at [131, 218] on textarea at bounding box center [287, 234] width 484 height 40
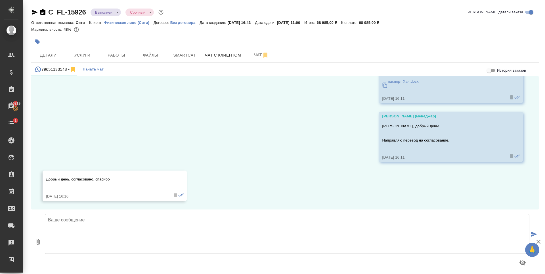
click at [139, 41] on div at bounding box center [200, 41] width 338 height 12
click at [55, 50] on button "Детали" at bounding box center [48, 55] width 34 height 14
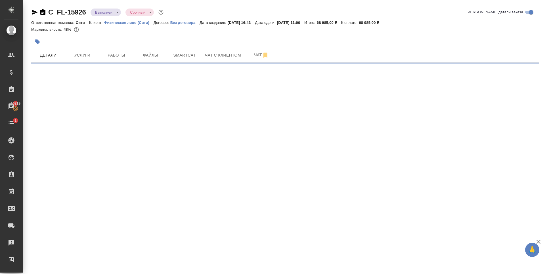
select select "RU"
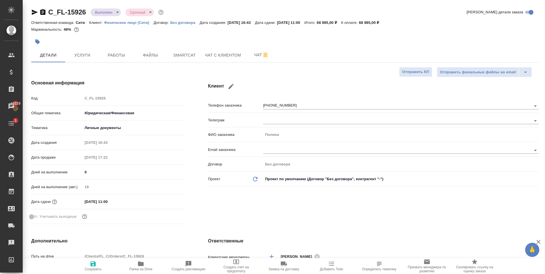
type textarea "x"
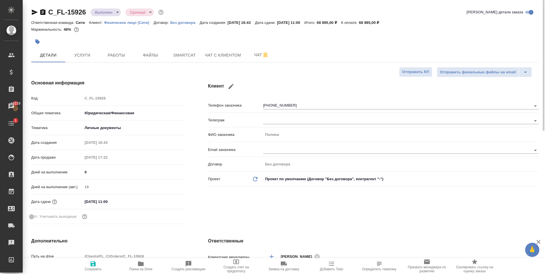
type textarea "x"
click at [254, 57] on span "Чат" at bounding box center [261, 54] width 27 height 7
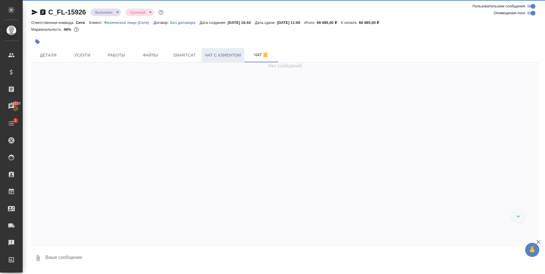
click at [209, 53] on span "Чат с клиентом" at bounding box center [223, 55] width 36 height 7
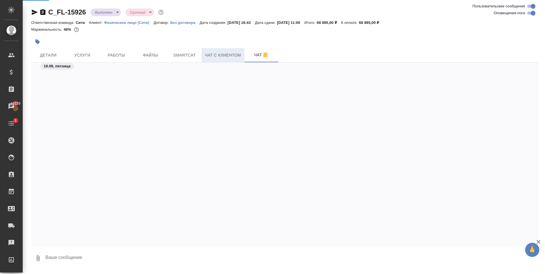
scroll to position [1554, 0]
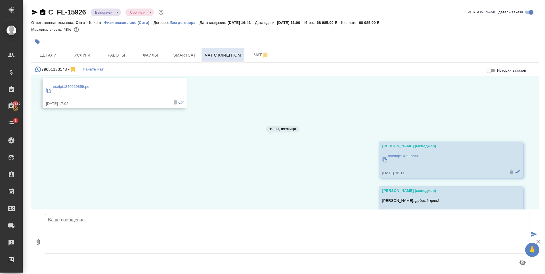
scroll to position [182, 0]
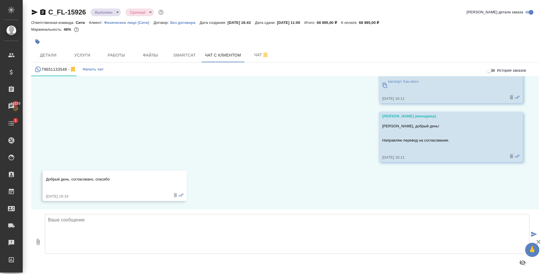
click at [191, 41] on div at bounding box center [200, 41] width 338 height 12
click at [223, 41] on div at bounding box center [200, 41] width 338 height 12
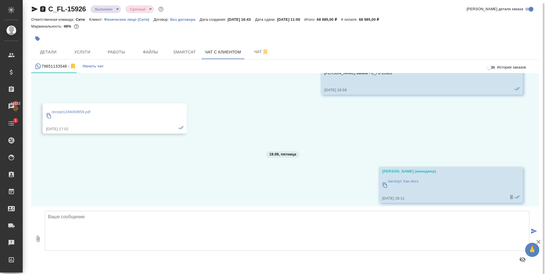
scroll to position [142, 0]
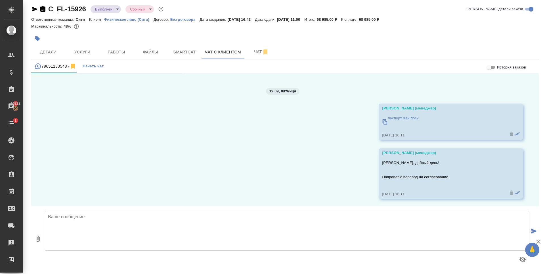
click at [389, 120] on p "паспорт Хан.docx" at bounding box center [403, 118] width 31 height 6
click at [72, 52] on span "Услуги" at bounding box center [82, 52] width 27 height 7
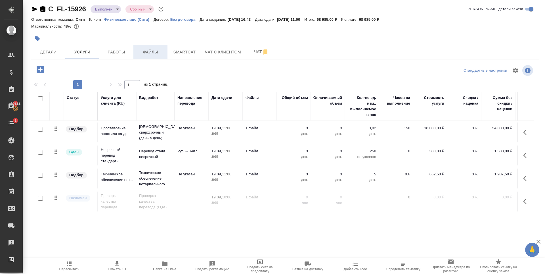
click at [155, 54] on span "Файлы" at bounding box center [150, 52] width 27 height 7
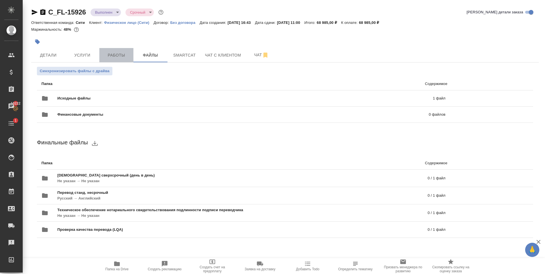
click at [129, 49] on button "Работы" at bounding box center [116, 55] width 34 height 14
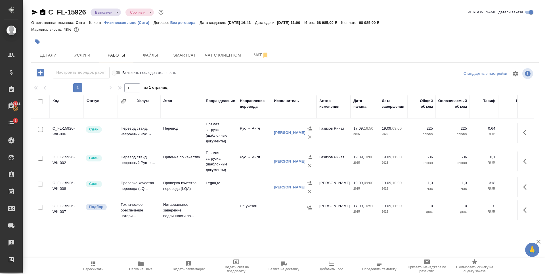
click at [33, 13] on icon "button" at bounding box center [35, 12] width 6 height 5
click at [198, 37] on div at bounding box center [200, 41] width 338 height 12
click at [136, 268] on span "Папка на Drive" at bounding box center [140, 269] width 23 height 4
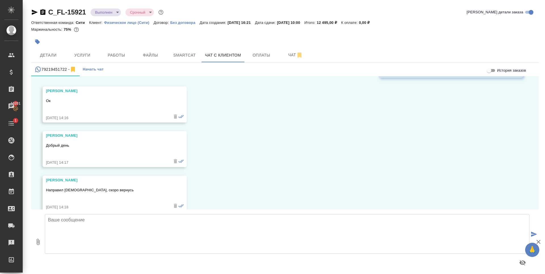
scroll to position [173, 0]
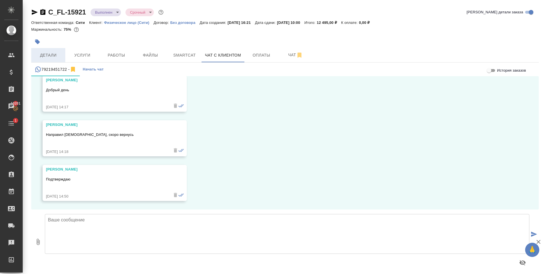
click at [38, 58] on span "Детали" at bounding box center [48, 55] width 27 height 7
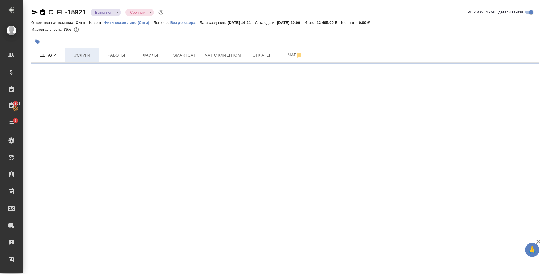
click at [89, 59] on button "Услуги" at bounding box center [82, 55] width 34 height 14
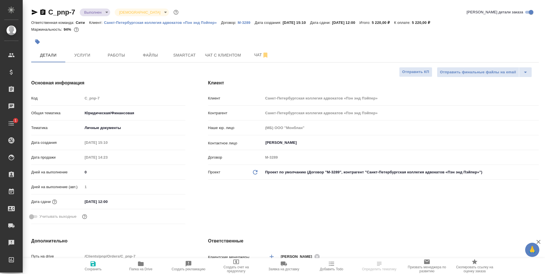
select select "RU"
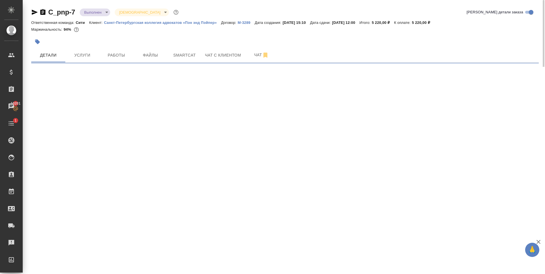
select select "RU"
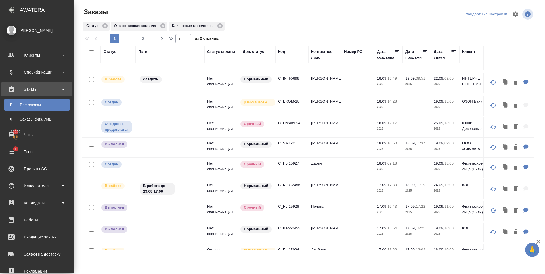
scroll to position [28, 0]
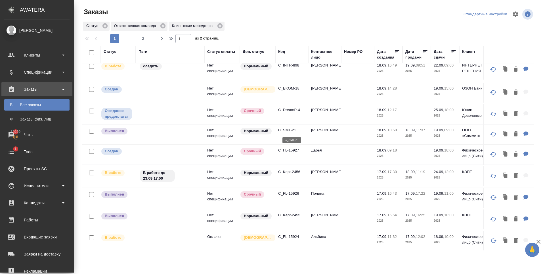
click at [285, 129] on p "C_SMT-21" at bounding box center [291, 130] width 27 height 6
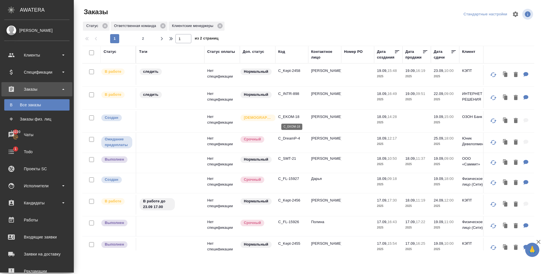
click at [290, 117] on p "C_EKOM-18" at bounding box center [291, 117] width 27 height 6
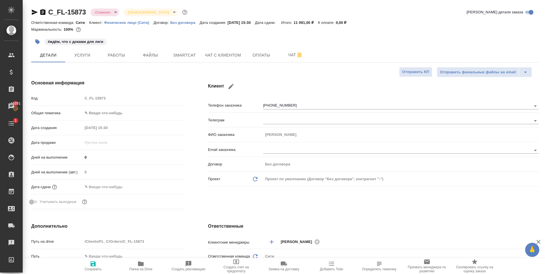
select select "RU"
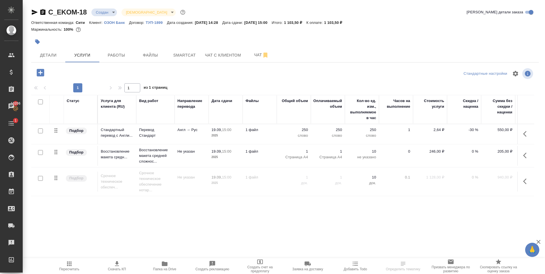
click at [40, 177] on input "checkbox" at bounding box center [40, 178] width 5 height 5
checkbox input "true"
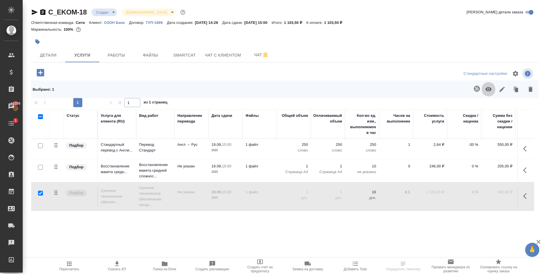
click at [488, 88] on icon "button" at bounding box center [488, 89] width 7 height 7
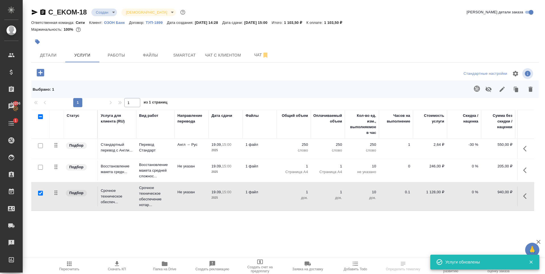
click at [94, 223] on div "Статус Услуга для клиента (RU) Вид работ Направление перевода Дата сдачи Файлы …" at bounding box center [282, 171] width 503 height 122
click at [76, 260] on button "Пересчитать" at bounding box center [69, 266] width 48 height 16
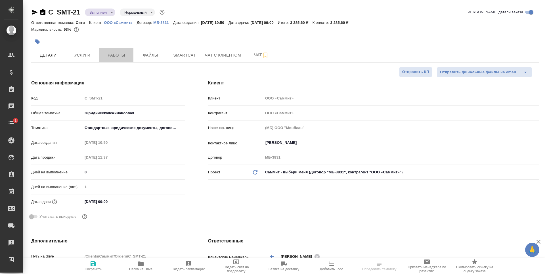
select select "RU"
click at [113, 55] on span "Работы" at bounding box center [116, 55] width 27 height 7
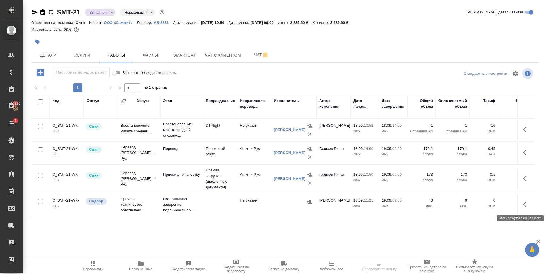
click at [529, 206] on icon "button" at bounding box center [526, 204] width 7 height 7
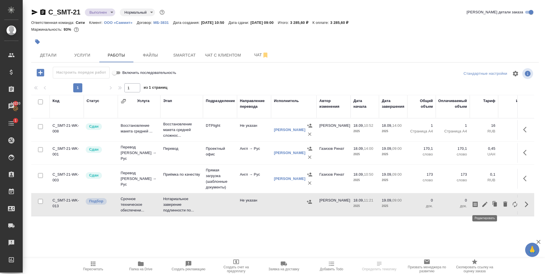
click at [486, 202] on icon "button" at bounding box center [484, 204] width 7 height 7
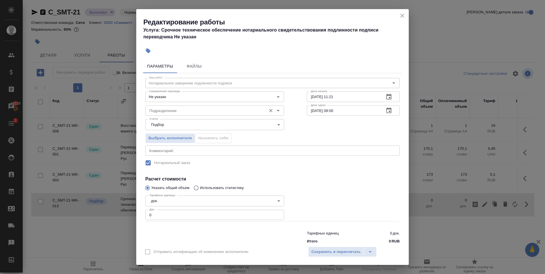
click at [184, 110] on input "Подразделение" at bounding box center [205, 110] width 116 height 7
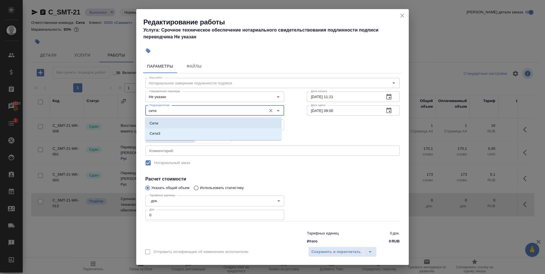
click at [174, 122] on li "Сити" at bounding box center [213, 123] width 137 height 10
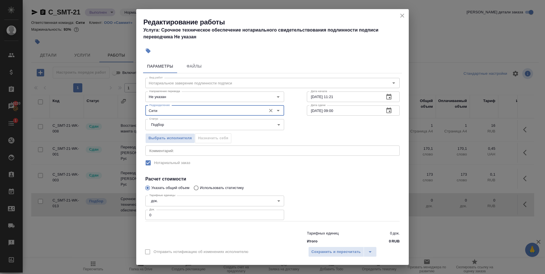
type input "Сити"
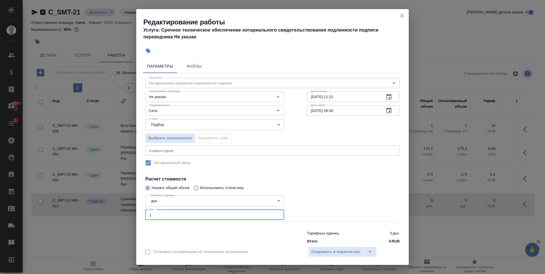
type input "1"
click at [276, 215] on input "1" at bounding box center [214, 214] width 139 height 10
click at [334, 248] on span "Сохранить и пересчитать" at bounding box center [335, 251] width 49 height 7
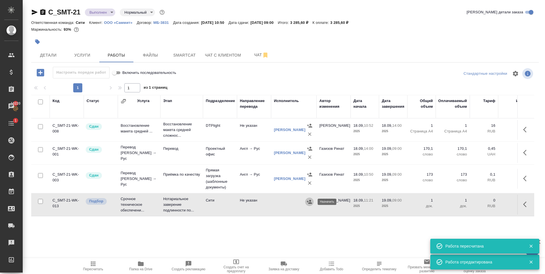
click at [308, 203] on icon "button" at bounding box center [310, 202] width 6 height 6
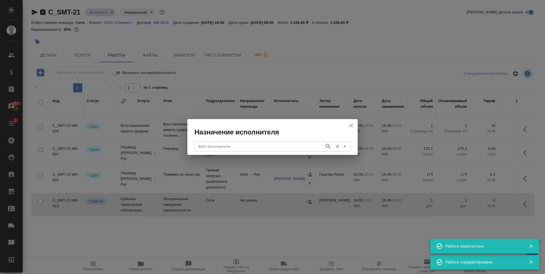
click at [228, 152] on div "ФИО Исполнителя ФИО Исполнителя" at bounding box center [272, 146] width 157 height 14
click at [227, 146] on input "ФИО Исполнителя" at bounding box center [259, 146] width 126 height 7
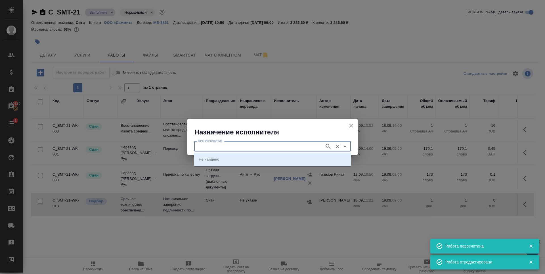
type input "к"
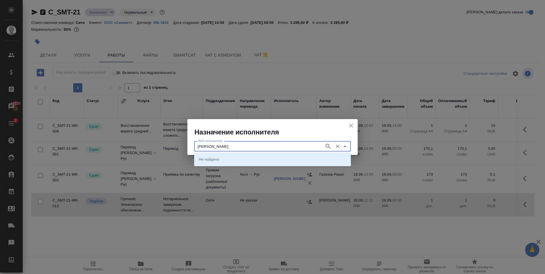
type input "Крылова"
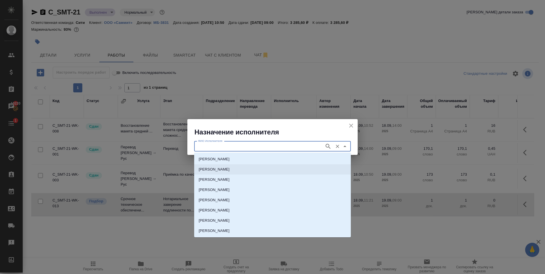
click at [230, 169] on p "НОТАРИУС Крылова Юлия Владимировна" at bounding box center [214, 169] width 31 height 6
type input "НОТАРИУС Крылова Юлия Владимировна"
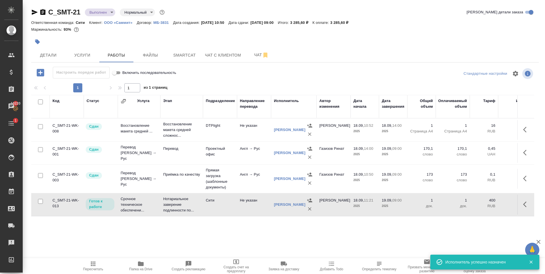
click at [527, 204] on icon "button" at bounding box center [526, 204] width 7 height 7
click at [488, 202] on button "button" at bounding box center [485, 204] width 10 height 14
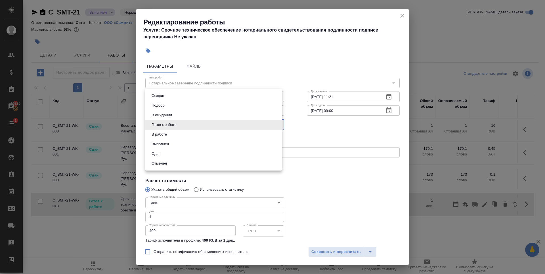
click at [192, 123] on body "🙏 .cls-1 fill:#fff; AWATERA Zaytseva Svetlana Клиенты Спецификации Заказы 10220…" at bounding box center [272, 137] width 545 height 274
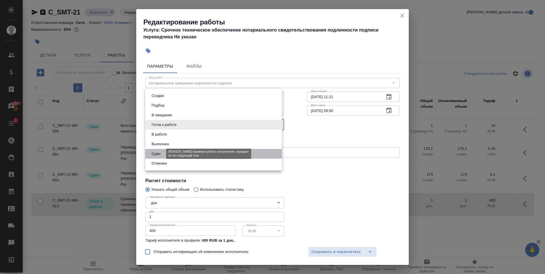
click at [153, 151] on button "Сдан" at bounding box center [156, 153] width 12 height 6
type input "closed"
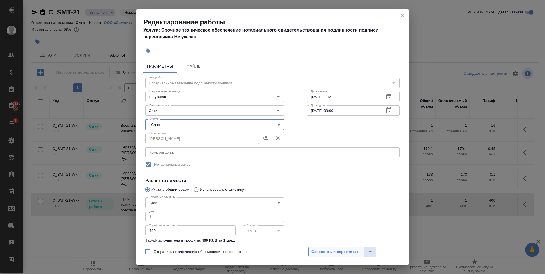
click at [348, 252] on span "Сохранить и пересчитать" at bounding box center [335, 251] width 49 height 7
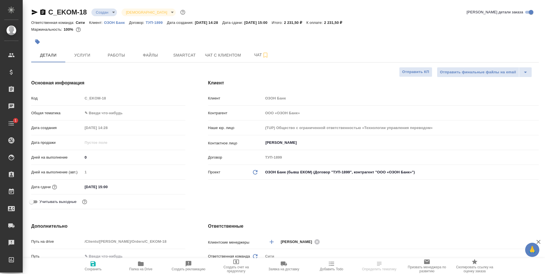
select select "RU"
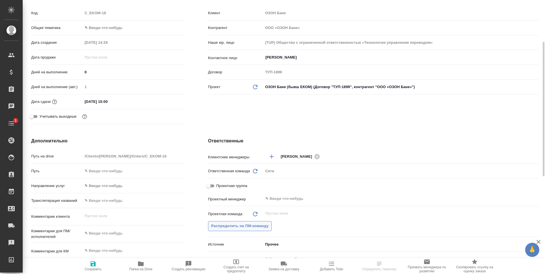
click at [239, 225] on span "Распределить на ПМ-команду" at bounding box center [240, 226] width 58 height 7
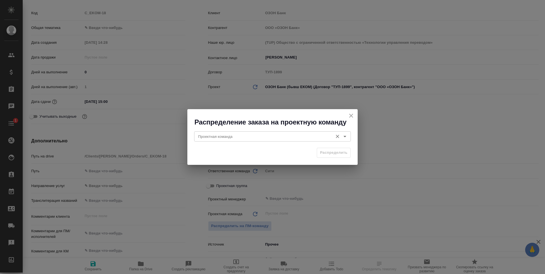
click at [234, 133] on input "Проектная команда" at bounding box center [263, 136] width 134 height 7
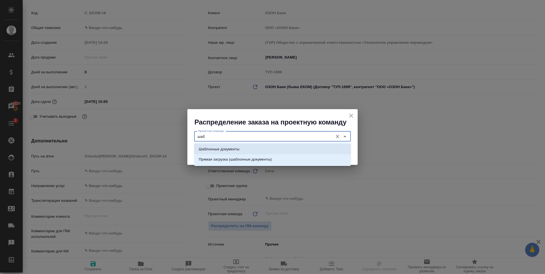
click at [238, 147] on p "Шаблонные документы" at bounding box center [219, 149] width 41 height 6
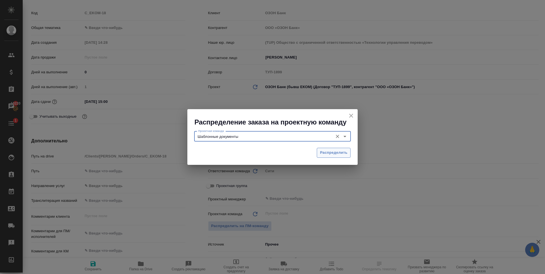
type input "Шаблонные документы"
click at [340, 149] on button "Распределить" at bounding box center [334, 153] width 34 height 10
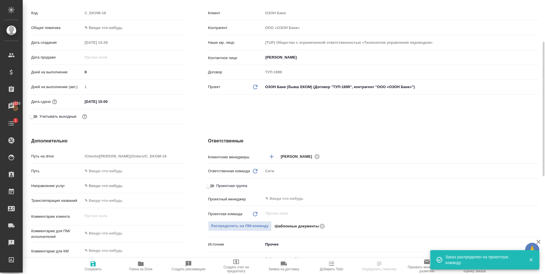
scroll to position [0, 0]
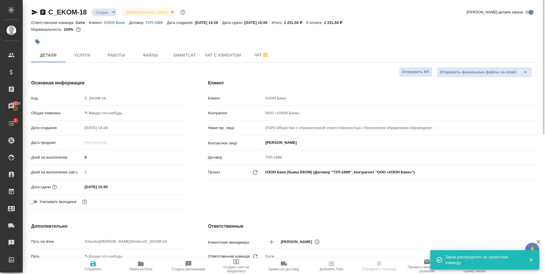
click at [110, 114] on body "🙏 .cls-1 fill:#fff; AWATERA Zaytseva Svetlana Клиенты Спецификации Заказы 10220…" at bounding box center [272, 137] width 545 height 274
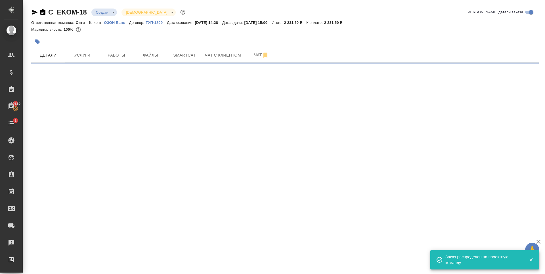
select select "RU"
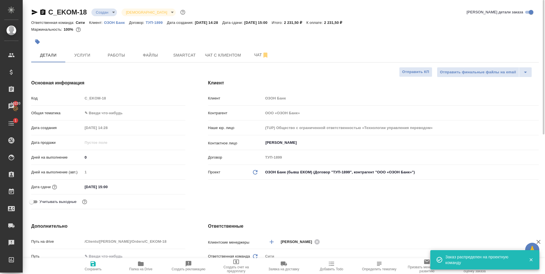
type textarea "x"
click at [110, 112] on body "🙏 .cls-1 fill:#fff; AWATERA Zaytseva Svetlana Клиенты Спецификации Заказы 10220…" at bounding box center [272, 137] width 545 height 274
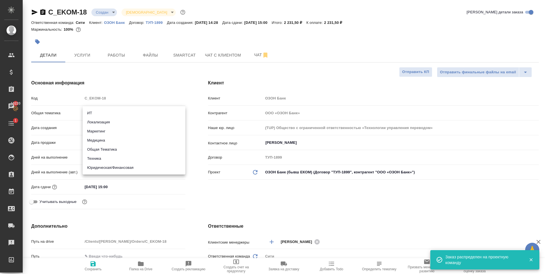
click at [134, 167] on li "Юридическая/Финансовая" at bounding box center [134, 167] width 103 height 9
type input "yr-fn"
type textarea "x"
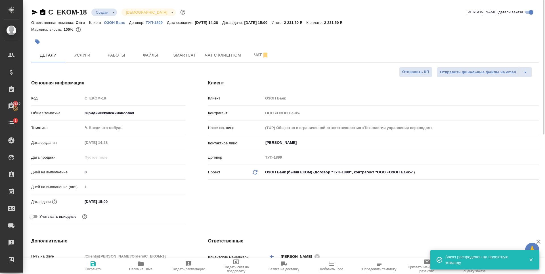
click at [113, 127] on body "🙏 .cls-1 fill:#fff; AWATERA Zaytseva Svetlana Клиенты Спецификации Заказы 10220…" at bounding box center [272, 137] width 545 height 274
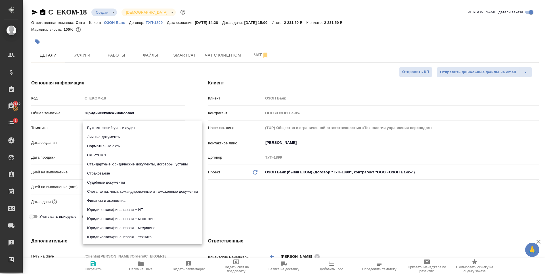
click at [107, 138] on li "Личные документы" at bounding box center [143, 136] width 120 height 9
type textarea "x"
type input "5a8b8b956a9677013d343cfe"
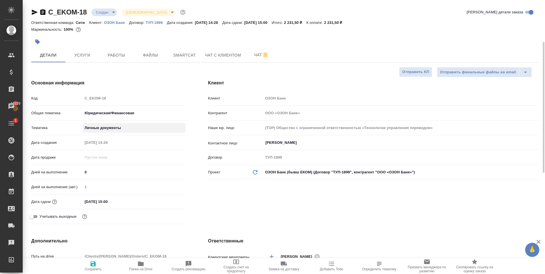
scroll to position [114, 0]
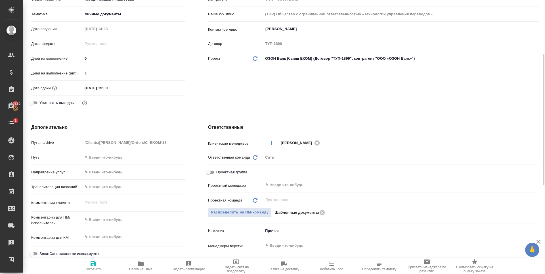
click at [91, 264] on icon "button" at bounding box center [93, 263] width 5 height 5
type textarea "x"
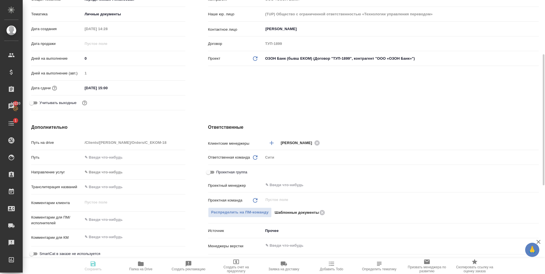
type textarea "x"
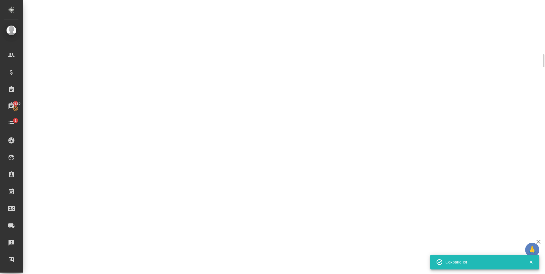
select select "RU"
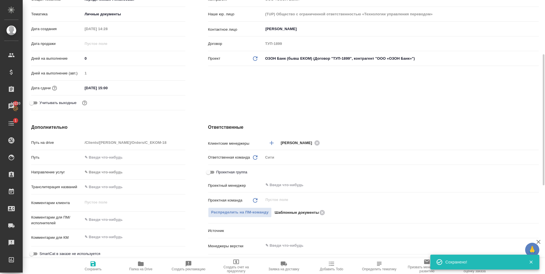
type textarea "x"
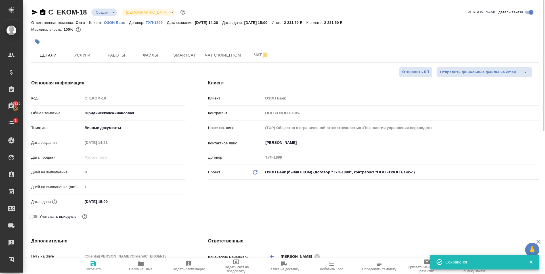
click at [107, 14] on body "🙏 .cls-1 fill:#fff; AWATERA Zaytseva Svetlana Клиенты Спецификации Заказы 10220…" at bounding box center [272, 137] width 545 height 274
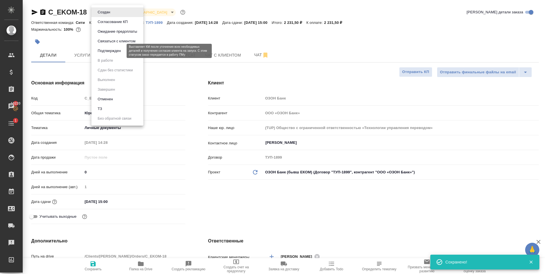
click at [110, 51] on button "Подтвержден" at bounding box center [109, 51] width 27 height 6
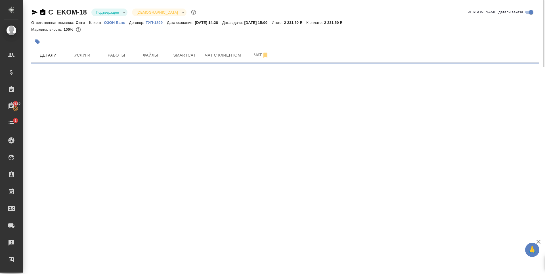
select select "RU"
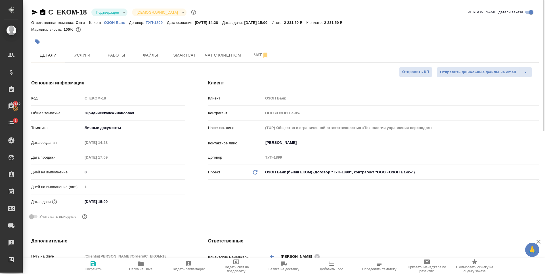
type textarea "x"
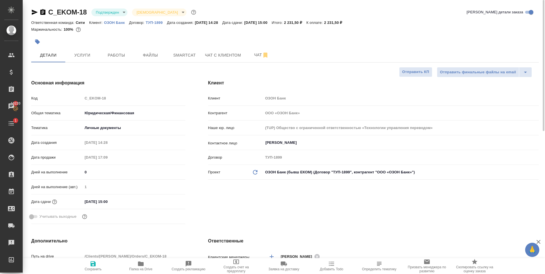
type textarea "x"
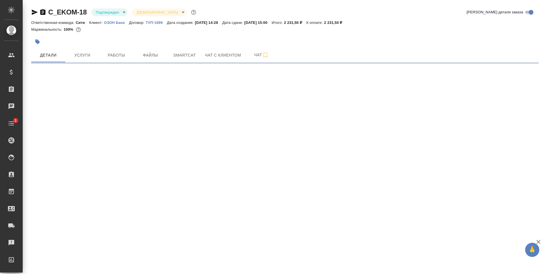
select select "RU"
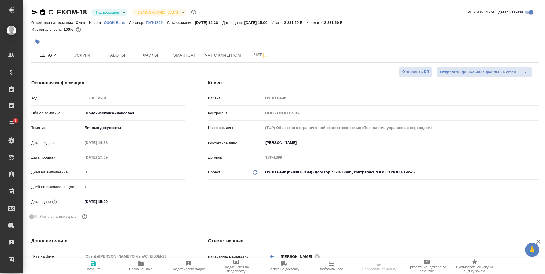
type textarea "x"
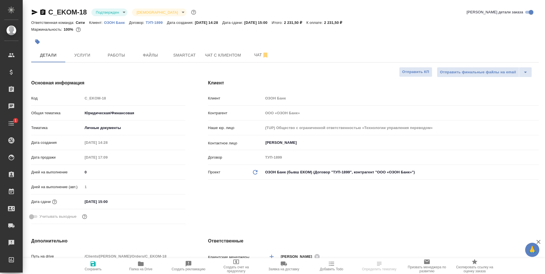
type textarea "x"
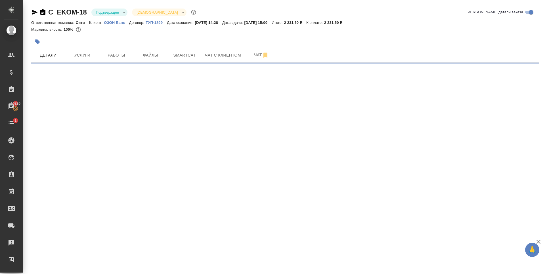
select select "RU"
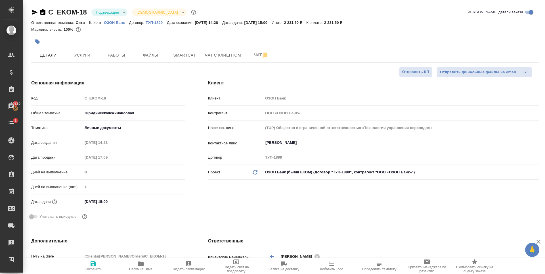
type textarea "x"
select select "RU"
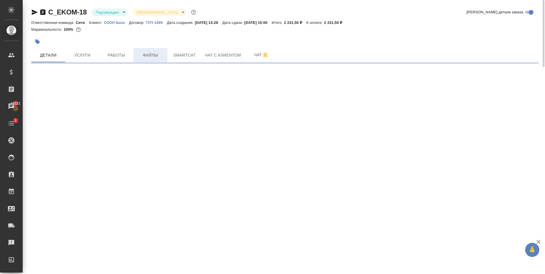
select select "RU"
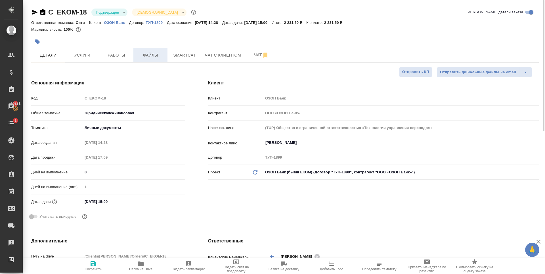
type textarea "x"
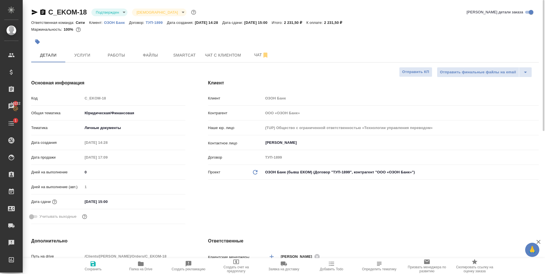
type textarea "x"
select select "RU"
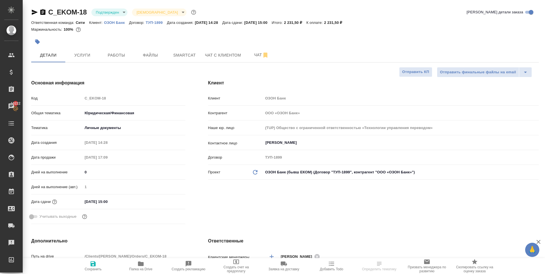
select select "RU"
type textarea "x"
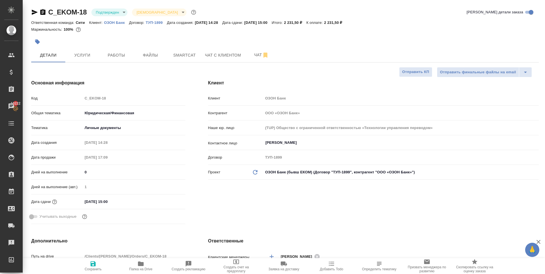
type textarea "x"
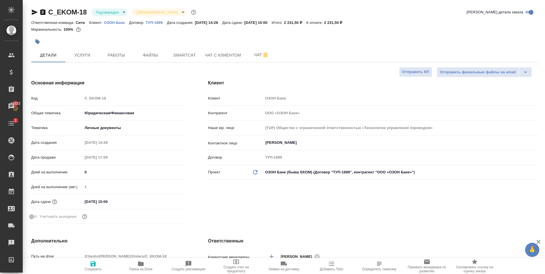
type textarea "x"
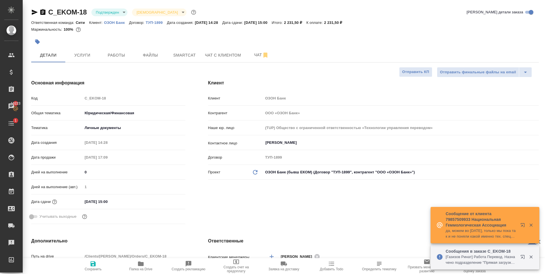
type textarea "x"
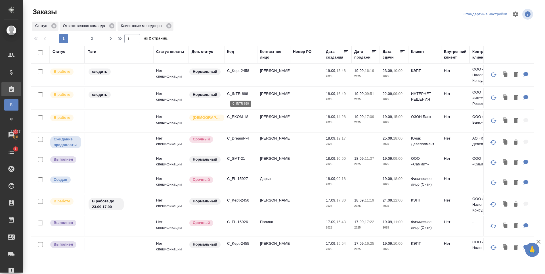
click at [244, 93] on p "C_INTR-898" at bounding box center [240, 94] width 27 height 6
click at [240, 116] on p "C_EKOM-18" at bounding box center [240, 117] width 27 height 6
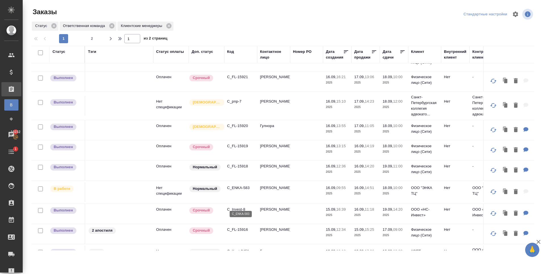
scroll to position [284, 0]
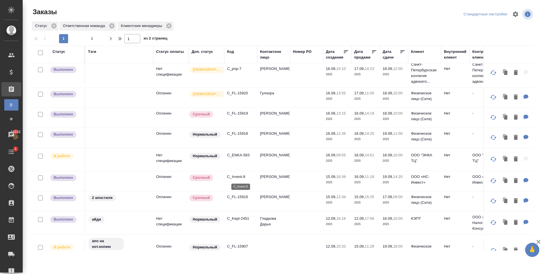
click at [241, 175] on p "C_Invest-8" at bounding box center [240, 177] width 27 height 6
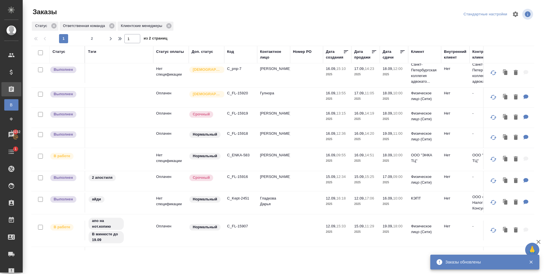
scroll to position [341, 0]
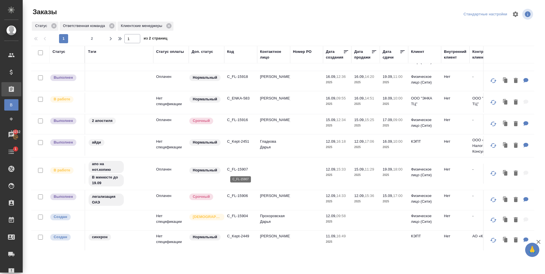
click at [243, 171] on p "C_FL-15907" at bounding box center [240, 169] width 27 height 6
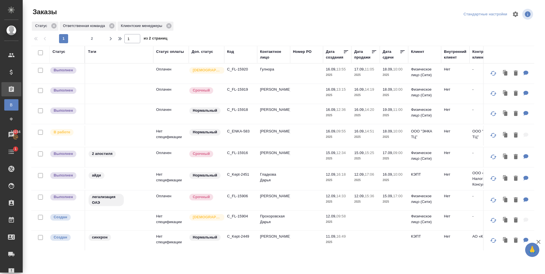
scroll to position [307, 0]
click at [239, 175] on p "C_Kept-2451" at bounding box center [240, 175] width 27 height 6
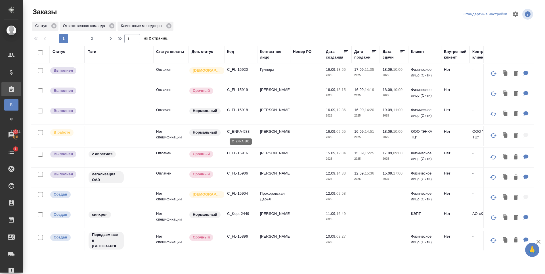
click at [242, 131] on p "C_ENKA-583" at bounding box center [240, 132] width 27 height 6
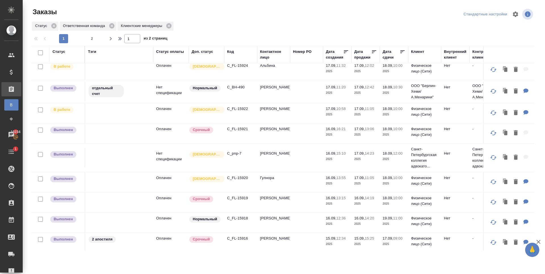
scroll to position [194, 0]
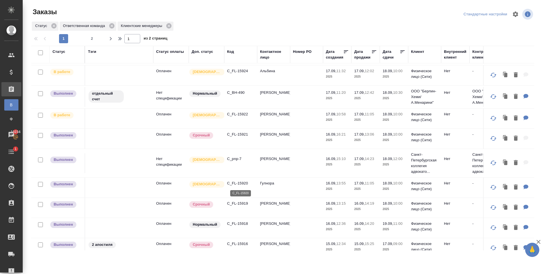
click at [233, 183] on p "C_FL-15920" at bounding box center [240, 183] width 27 height 6
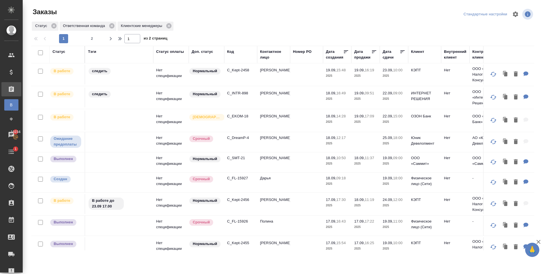
scroll to position [0, 0]
click at [235, 161] on p "C_SMT-21" at bounding box center [240, 159] width 27 height 6
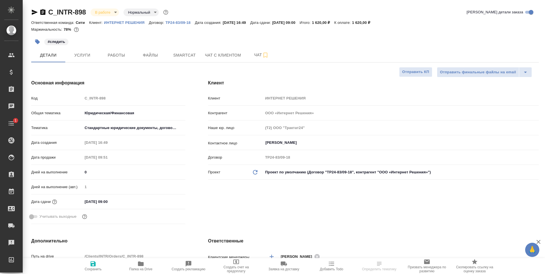
select select "RU"
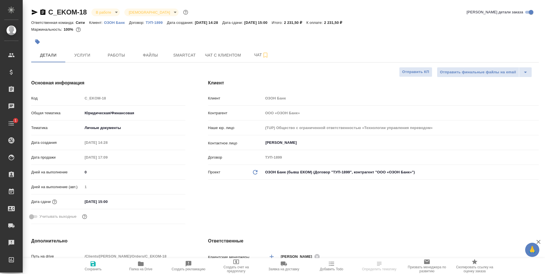
select select "RU"
click at [116, 201] on input "[DATE] 15:00" at bounding box center [108, 201] width 50 height 8
click at [168, 198] on icon "button" at bounding box center [168, 201] width 7 height 7
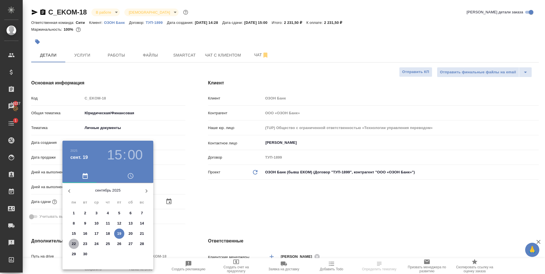
click at [72, 244] on p "22" at bounding box center [74, 244] width 4 height 6
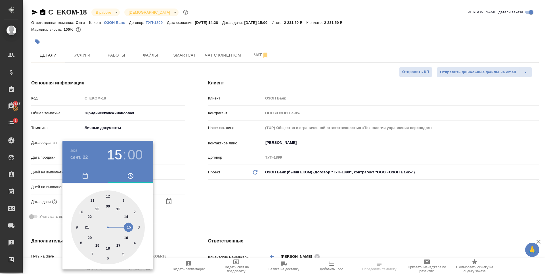
click at [127, 217] on div at bounding box center [108, 227] width 74 height 74
type input "[DATE] 14:00"
click at [116, 153] on h3 "14" at bounding box center [114, 155] width 15 height 16
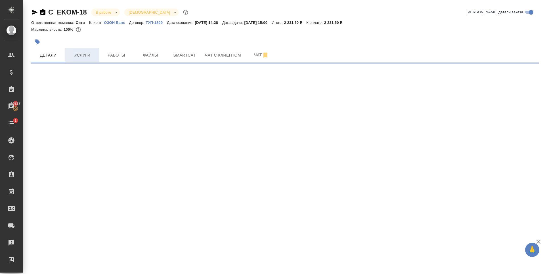
select select "RU"
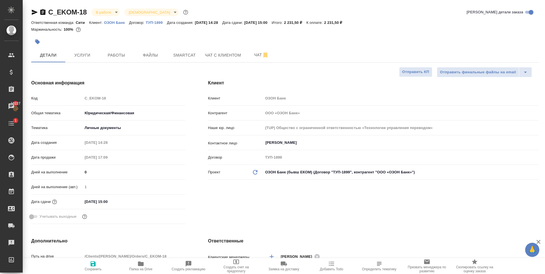
type textarea "x"
click at [112, 204] on input "[DATE] 15:00" at bounding box center [108, 201] width 50 height 8
click at [168, 201] on icon "button" at bounding box center [168, 201] width 7 height 7
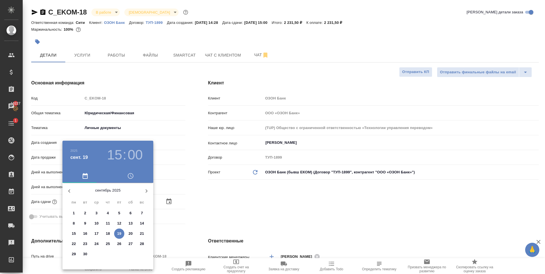
click at [75, 243] on p "22" at bounding box center [74, 244] width 4 height 6
type input "[DATE] 15:00"
type textarea "x"
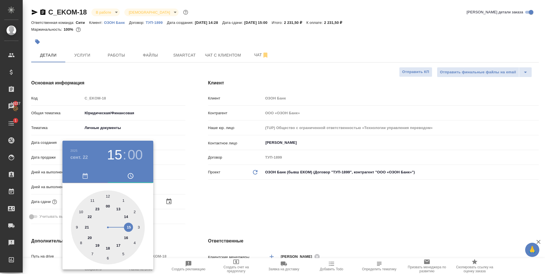
click at [270, 209] on div at bounding box center [272, 137] width 545 height 274
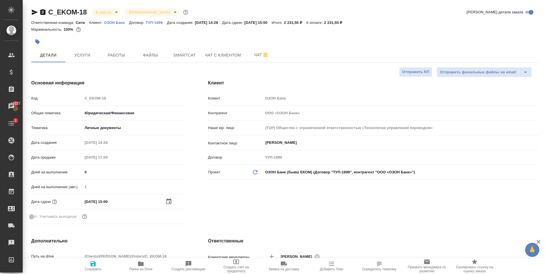
click at [94, 265] on icon "button" at bounding box center [93, 263] width 7 height 7
type textarea "x"
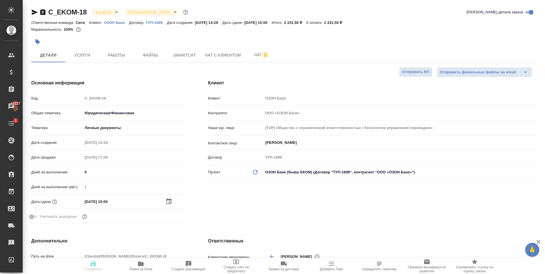
type textarea "x"
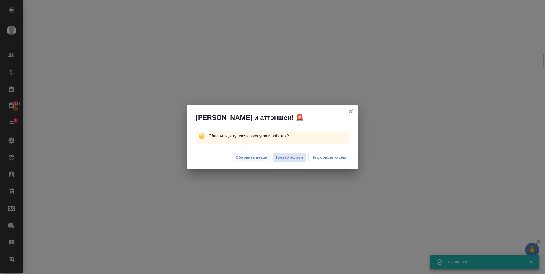
select select "RU"
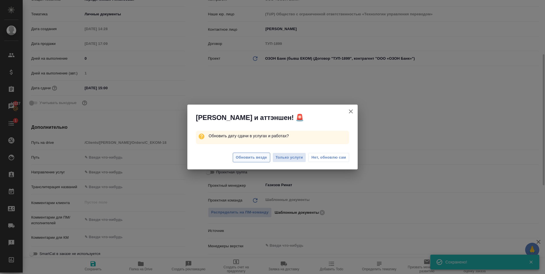
type textarea "x"
click at [249, 153] on button "Обновить везде" at bounding box center [251, 157] width 37 height 10
type textarea "x"
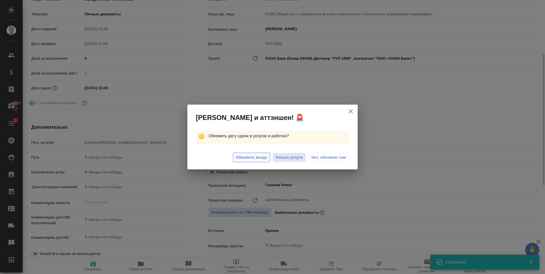
type textarea "x"
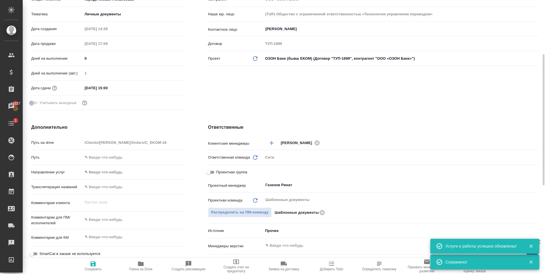
scroll to position [0, 0]
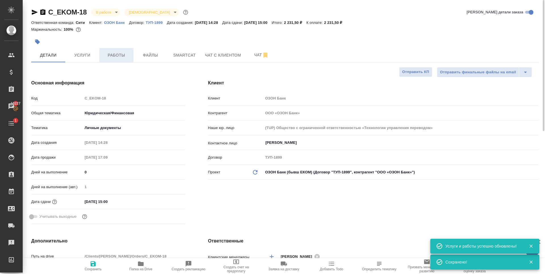
click at [117, 55] on span "Работы" at bounding box center [116, 55] width 27 height 7
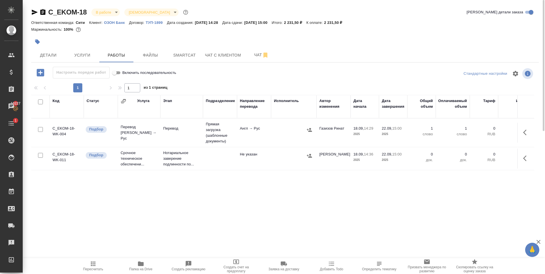
click at [325, 188] on div "Код Статус Услуга Этап Подразделение Направление перевода Исполнитель Автор изм…" at bounding box center [282, 159] width 503 height 128
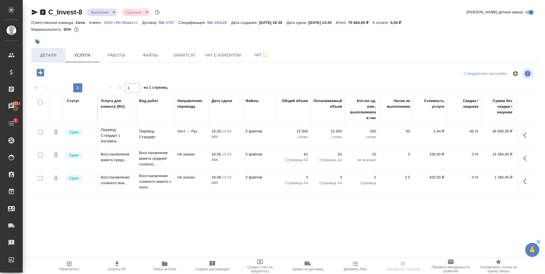
click at [53, 49] on button "Детали" at bounding box center [48, 55] width 34 height 14
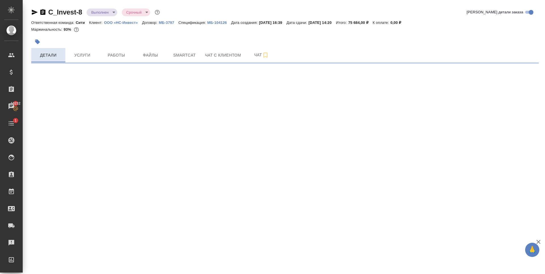
select select "RU"
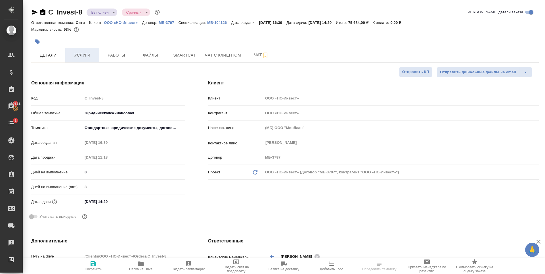
type textarea "x"
click at [79, 57] on span "Услуги" at bounding box center [82, 55] width 27 height 7
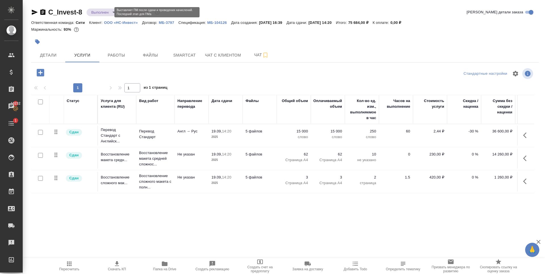
click at [108, 12] on body "🙏 .cls-1 fill:#fff; AWATERA Zaytseva Svetlana Клиенты Спецификации Заказы 10232…" at bounding box center [272, 137] width 545 height 274
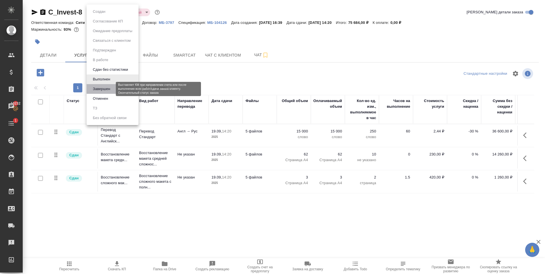
click at [109, 90] on button "Завершен" at bounding box center [101, 89] width 21 height 6
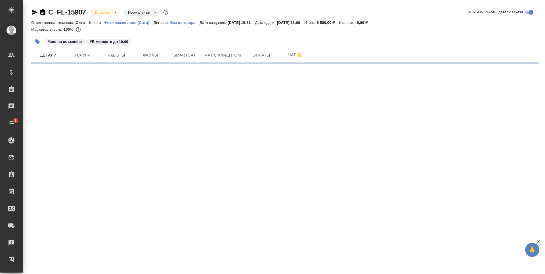
select select "RU"
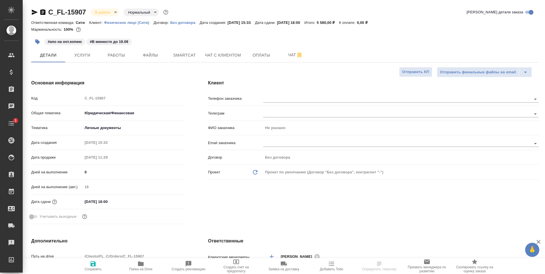
type textarea "x"
click at [86, 58] on span "Услуги" at bounding box center [82, 55] width 27 height 7
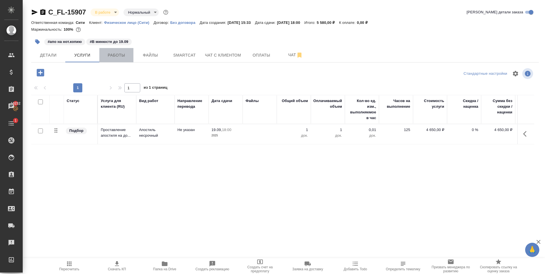
click at [108, 55] on span "Работы" at bounding box center [116, 55] width 27 height 7
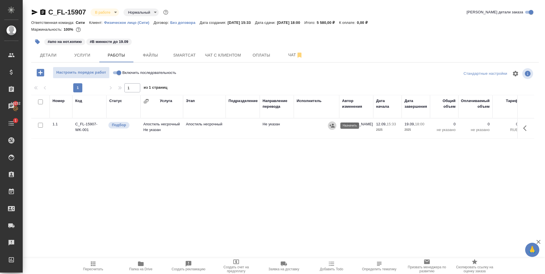
click at [330, 125] on icon "button" at bounding box center [332, 125] width 5 height 4
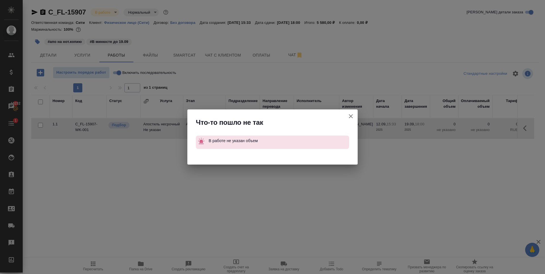
click at [351, 114] on icon "button" at bounding box center [350, 116] width 7 height 7
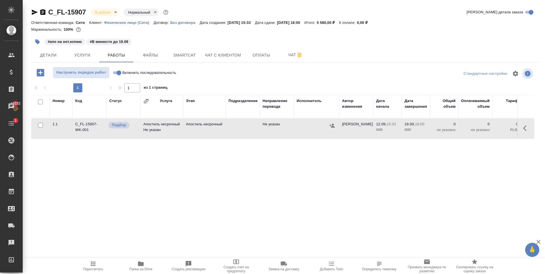
click at [525, 129] on icon "button" at bounding box center [524, 128] width 3 height 6
click at [483, 127] on icon "button" at bounding box center [484, 128] width 7 height 7
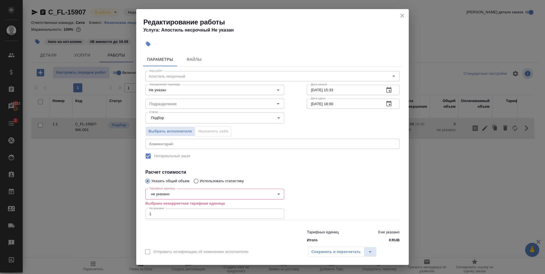
type input "1"
click at [276, 213] on input "1" at bounding box center [214, 213] width 139 height 10
click at [216, 104] on input "Подразделение" at bounding box center [205, 103] width 116 height 7
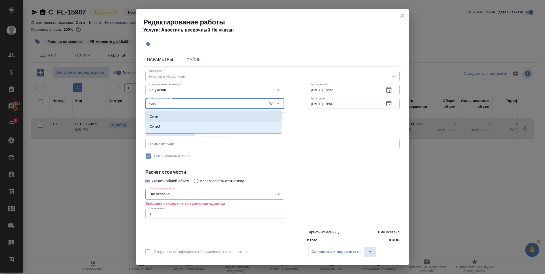
click at [234, 115] on li "Сити" at bounding box center [213, 116] width 137 height 10
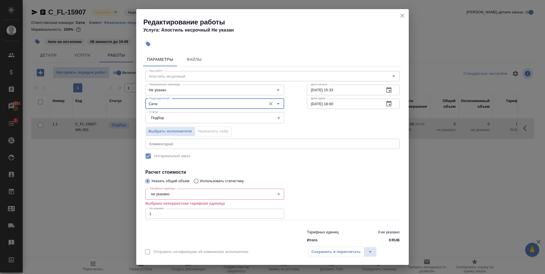
type input "Сити"
click at [270, 189] on body "🙏 .cls-1 fill:#fff; AWATERA Zaytseva Svetlana Клиенты Спецификации Заказы 10232…" at bounding box center [272, 137] width 545 height 274
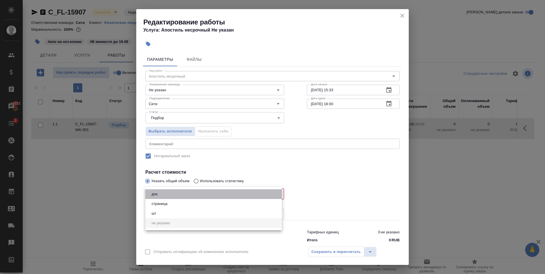
click at [165, 193] on li "док." at bounding box center [213, 194] width 137 height 10
type input "5a8b1489cc6b4906c91bfd8b"
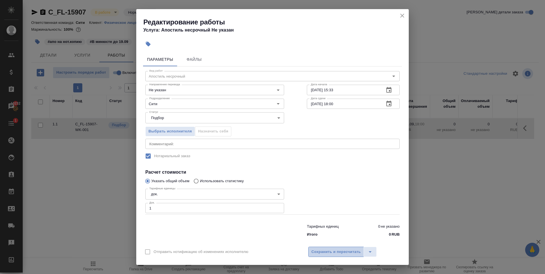
click at [347, 250] on span "Сохранить и пересчитать" at bounding box center [335, 251] width 49 height 7
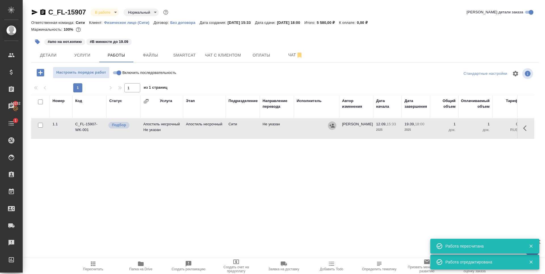
click at [332, 125] on icon "button" at bounding box center [332, 125] width 5 height 4
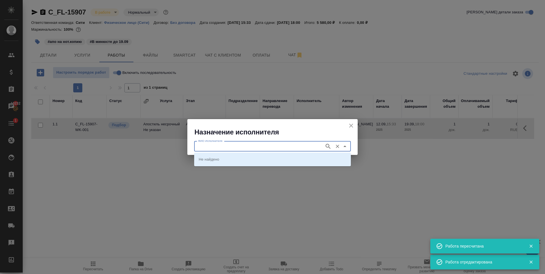
click at [266, 143] on input "ФИО Исполнителя" at bounding box center [259, 146] width 126 height 7
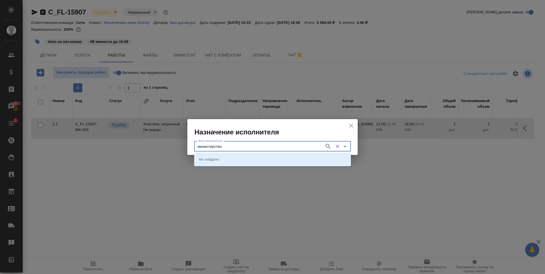
type input "министерство"
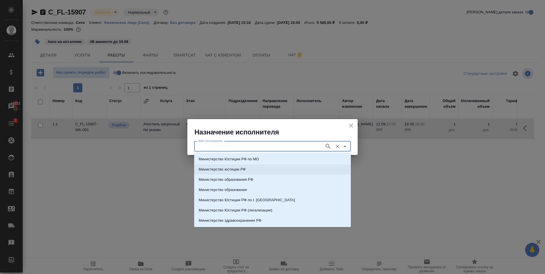
click at [261, 171] on li "Министерство юстиции РФ" at bounding box center [272, 169] width 157 height 10
type input "Министерство юстиции РФ"
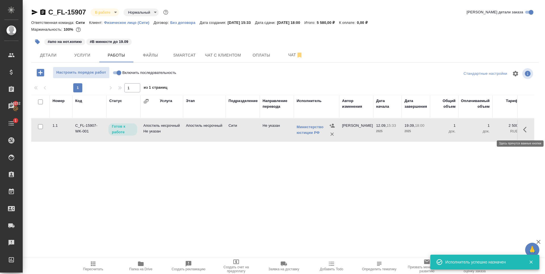
click at [524, 128] on icon "button" at bounding box center [526, 129] width 7 height 7
click at [486, 130] on icon "button" at bounding box center [484, 129] width 7 height 7
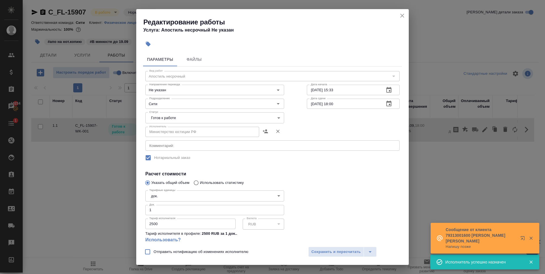
click at [183, 210] on input "1" at bounding box center [214, 210] width 139 height 10
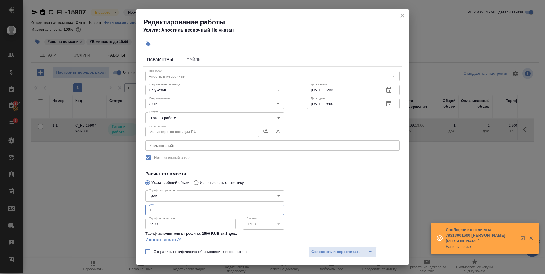
click at [196, 117] on body "🙏 .cls-1 fill:#fff; AWATERA Zaytseva Svetlana Клиенты Спецификации Заказы 10234…" at bounding box center [272, 137] width 545 height 274
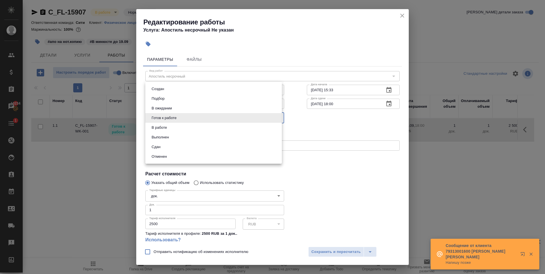
click at [183, 145] on li "Сдан" at bounding box center [213, 147] width 137 height 10
type input "closed"
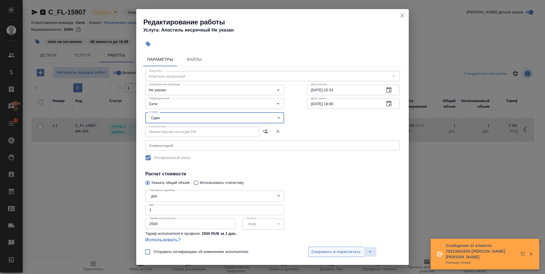
click at [345, 252] on span "Сохранить и пересчитать" at bounding box center [335, 251] width 49 height 7
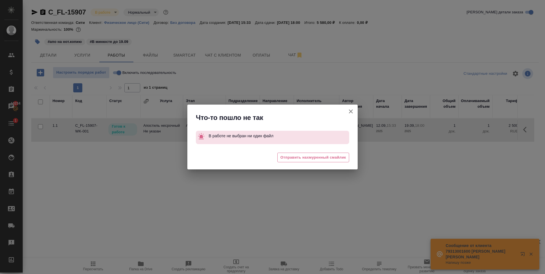
click at [346, 113] on button "Группировать работы по услугам" at bounding box center [351, 111] width 14 height 14
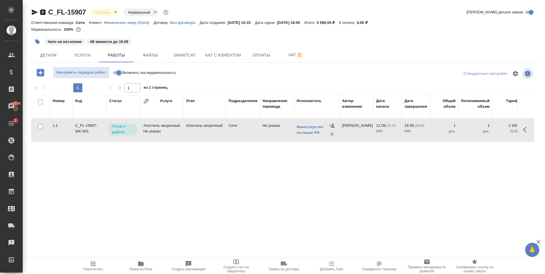
click at [119, 74] on input "Включить последовательность" at bounding box center [119, 72] width 20 height 7
checkbox input "true"
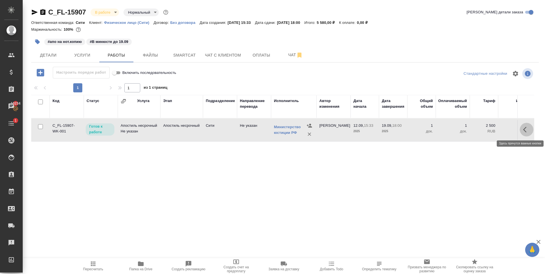
click at [527, 130] on icon "button" at bounding box center [526, 129] width 7 height 7
click at [485, 127] on icon "button" at bounding box center [484, 129] width 7 height 7
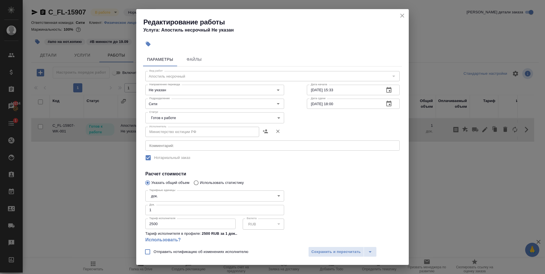
click at [176, 115] on body "🙏 .cls-1 fill:#fff; AWATERA Zaytseva Svetlana Клиенты Спецификации Заказы 10234…" at bounding box center [272, 137] width 545 height 274
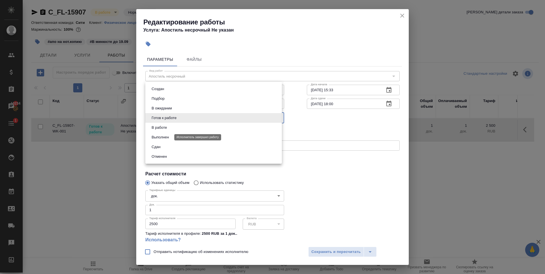
click at [166, 148] on li "Сдан" at bounding box center [213, 147] width 137 height 10
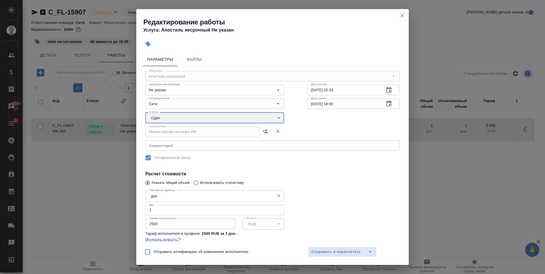
type input "closed"
click at [355, 249] on span "Сохранить и пересчитать" at bounding box center [335, 251] width 49 height 7
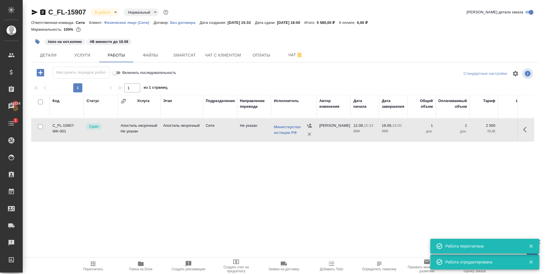
click at [107, 16] on div "C_FL-15907 В работе inProgress Нормальный normal" at bounding box center [100, 12] width 138 height 9
click at [108, 12] on body "🙏 .cls-1 fill:#fff; AWATERA Zaytseva Svetlana Клиенты Спецификации Заказы 10234…" at bounding box center [272, 137] width 545 height 274
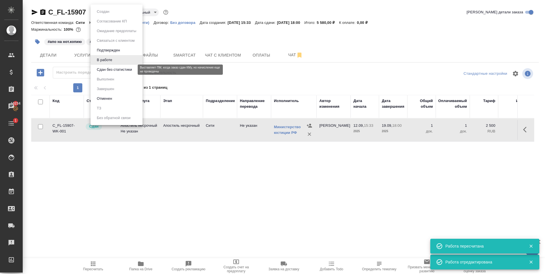
click at [107, 69] on button "Сдан без статистики" at bounding box center [114, 69] width 39 height 6
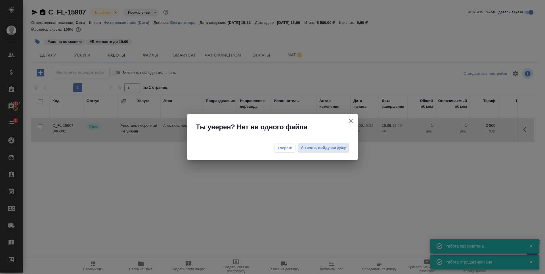
click at [291, 145] on span "Уверен!" at bounding box center [284, 148] width 15 height 6
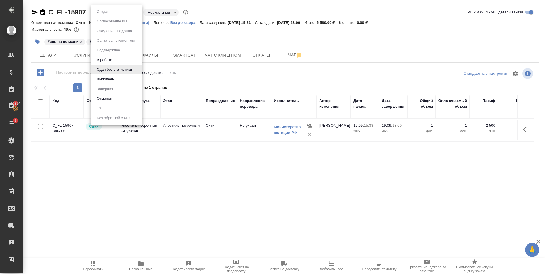
click at [107, 11] on body "🙏 .cls-1 fill:#fff; AWATERA Zaytseva Svetlana Клиенты Спецификации Заказы 10234…" at bounding box center [272, 137] width 545 height 274
click at [106, 80] on button "Выполнен" at bounding box center [105, 79] width 21 height 6
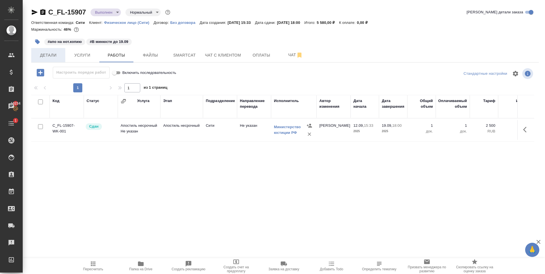
click at [60, 53] on span "Детали" at bounding box center [48, 55] width 27 height 7
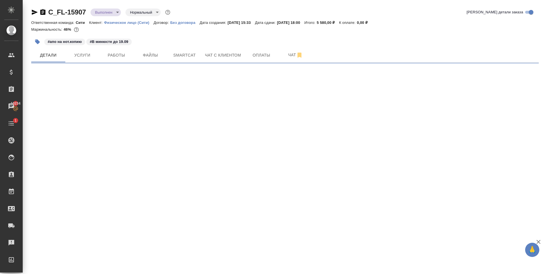
click at [112, 14] on body "🙏 .cls-1 fill:#fff; AWATERA Zaytseva Svetlana Клиенты Спецификации Заказы 10234…" at bounding box center [272, 137] width 545 height 274
select select "RU"
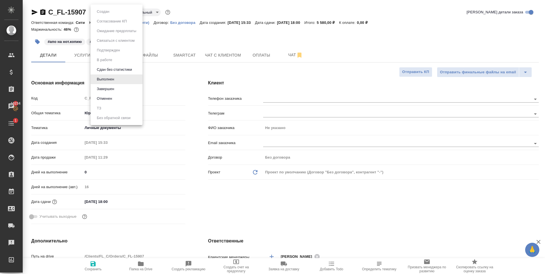
type textarea "x"
click at [118, 90] on li "Завершен" at bounding box center [117, 89] width 52 height 10
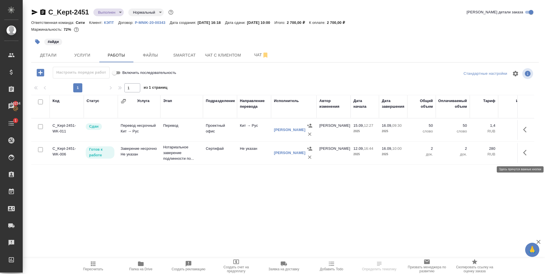
click at [527, 153] on icon "button" at bounding box center [526, 152] width 7 height 7
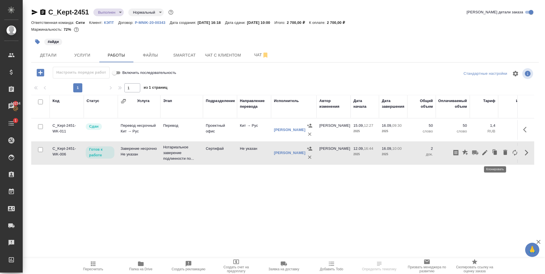
click at [485, 153] on icon "button" at bounding box center [484, 152] width 7 height 7
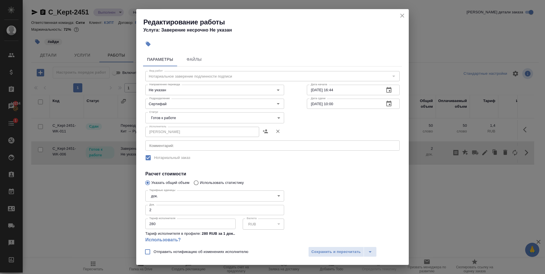
click at [183, 114] on body "🙏 .cls-1 fill:#fff; AWATERA [PERSON_NAME] Спецификации Заказы 10234 Чаты 1 Todo…" at bounding box center [272, 137] width 545 height 274
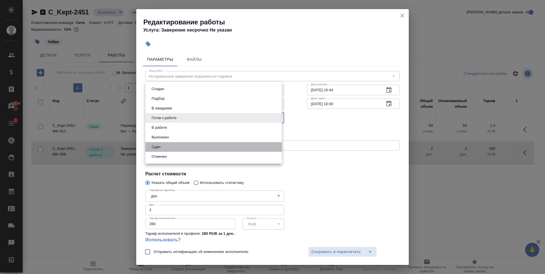
click at [175, 148] on li "Сдан" at bounding box center [213, 147] width 137 height 10
type input "closed"
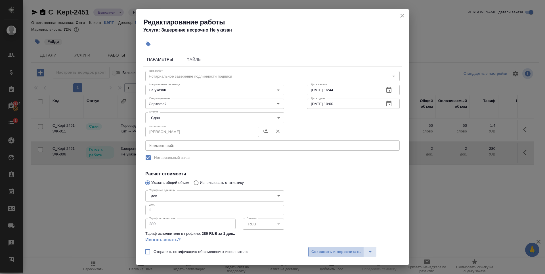
click at [334, 253] on span "Сохранить и пересчитать" at bounding box center [335, 251] width 49 height 7
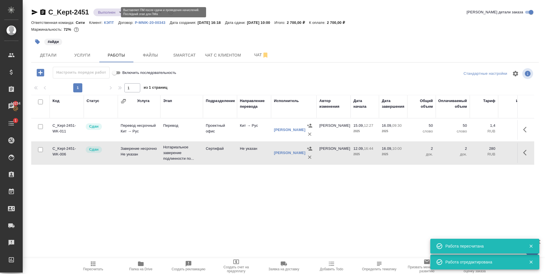
click at [110, 12] on body "🙏 .cls-1 fill:#fff; AWATERA [PERSON_NAME] Спецификации Заказы 10234 Чаты 1 Todo…" at bounding box center [272, 137] width 545 height 274
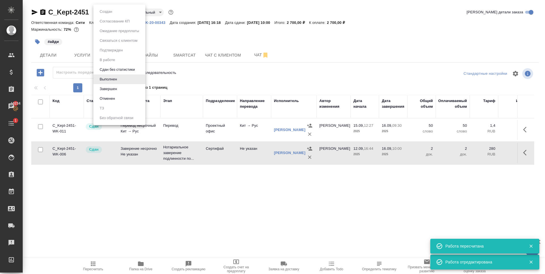
click at [72, 55] on div at bounding box center [272, 137] width 545 height 274
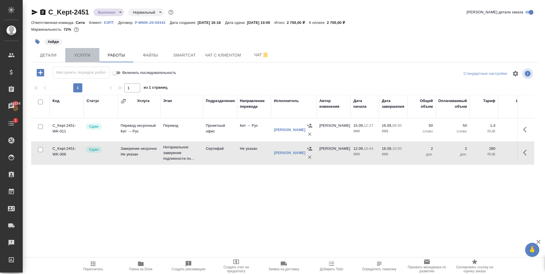
click at [74, 55] on span "Услуги" at bounding box center [82, 55] width 27 height 7
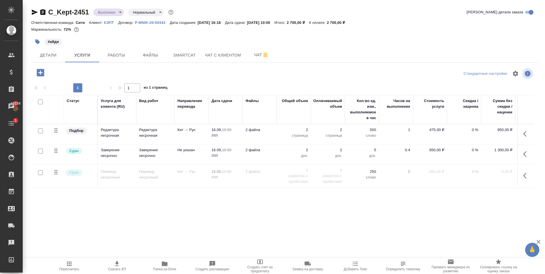
scroll to position [0, 32]
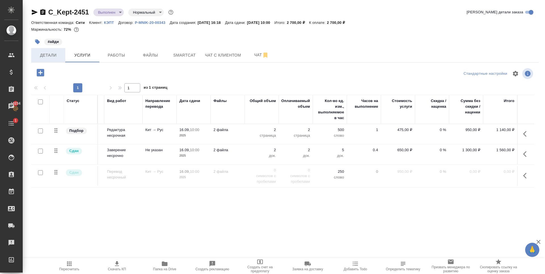
click at [56, 55] on span "Детали" at bounding box center [48, 55] width 27 height 7
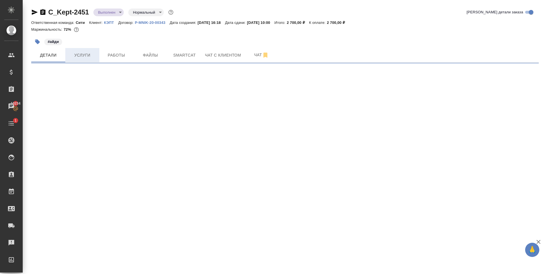
select select "RU"
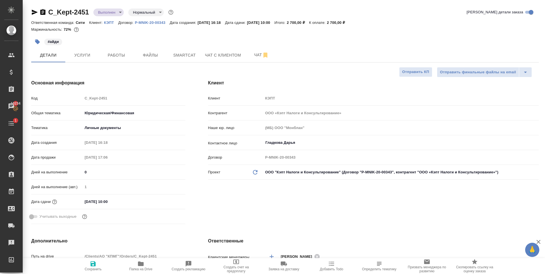
type textarea "x"
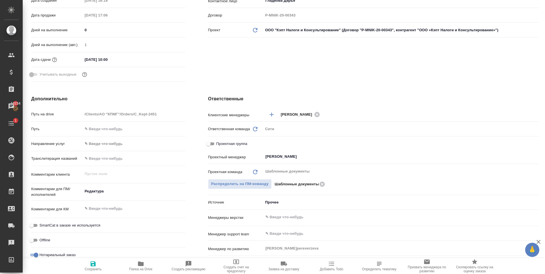
click at [226, 144] on span "Проектная группа" at bounding box center [231, 144] width 31 height 6
click at [219, 144] on input "Проектная группа" at bounding box center [208, 143] width 20 height 7
checkbox input "true"
type textarea "x"
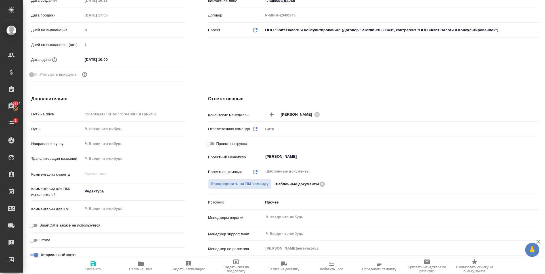
type textarea "x"
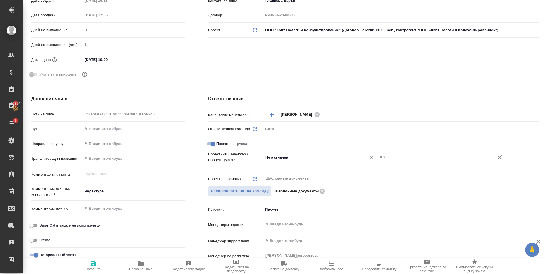
click at [315, 157] on input "Не назначен" at bounding box center [311, 157] width 93 height 7
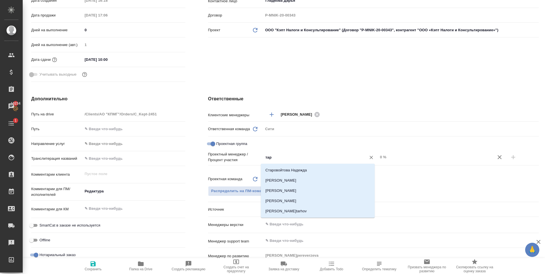
type input "тара"
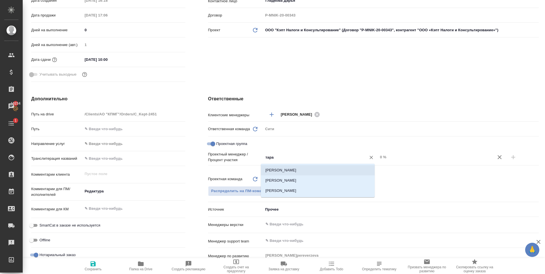
click at [319, 166] on li "[PERSON_NAME]" at bounding box center [318, 170] width 114 height 10
type textarea "x"
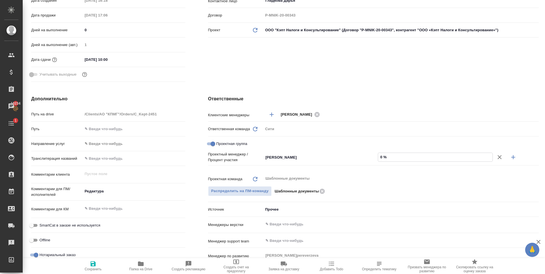
click at [380, 157] on input "0 %" at bounding box center [435, 157] width 114 height 8
type textarea "x"
type input "4 %"
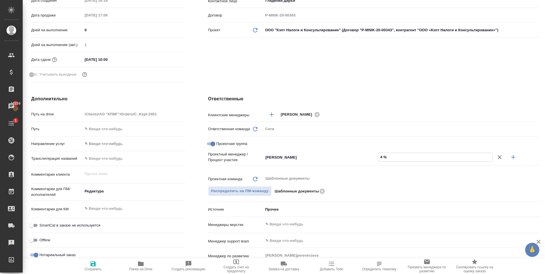
type textarea "x"
type input "43 %"
type textarea "x"
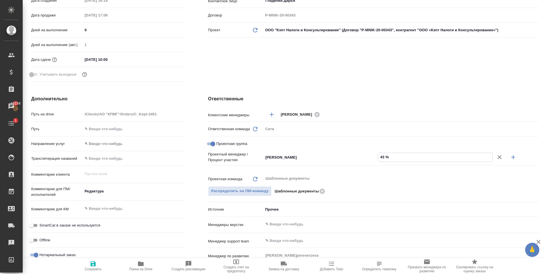
type textarea "x"
type input "43 %"
click at [510, 158] on icon "button" at bounding box center [513, 157] width 7 height 7
type textarea "x"
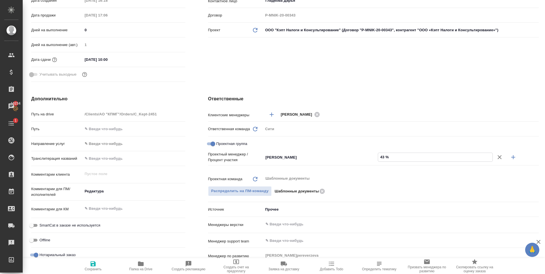
type textarea "x"
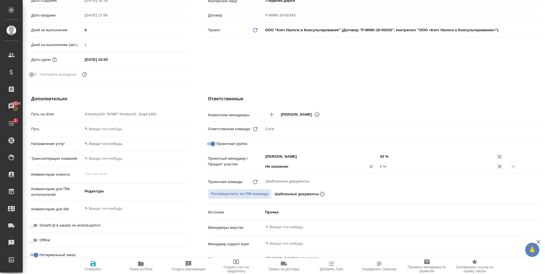
click at [287, 165] on input "Не назначен" at bounding box center [311, 166] width 93 height 7
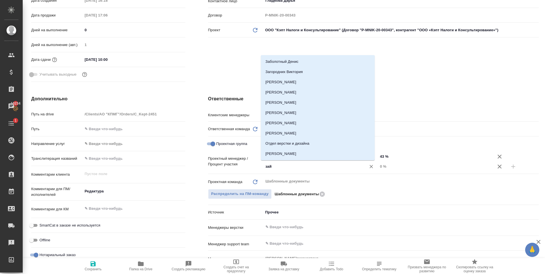
type input "зайц"
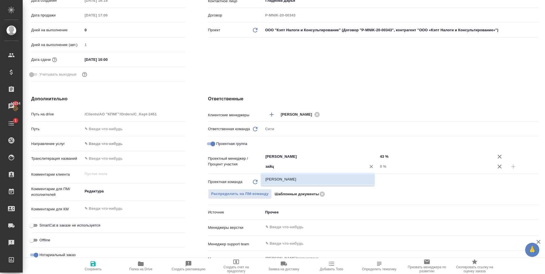
click at [292, 176] on li "[PERSON_NAME]" at bounding box center [318, 179] width 114 height 10
type textarea "x"
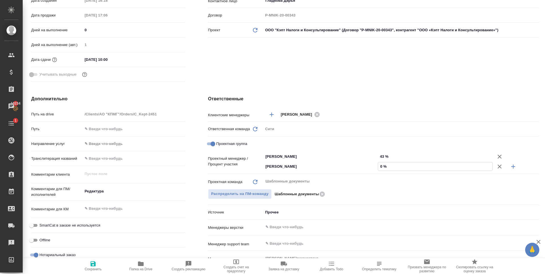
click at [379, 168] on input "0 %" at bounding box center [435, 166] width 114 height 8
type textarea "x"
type input "5 %"
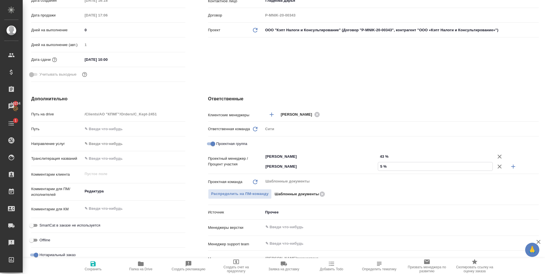
type textarea "x"
type input "57 %"
type textarea "x"
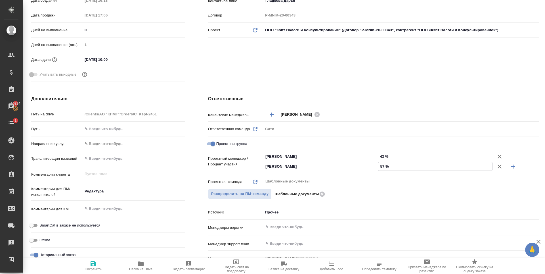
type textarea "x"
type input "57 %"
click at [99, 260] on span "Сохранить" at bounding box center [93, 265] width 41 height 11
type textarea "x"
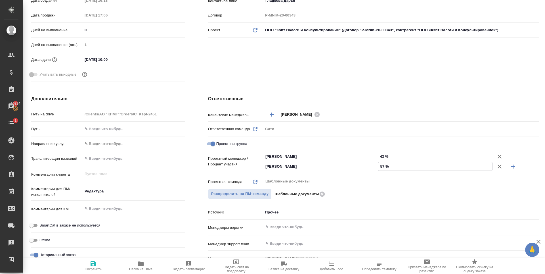
type textarea "x"
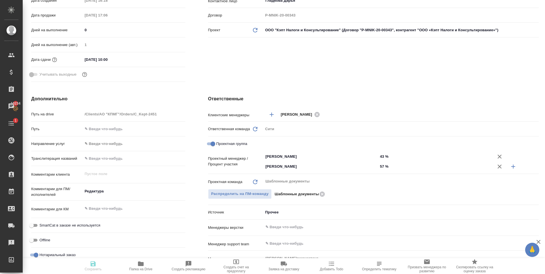
type textarea "x"
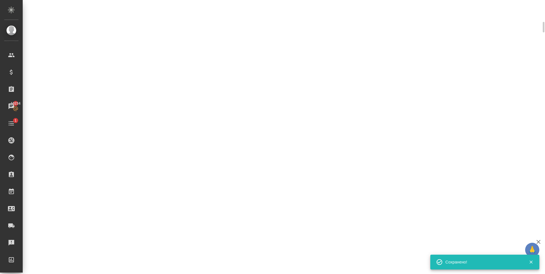
select select "RU"
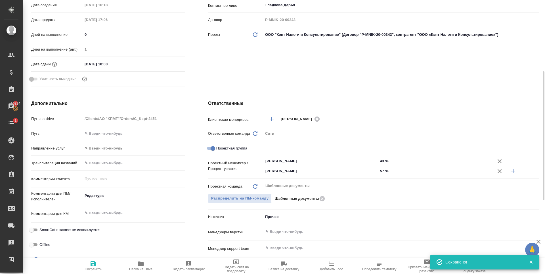
type textarea "x"
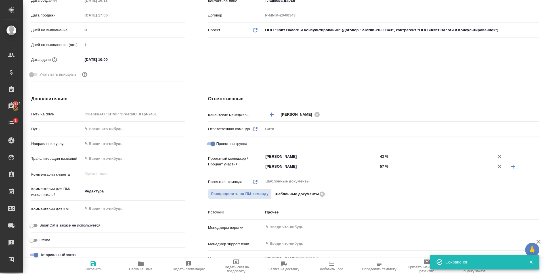
scroll to position [0, 0]
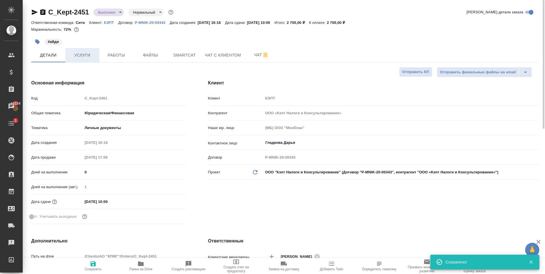
click at [88, 60] on button "Услуги" at bounding box center [82, 55] width 34 height 14
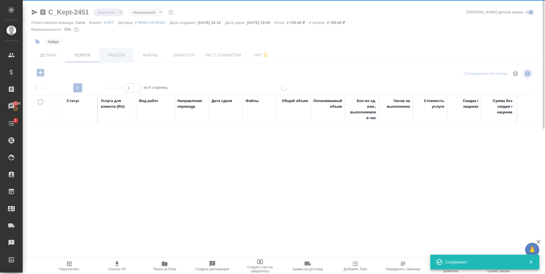
click at [112, 51] on div at bounding box center [284, 115] width 522 height 231
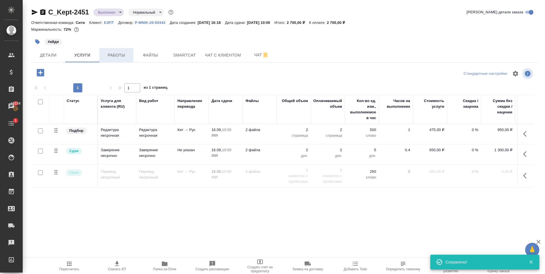
click at [112, 53] on span "Работы" at bounding box center [116, 55] width 27 height 7
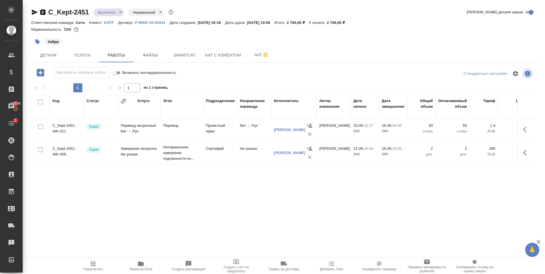
click at [110, 12] on body "🙏 .cls-1 fill:#fff; AWATERA Zaytseva Svetlana Клиенты Спецификации Заказы 10234…" at bounding box center [272, 137] width 545 height 274
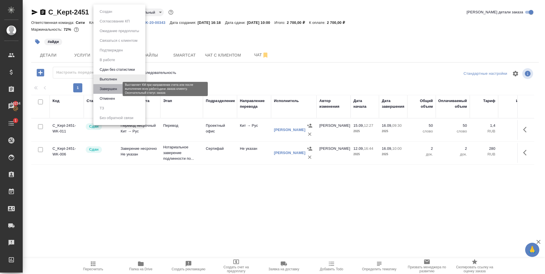
click at [117, 89] on button "Завершен" at bounding box center [108, 89] width 21 height 6
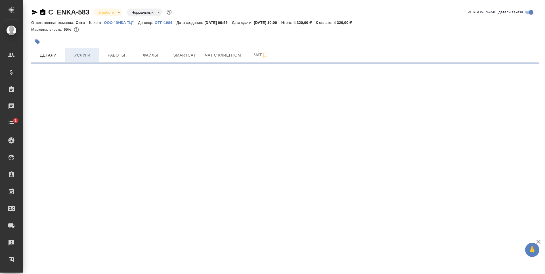
select select "RU"
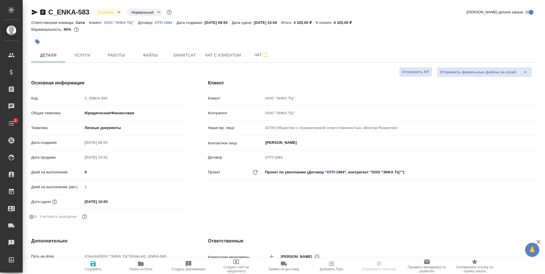
type textarea "x"
click at [109, 55] on span "Работы" at bounding box center [116, 55] width 27 height 7
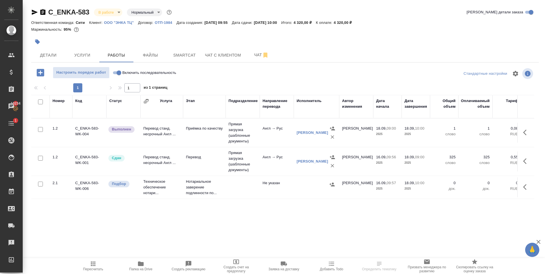
click at [524, 188] on icon "button" at bounding box center [524, 187] width 3 height 6
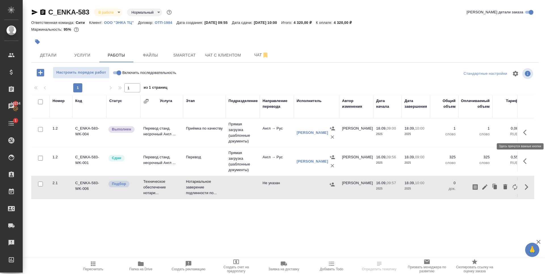
click at [526, 132] on icon "button" at bounding box center [526, 132] width 7 height 7
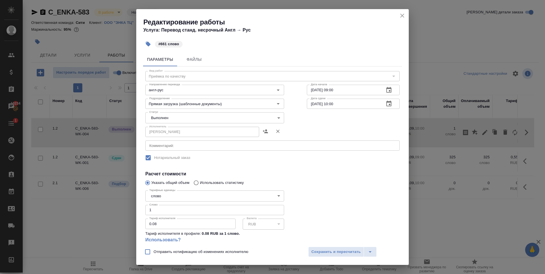
click at [174, 210] on input "1" at bounding box center [214, 210] width 139 height 10
type input "661"
click at [335, 249] on span "Сохранить и пересчитать" at bounding box center [335, 251] width 49 height 7
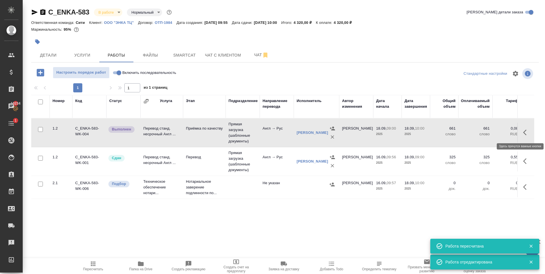
click at [524, 132] on icon "button" at bounding box center [526, 132] width 7 height 7
click at [486, 132] on icon "button" at bounding box center [484, 132] width 5 height 5
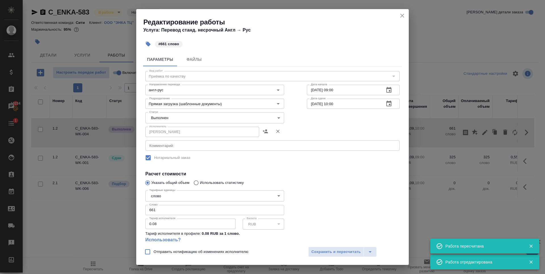
click at [191, 117] on body "🙏 .cls-1 fill:#fff; AWATERA [PERSON_NAME] Спецификации Заказы 10234 Чаты 1 Todo…" at bounding box center [272, 137] width 545 height 274
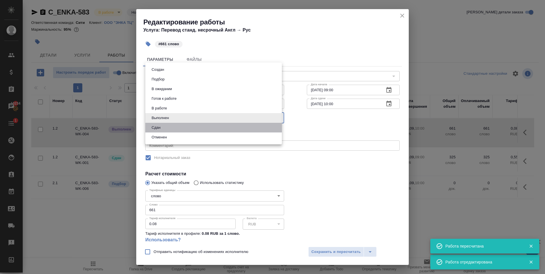
click at [174, 129] on li "Сдан" at bounding box center [213, 128] width 137 height 10
type input "closed"
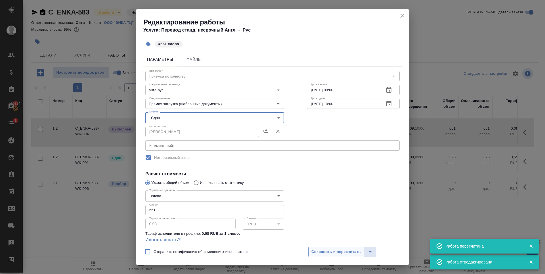
click at [331, 251] on span "Сохранить и пересчитать" at bounding box center [335, 251] width 49 height 7
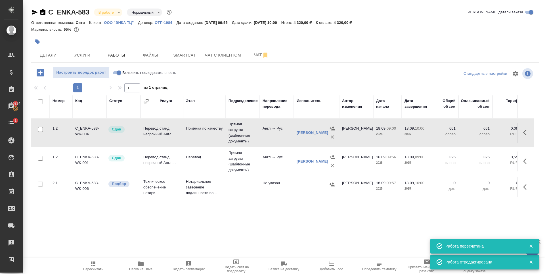
click at [527, 189] on icon "button" at bounding box center [526, 186] width 7 height 7
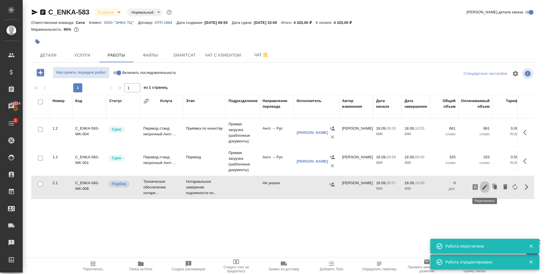
click at [482, 185] on icon "button" at bounding box center [484, 186] width 7 height 7
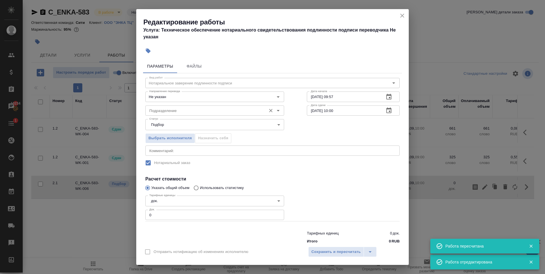
click at [216, 110] on input "Подразделение" at bounding box center [205, 110] width 116 height 7
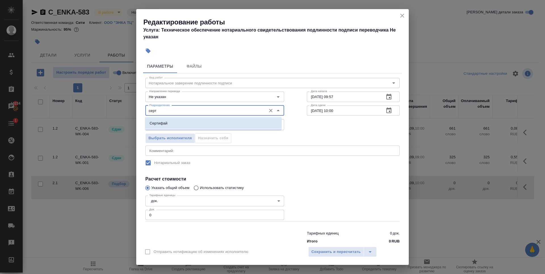
click at [215, 121] on li "Сертифай" at bounding box center [213, 123] width 137 height 10
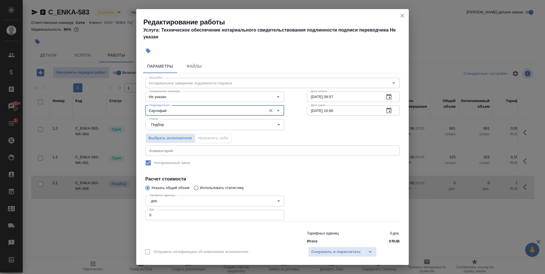
type input "Сертифай"
click at [276, 213] on input "1" at bounding box center [214, 214] width 139 height 10
click at [276, 213] on input "2" at bounding box center [214, 214] width 139 height 10
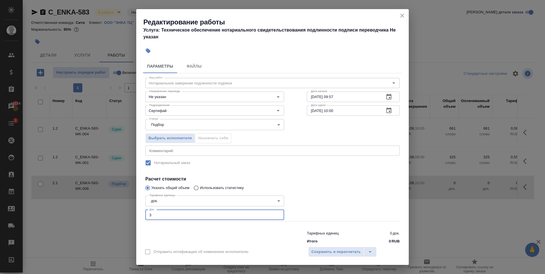
type input "3"
click at [276, 213] on input "3" at bounding box center [214, 214] width 139 height 10
click at [329, 249] on span "Сохранить и пересчитать" at bounding box center [335, 251] width 49 height 7
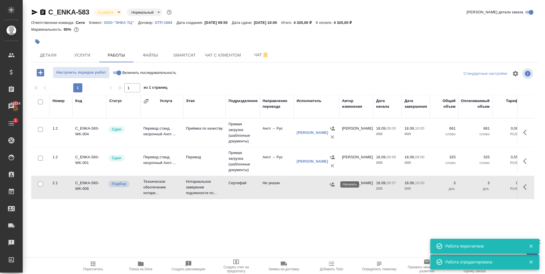
click at [331, 186] on icon "button" at bounding box center [332, 184] width 6 height 6
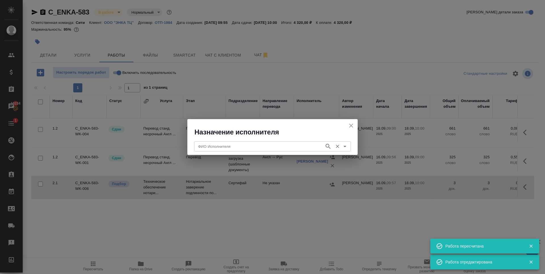
click at [234, 148] on input "ФИО Исполнителя" at bounding box center [259, 146] width 126 height 7
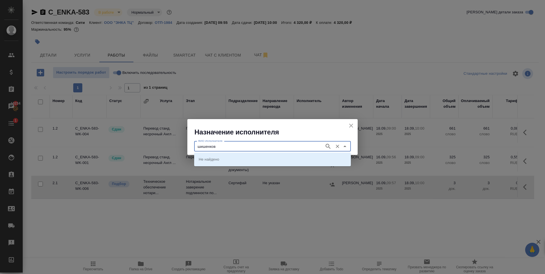
type input "шишенков"
click at [222, 158] on p "НОТАРИУС Шишенков Леонид Васильевич" at bounding box center [214, 159] width 31 height 6
type input "НОТАРИУС Шишенков Леонид Васильевич"
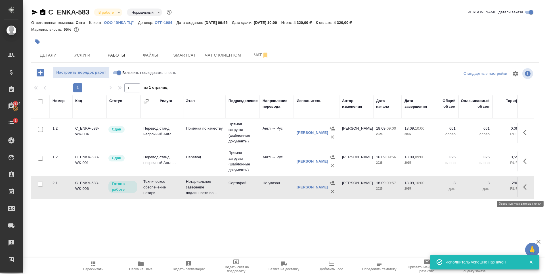
click at [527, 189] on icon "button" at bounding box center [526, 186] width 7 height 7
click at [485, 189] on icon "button" at bounding box center [484, 186] width 5 height 5
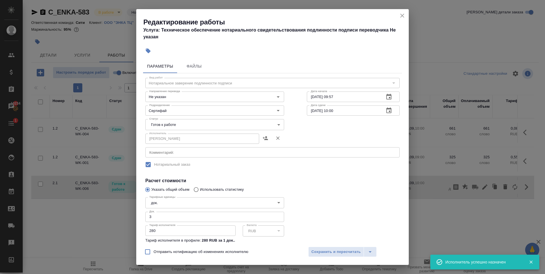
click at [183, 125] on body "🙏 .cls-1 fill:#fff; AWATERA Zaytseva Svetlana Клиенты Спецификации Заказы 10234…" at bounding box center [272, 137] width 545 height 274
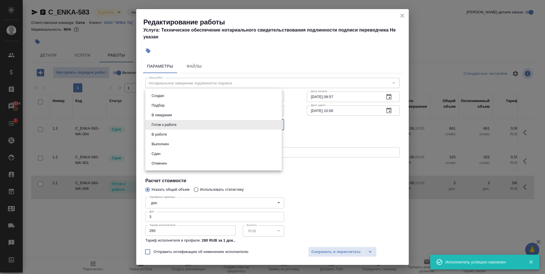
click at [171, 154] on li "Сдан" at bounding box center [213, 154] width 137 height 10
type input "closed"
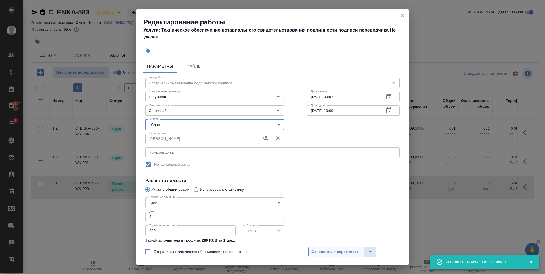
click at [341, 251] on span "Сохранить и пересчитать" at bounding box center [335, 251] width 49 height 7
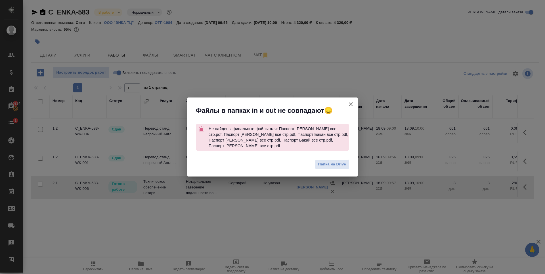
click at [352, 107] on icon "button" at bounding box center [350, 104] width 7 height 7
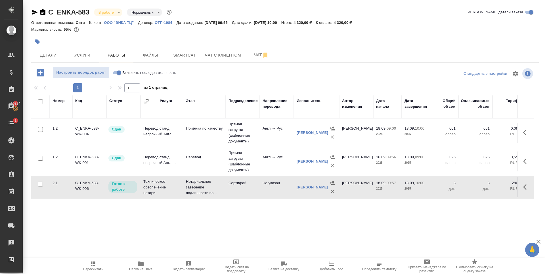
click at [113, 72] on input "Включить последовательность" at bounding box center [119, 72] width 20 height 7
checkbox input "true"
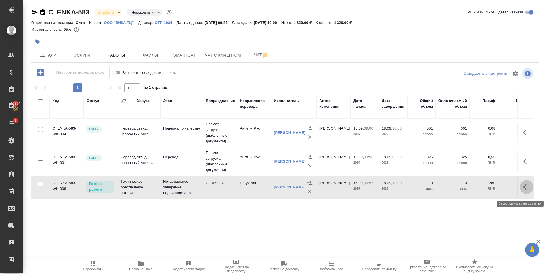
click at [527, 190] on icon "button" at bounding box center [526, 186] width 7 height 7
click at [483, 190] on icon "button" at bounding box center [484, 186] width 7 height 7
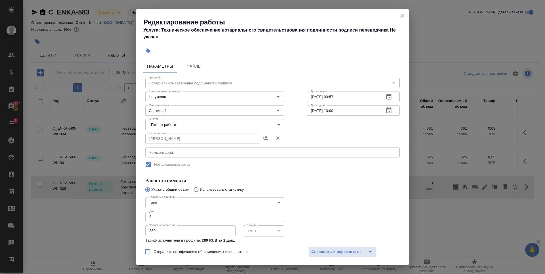
click at [199, 129] on body "🙏 .cls-1 fill:#fff; AWATERA Zaytseva Svetlana Клиенты Спецификации Заказы 10234…" at bounding box center [272, 137] width 545 height 274
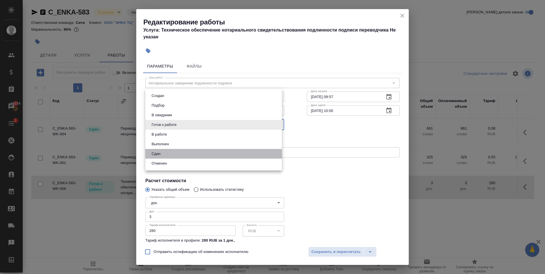
click at [176, 152] on li "Сдан" at bounding box center [213, 154] width 137 height 10
type input "closed"
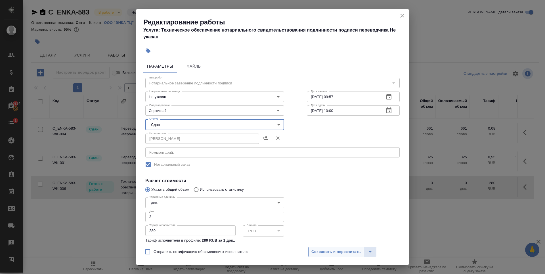
click at [345, 253] on span "Сохранить и пересчитать" at bounding box center [335, 251] width 49 height 7
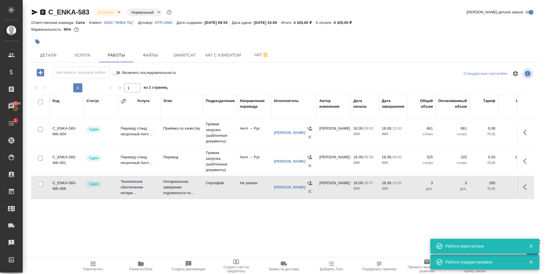
click at [112, 12] on body "🙏 .cls-1 fill:#fff; AWATERA Zaytseva Svetlana Клиенты Спецификации Заказы 10234…" at bounding box center [272, 137] width 545 height 274
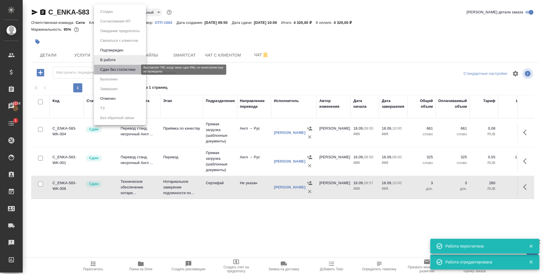
click at [118, 71] on button "Сдан без статистики" at bounding box center [117, 69] width 39 height 6
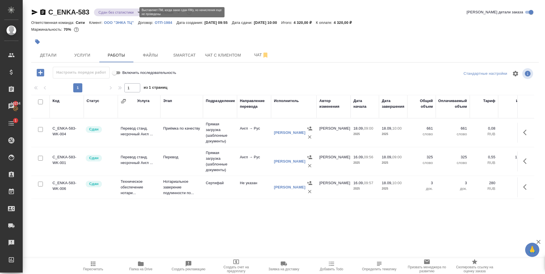
click at [106, 12] on body "🙏 .cls-1 fill:#fff; AWATERA Zaytseva Svetlana Клиенты Спецификации Заказы 10234…" at bounding box center [272, 137] width 545 height 274
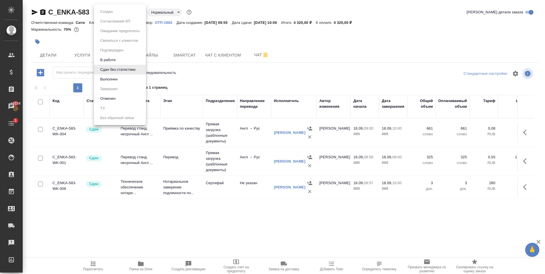
click at [123, 81] on li "Выполнен" at bounding box center [120, 79] width 52 height 10
click at [120, 13] on body "🙏 .cls-1 fill:#fff; AWATERA Zaytseva Svetlana Клиенты Спецификации Заказы 10234…" at bounding box center [272, 137] width 545 height 274
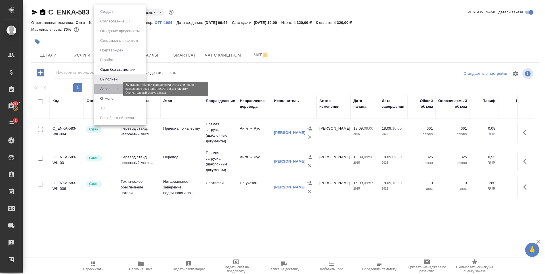
click at [118, 90] on button "Завершен" at bounding box center [108, 89] width 21 height 6
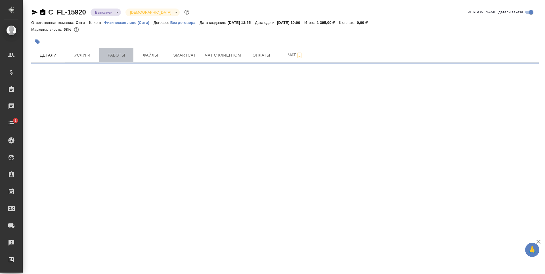
click at [118, 50] on button "Работы" at bounding box center [116, 55] width 34 height 14
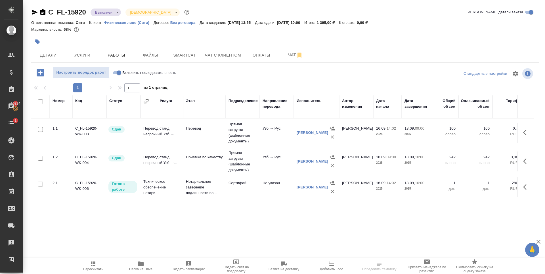
click at [116, 72] on input "Включить последовательность" at bounding box center [119, 72] width 20 height 7
checkbox input "true"
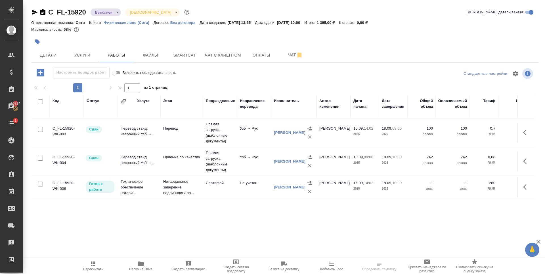
click at [525, 190] on icon "button" at bounding box center [524, 187] width 3 height 6
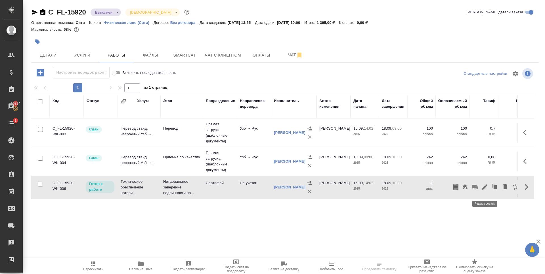
click at [485, 189] on icon "button" at bounding box center [484, 186] width 5 height 5
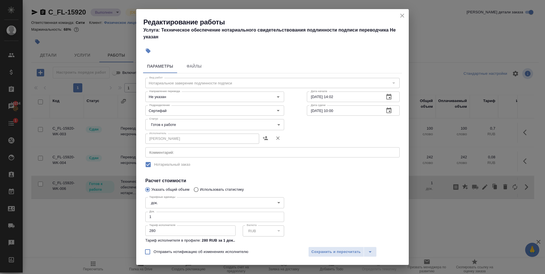
click at [197, 119] on body "🙏 .cls-1 fill:#fff; AWATERA [PERSON_NAME] Спецификации Заказы 10234 Чаты 1 Todo…" at bounding box center [272, 137] width 545 height 274
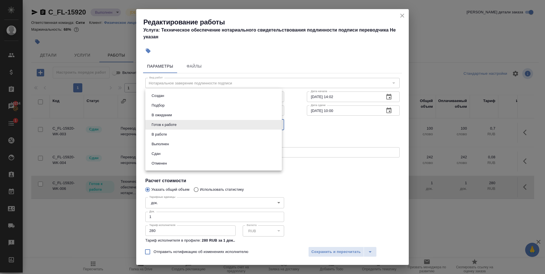
click at [163, 150] on li "Сдан" at bounding box center [213, 154] width 137 height 10
type input "closed"
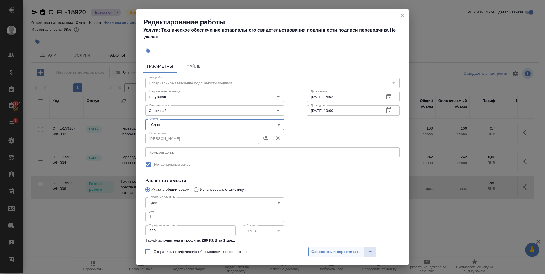
click at [344, 254] on span "Сохранить и пересчитать" at bounding box center [335, 251] width 49 height 7
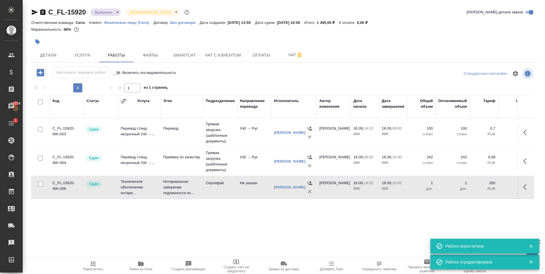
click at [108, 12] on body "🙏 .cls-1 fill:#fff; AWATERA [PERSON_NAME] Спецификации Заказы 10234 Чаты 1 Todo…" at bounding box center [272, 137] width 545 height 274
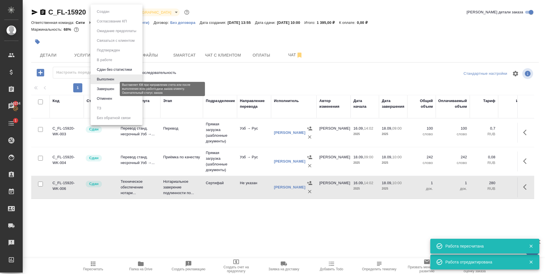
click at [111, 87] on button "Завершен" at bounding box center [105, 89] width 21 height 6
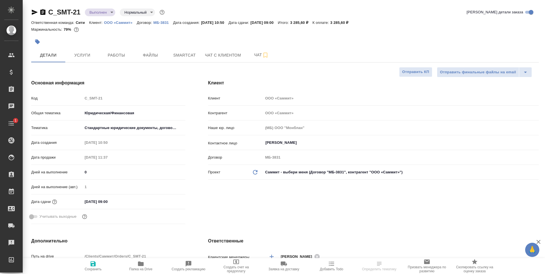
select select "RU"
click at [119, 57] on span "Работы" at bounding box center [116, 55] width 27 height 7
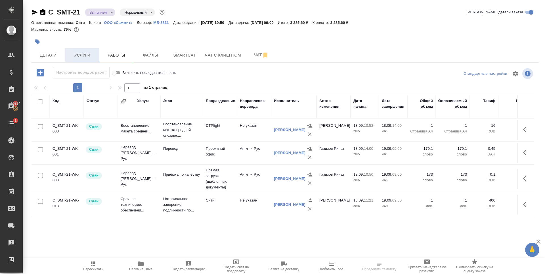
click at [77, 57] on span "Услуги" at bounding box center [82, 55] width 27 height 7
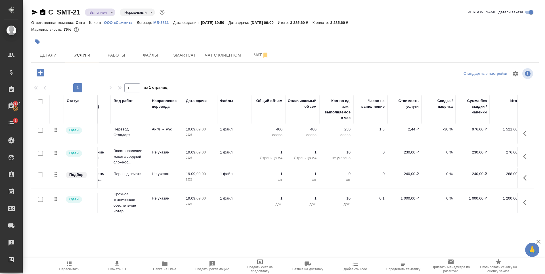
scroll to position [6, 36]
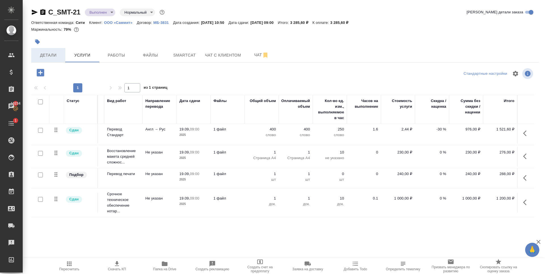
click at [48, 57] on span "Детали" at bounding box center [48, 55] width 27 height 7
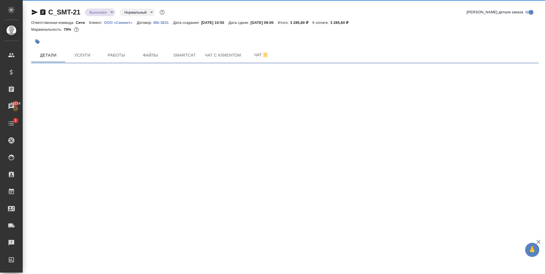
select select "RU"
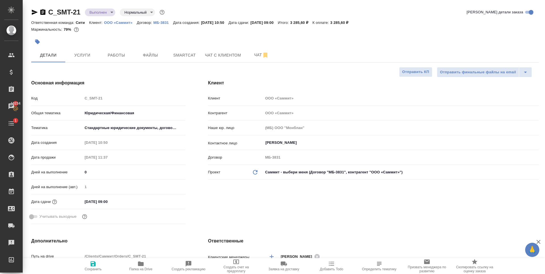
type textarea "x"
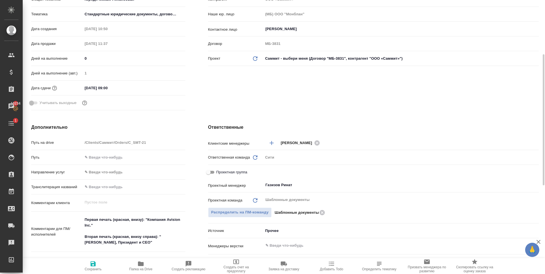
click at [218, 172] on span "Проектная группа" at bounding box center [231, 172] width 31 height 6
click at [218, 172] on input "Проектная группа" at bounding box center [208, 172] width 20 height 7
checkbox input "true"
type textarea "x"
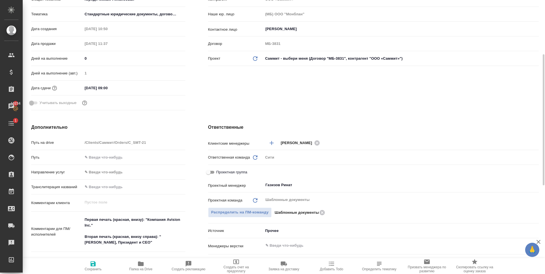
type textarea "x"
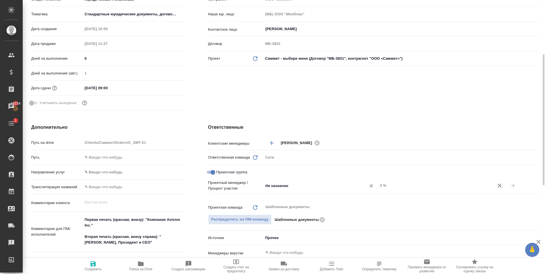
click at [286, 188] on input "Не назначен" at bounding box center [311, 185] width 93 height 7
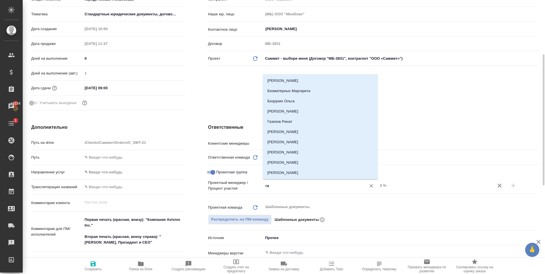
type input "газ"
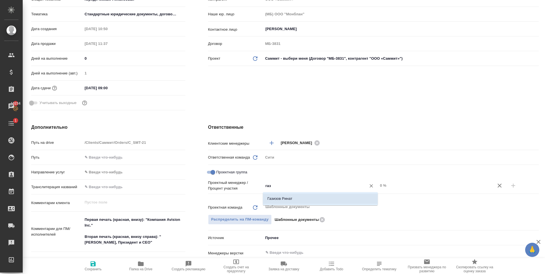
click at [288, 198] on li "Газизов Ринат" at bounding box center [320, 198] width 115 height 10
type textarea "x"
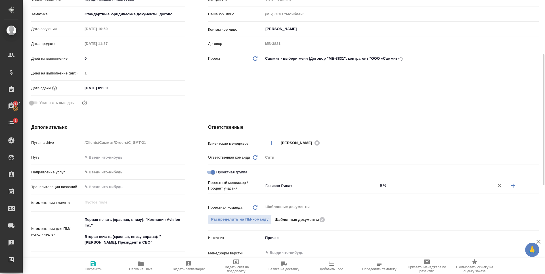
click at [382, 185] on input "0 %" at bounding box center [435, 185] width 115 height 8
type textarea "x"
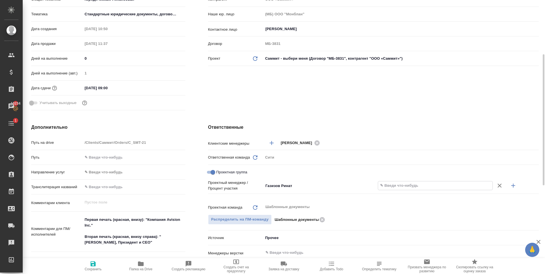
type textarea "x"
type input "64 %"
type textarea "x"
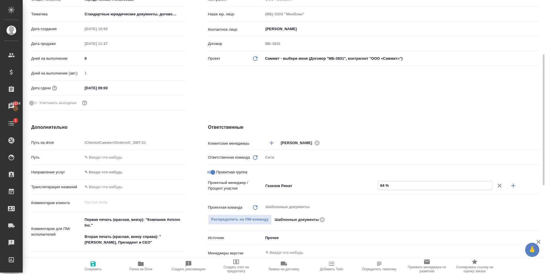
type textarea "x"
type input "64 %"
click at [511, 185] on icon "button" at bounding box center [513, 185] width 7 height 7
type textarea "x"
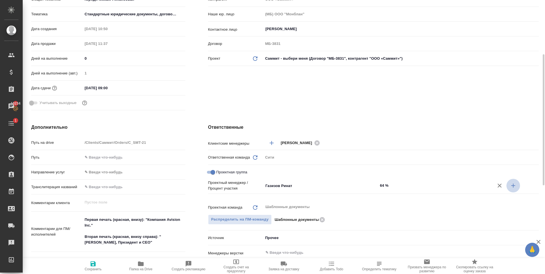
type textarea "x"
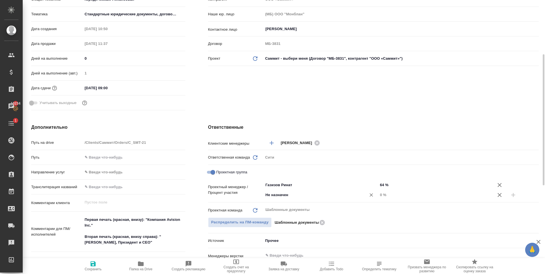
click at [309, 197] on input "Не назначен" at bounding box center [311, 194] width 93 height 7
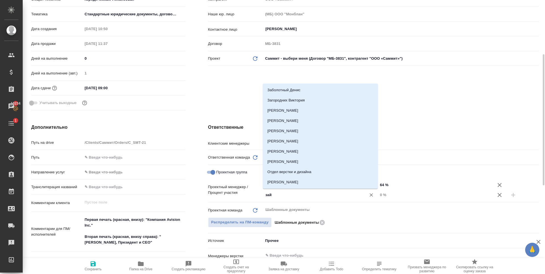
type input "зайц"
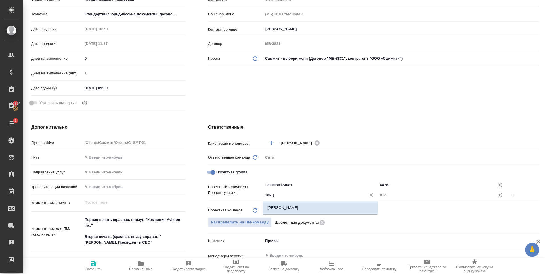
click at [316, 207] on li "[PERSON_NAME]" at bounding box center [320, 207] width 115 height 10
type textarea "x"
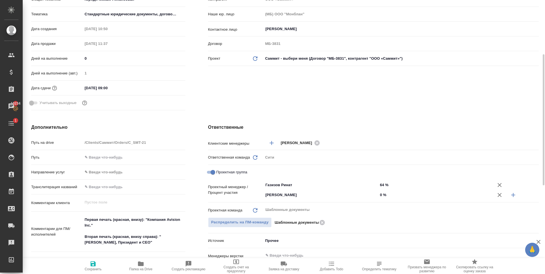
click at [383, 192] on input "0 %" at bounding box center [435, 194] width 115 height 8
type textarea "x"
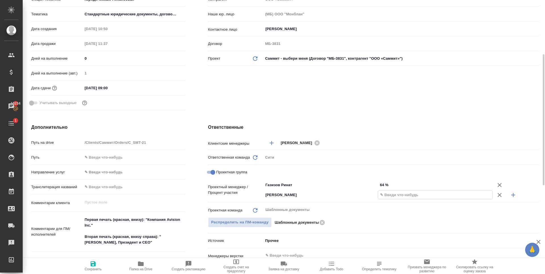
type textarea "x"
type input "36 %"
type textarea "x"
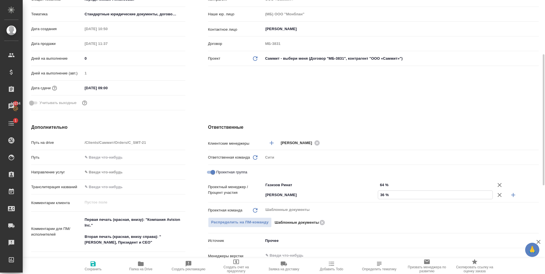
type textarea "x"
type input "36 %"
click at [95, 265] on icon "button" at bounding box center [93, 263] width 5 height 5
type textarea "x"
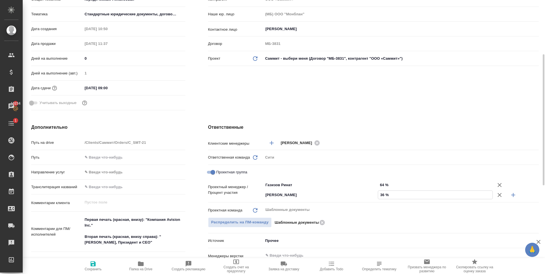
type textarea "x"
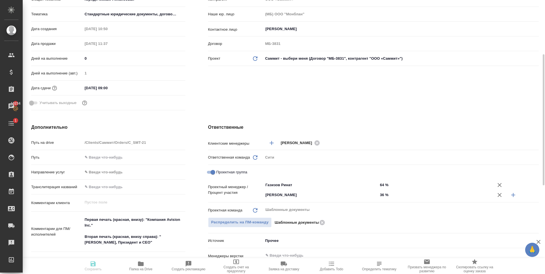
type textarea "x"
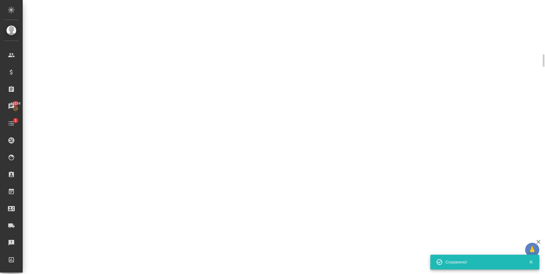
select select "RU"
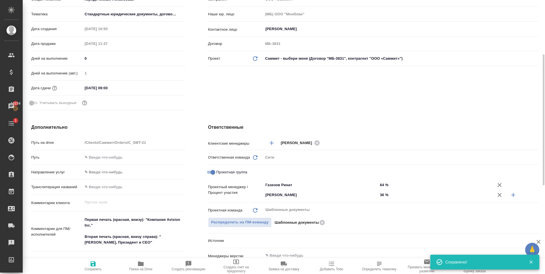
type textarea "x"
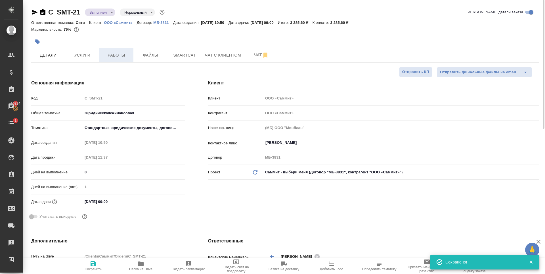
click at [120, 54] on span "Работы" at bounding box center [116, 55] width 27 height 7
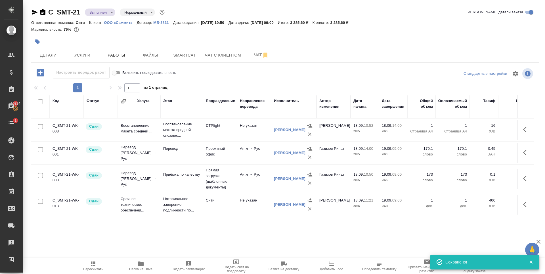
click at [105, 14] on body "🙏 .cls-1 fill:#fff; AWATERA [PERSON_NAME] Спецификации Заказы 10234 Чаты 1 Todo…" at bounding box center [272, 137] width 545 height 274
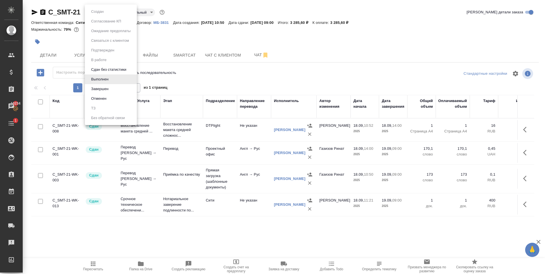
click at [100, 87] on button "Завершен" at bounding box center [99, 89] width 21 height 6
